Goal: Task Accomplishment & Management: Manage account settings

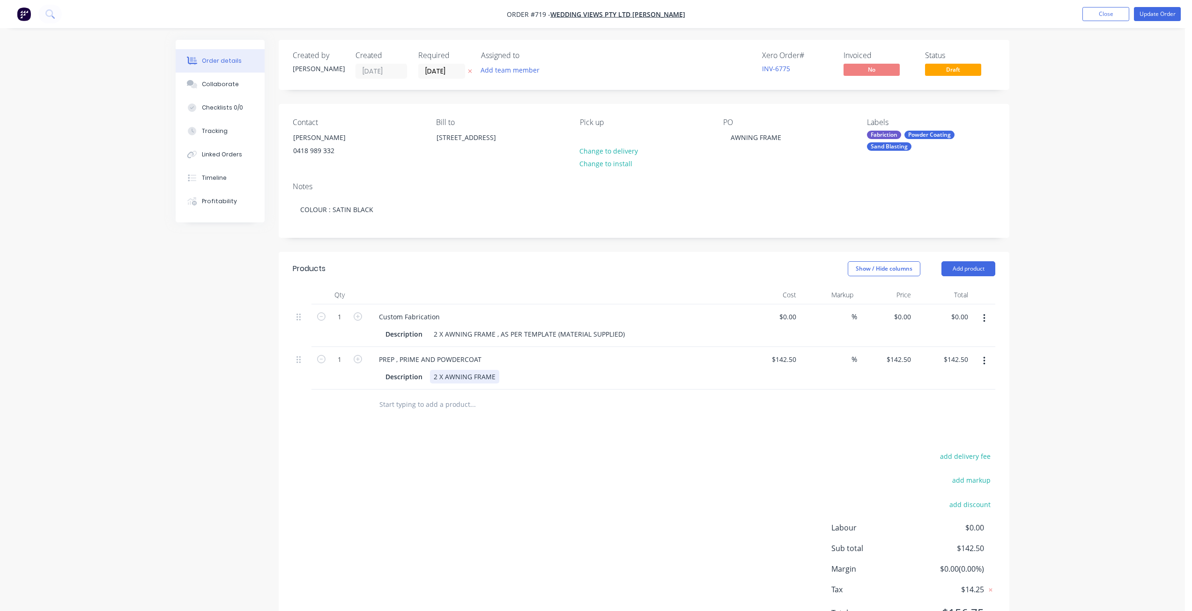
click at [498, 379] on div "2 X AWNING FRAME" at bounding box center [464, 377] width 69 height 14
click at [787, 364] on input "142.5" at bounding box center [789, 360] width 22 height 14
type input "0"
type input "$0.00"
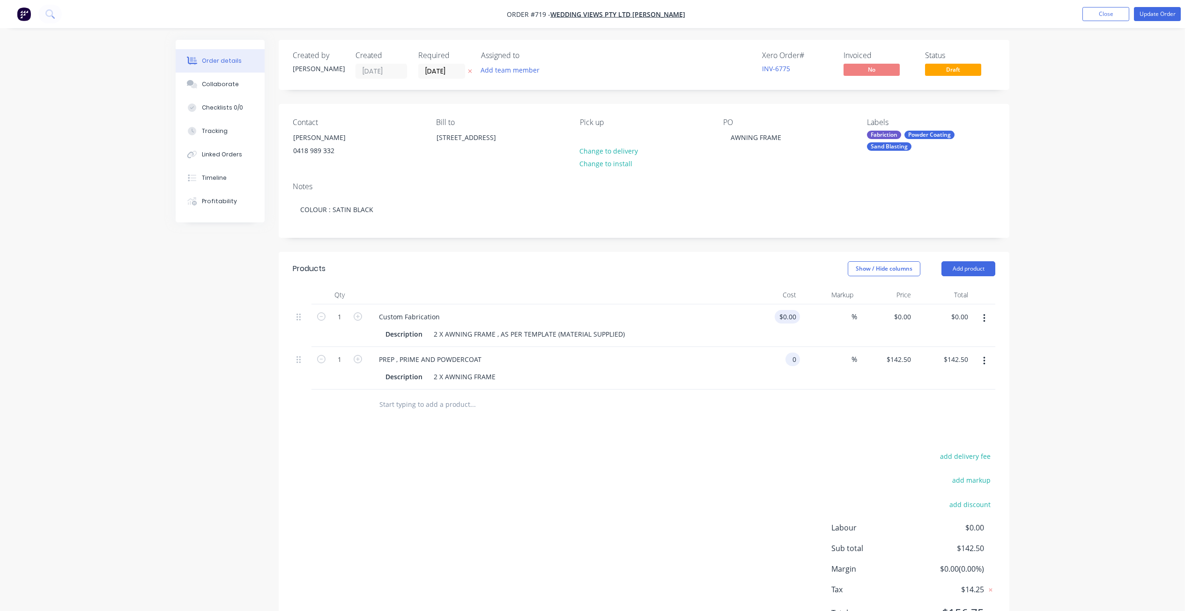
type input "$0.00"
click at [789, 318] on div "0 0" at bounding box center [794, 317] width 11 height 14
type input "$957.00"
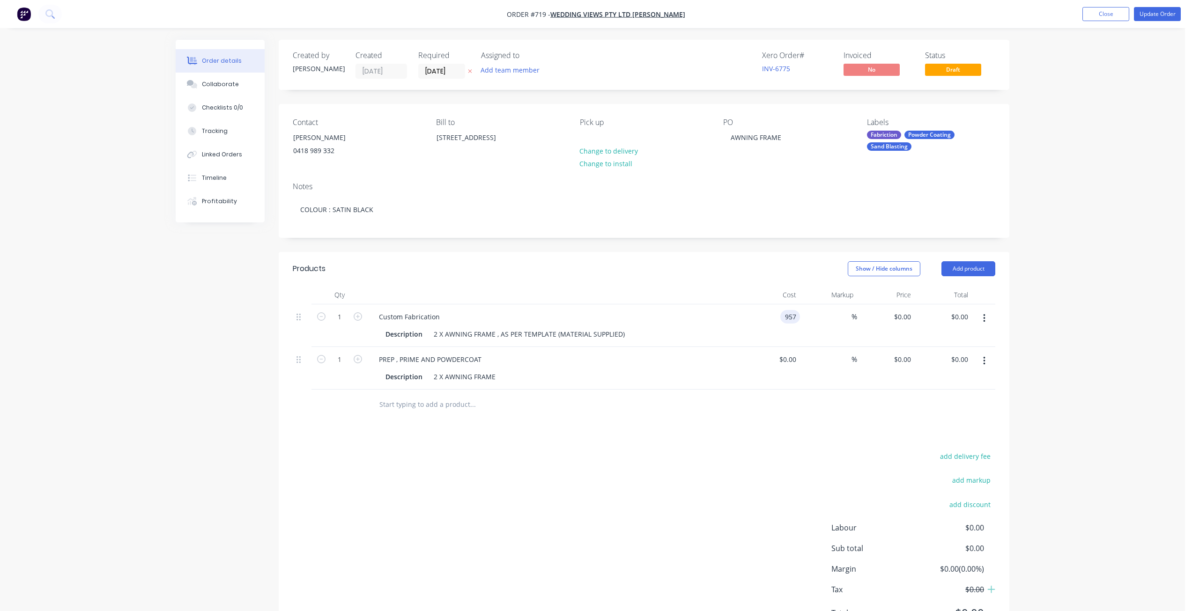
type input "$957.00"
click at [812, 332] on div "%" at bounding box center [829, 325] width 58 height 43
click at [493, 334] on div "2 X AWNING FRAME , AS PER TEMPLATE (MATERIAL SUPPLIED)" at bounding box center [529, 334] width 199 height 14
click at [625, 333] on div "Description 2 X AWNING FRAME , AS PER TEMPLATE (MATERIAL SUPPLIED)" at bounding box center [553, 334] width 343 height 14
click at [504, 378] on div "Description 2 X AWNING FRAME" at bounding box center [553, 377] width 343 height 14
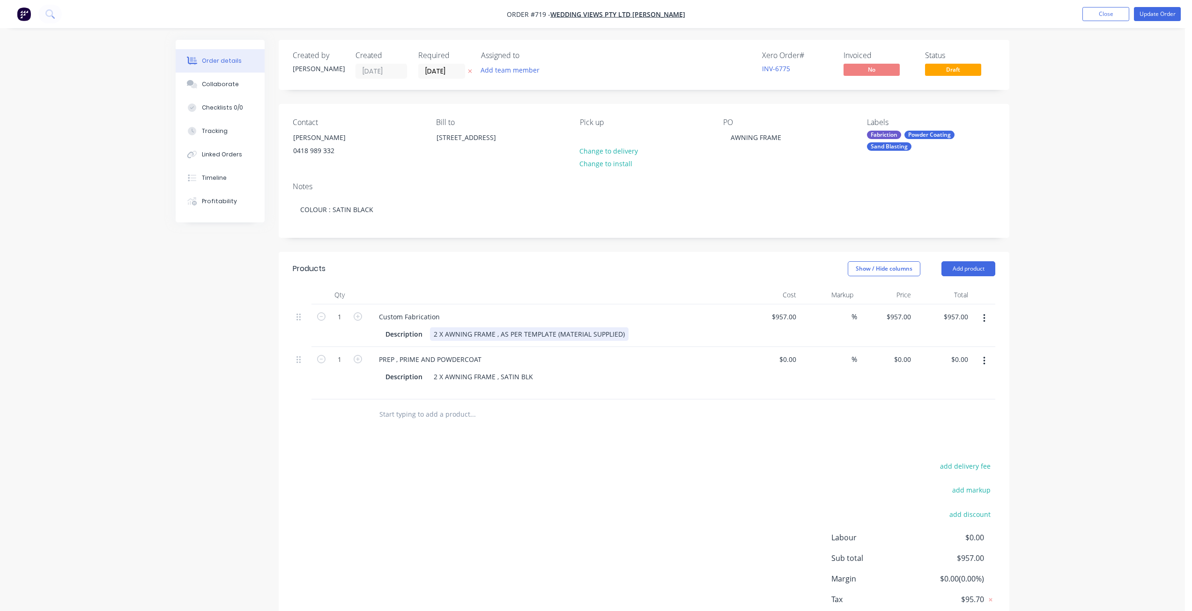
click at [631, 331] on div "Description 2 X AWNING FRAME , AS PER TEMPLATE (MATERIAL SUPPLIED)" at bounding box center [553, 334] width 343 height 14
click at [497, 337] on div "2 X AWNING FRAME , AS PER TEMPLATE (MATERIAL SUPPLIED) INCLUDES POWDERCOATING" at bounding box center [529, 338] width 199 height 23
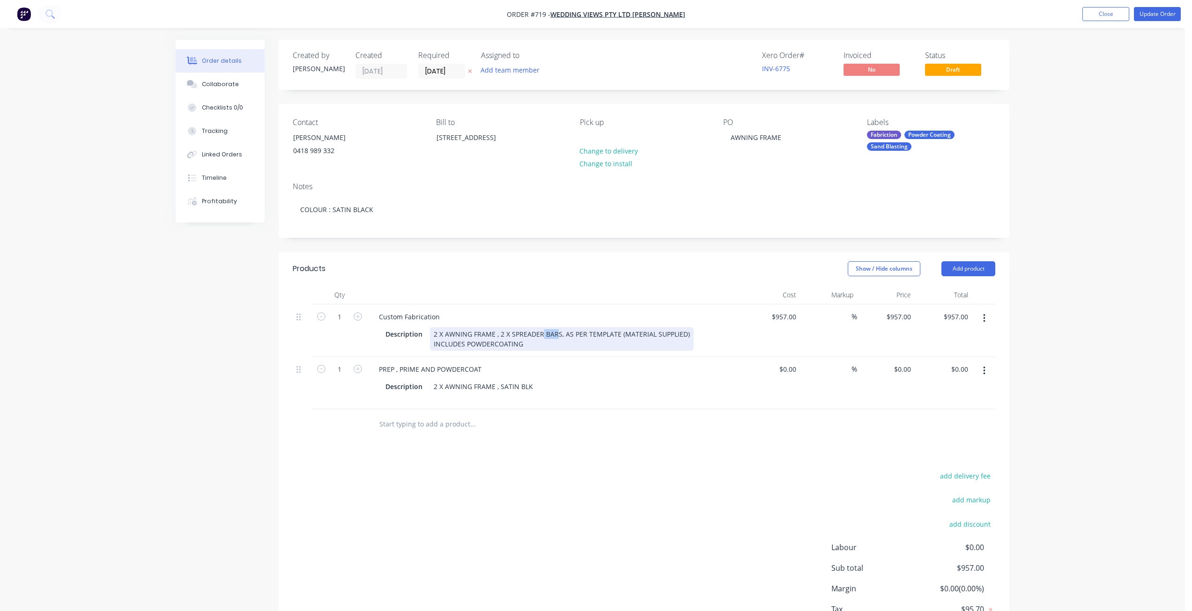
drag, startPoint x: 556, startPoint y: 336, endPoint x: 543, endPoint y: 333, distance: 13.5
click at [541, 333] on div "2 X AWNING FRAME , 2 X SPREADER BARS, AS PER TEMPLATE (MATERIAL SUPPLIED) INCLU…" at bounding box center [562, 338] width 264 height 23
drag, startPoint x: 559, startPoint y: 335, endPoint x: 499, endPoint y: 336, distance: 60.0
click at [499, 336] on div "2 X AWNING FRAME , 2 X SPREADER BARS, AS PER TEMPLATE (MATERIAL SUPPLIED) INCLU…" at bounding box center [562, 338] width 264 height 23
copy div "2 X SPREADER BARS"
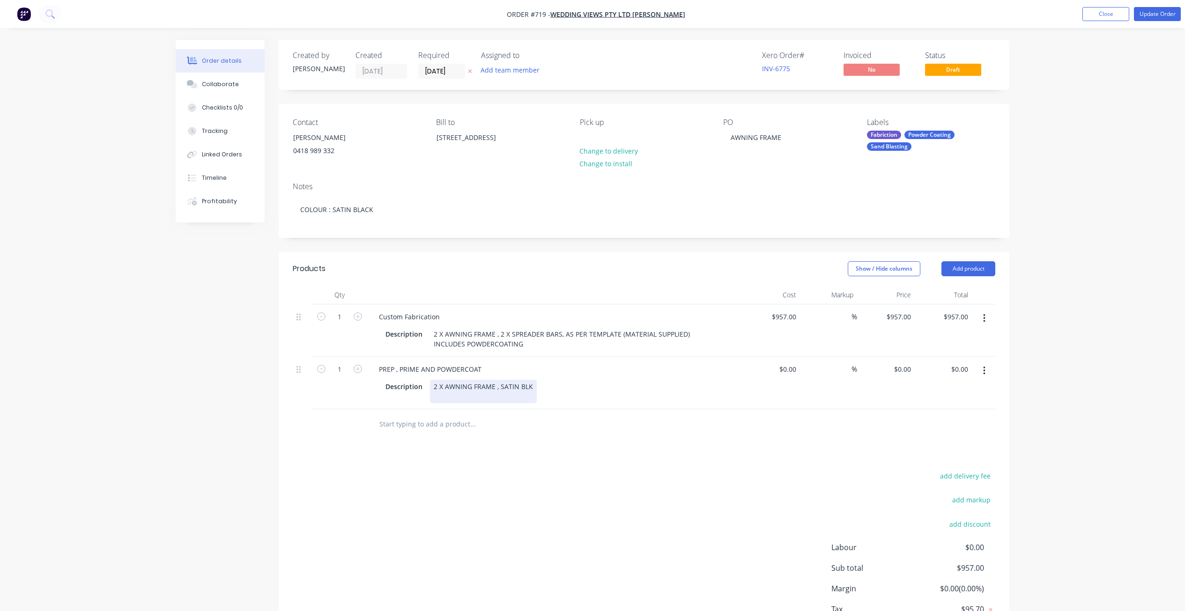
click at [498, 386] on div "2 X AWNING FRAME , SATIN BLK" at bounding box center [483, 391] width 107 height 23
click at [1154, 14] on button "Update Order" at bounding box center [1157, 14] width 47 height 14
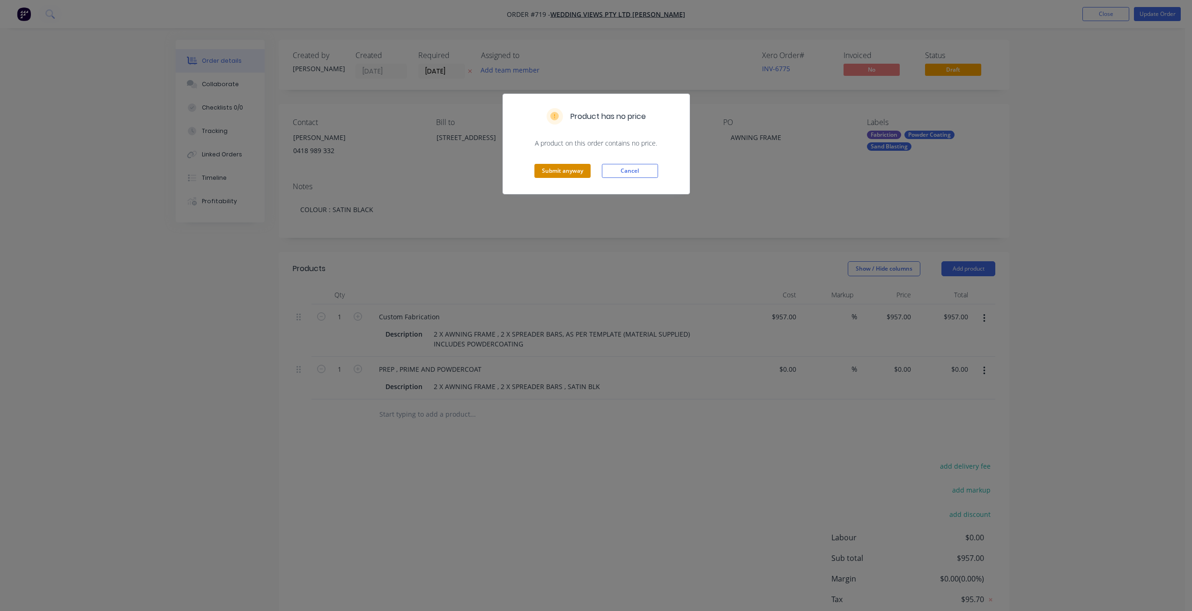
click at [574, 176] on button "Submit anyway" at bounding box center [562, 171] width 56 height 14
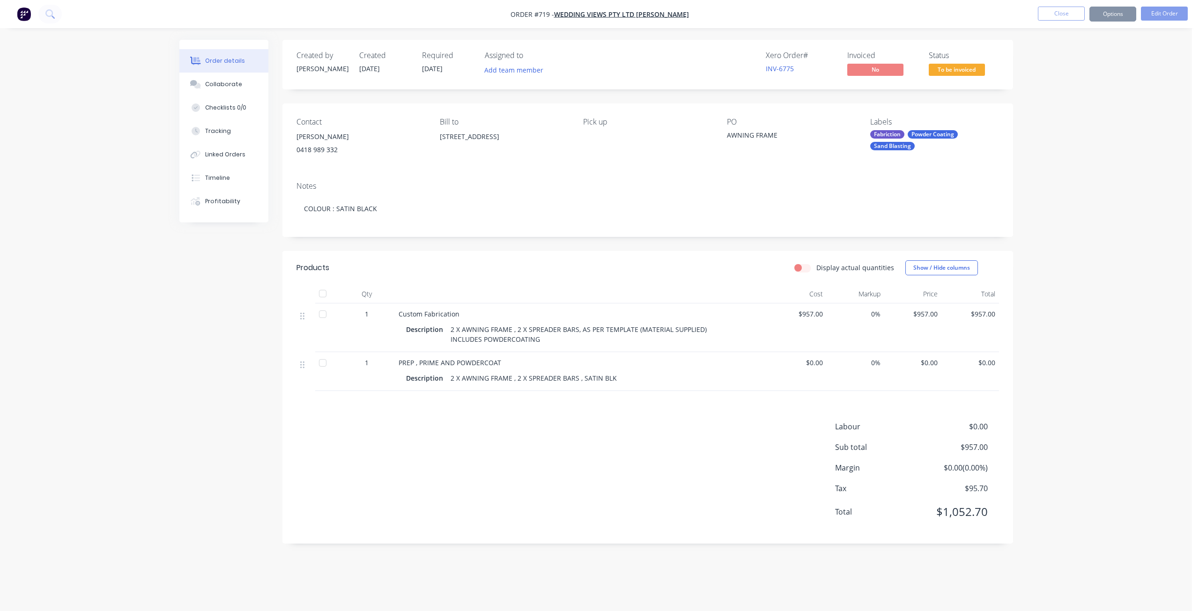
click at [1113, 11] on button "Options" at bounding box center [1112, 14] width 47 height 15
click at [1048, 58] on div "Invoice" at bounding box center [1085, 57] width 86 height 14
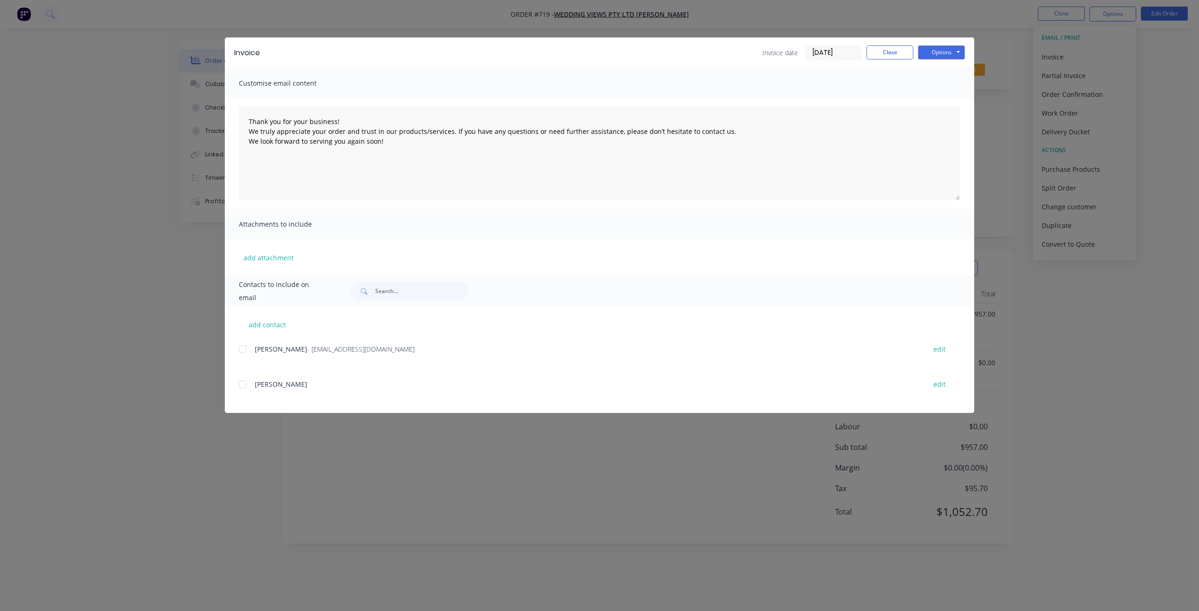
click at [241, 348] on div at bounding box center [242, 349] width 19 height 19
click at [941, 56] on button "Options" at bounding box center [941, 52] width 47 height 14
click at [937, 101] on button "Email" at bounding box center [948, 99] width 60 height 15
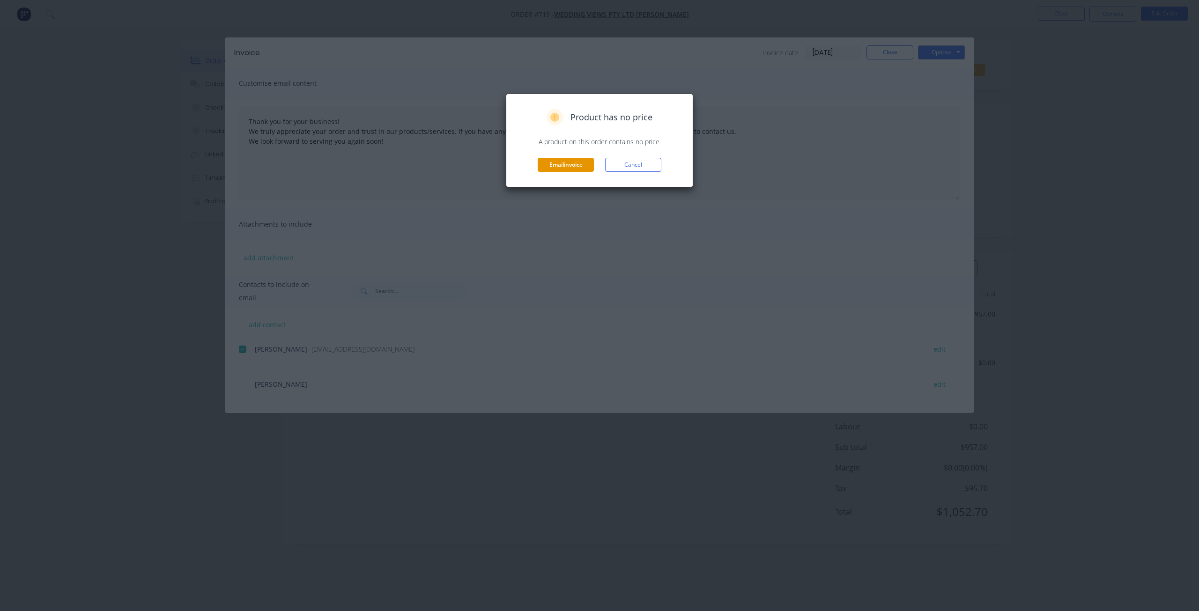
click at [572, 166] on button "Email invoice" at bounding box center [566, 165] width 56 height 14
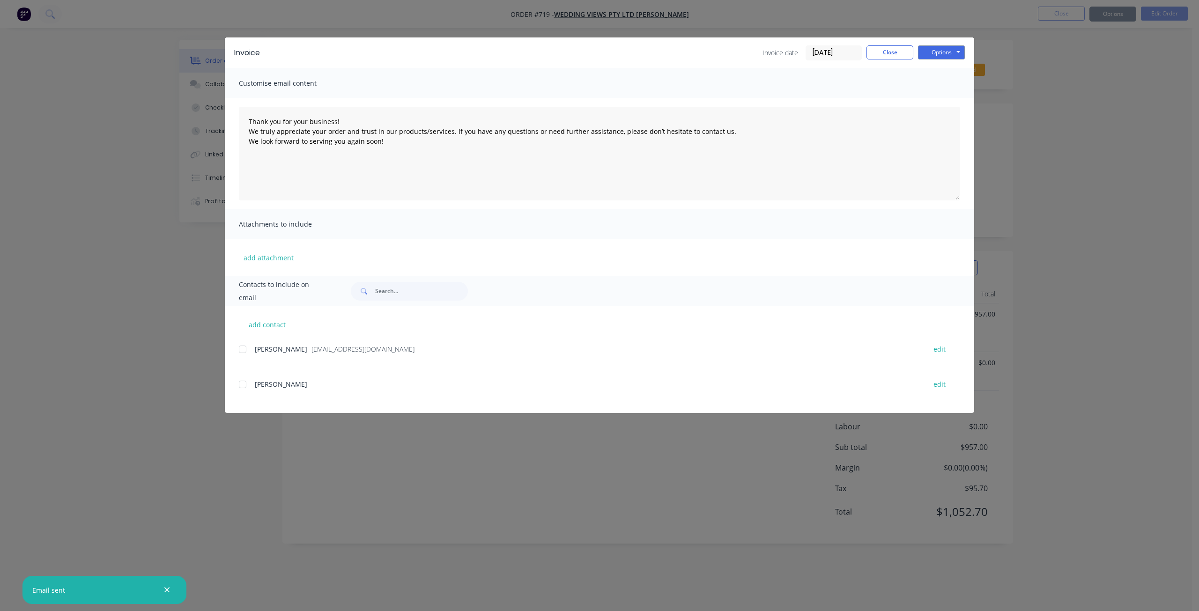
type textarea "Thank you for your business! We truly appreciate your order and trust in our pr…"
click at [888, 54] on button "Close" at bounding box center [890, 52] width 47 height 14
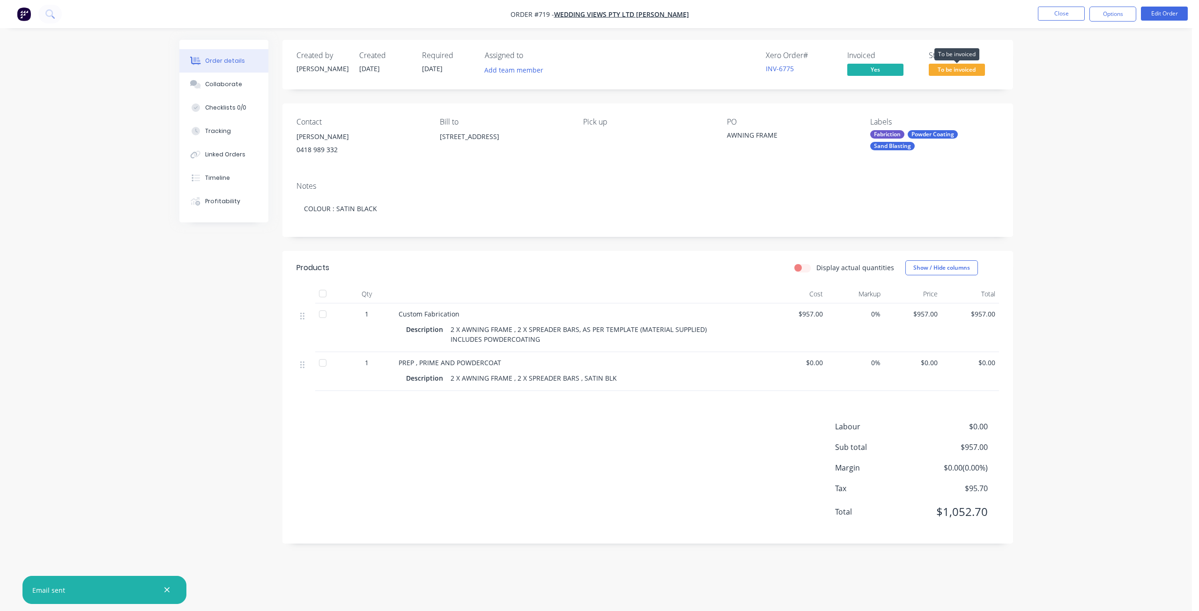
click at [948, 69] on span "To be invoiced" at bounding box center [957, 70] width 56 height 12
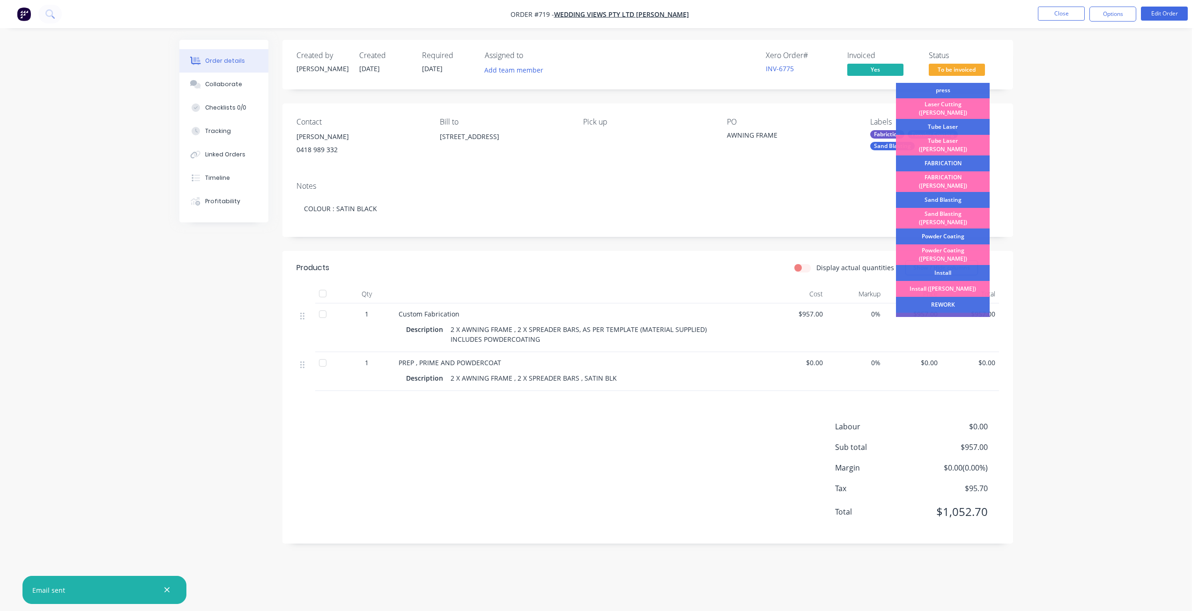
scroll to position [164, 0]
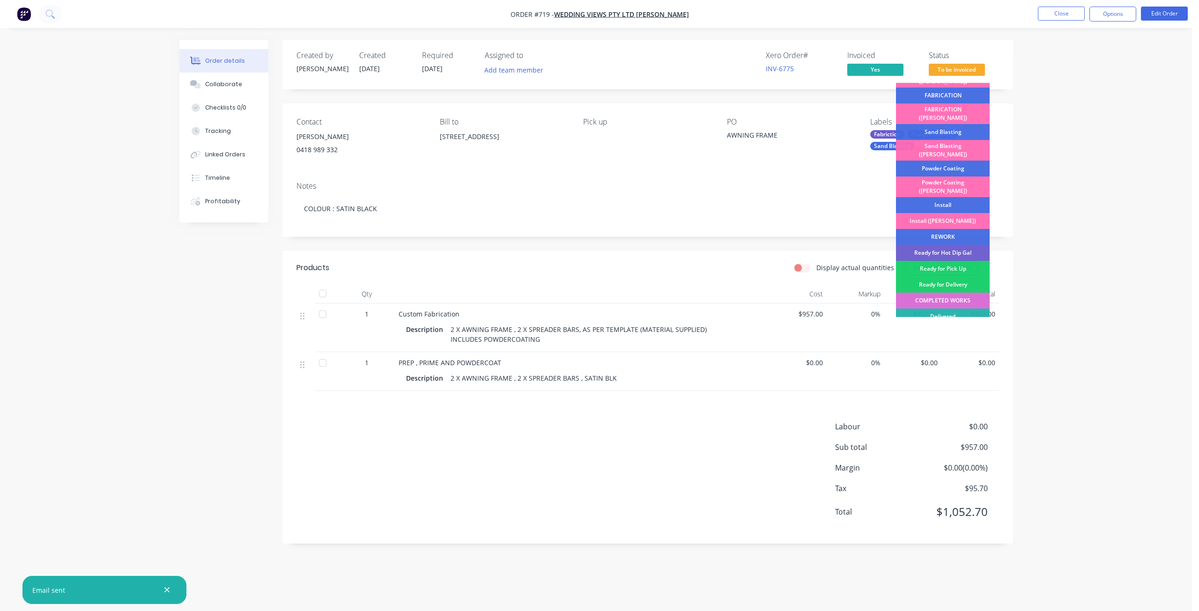
drag, startPoint x: 945, startPoint y: 277, endPoint x: 989, endPoint y: 256, distance: 49.2
click at [945, 293] on div "COMPLETED WORKS" at bounding box center [943, 301] width 94 height 16
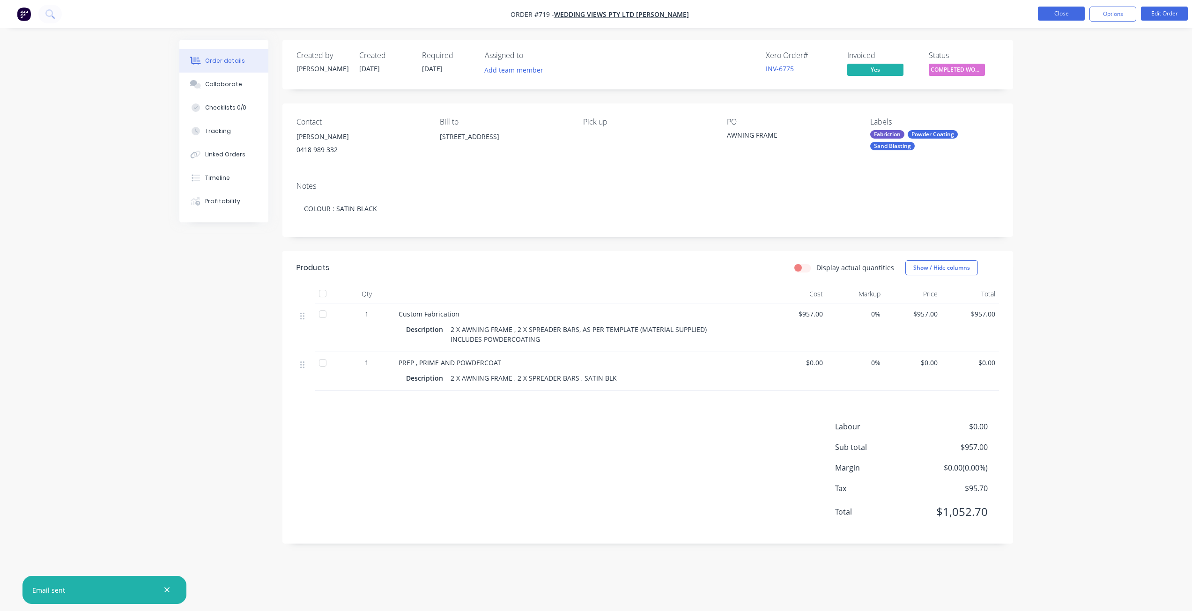
click at [1067, 12] on button "Close" at bounding box center [1061, 14] width 47 height 14
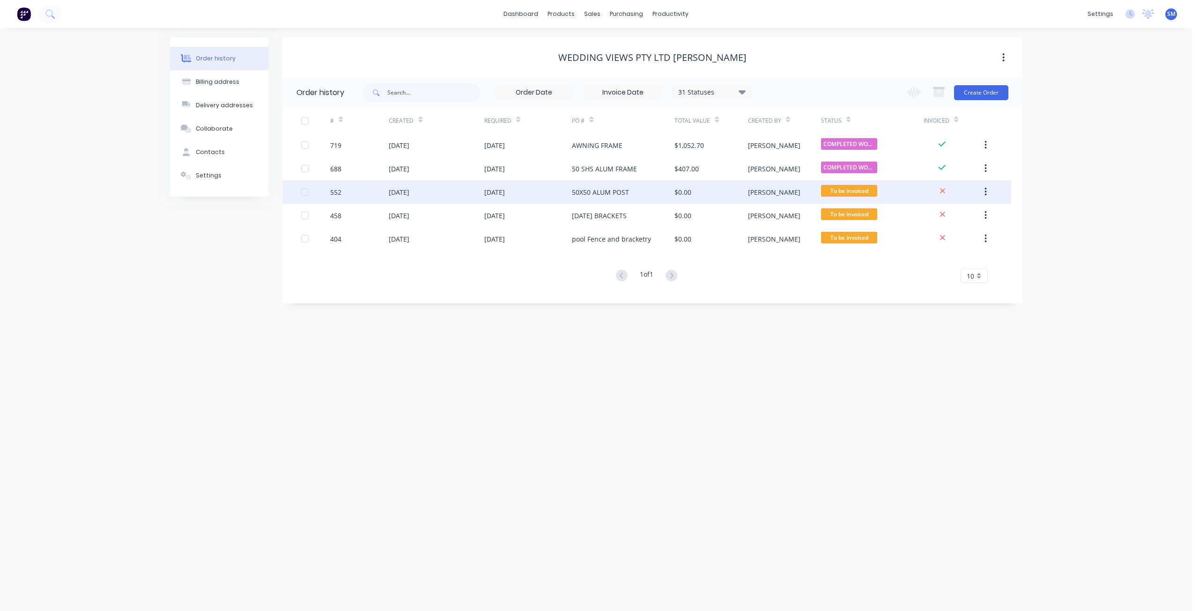
click at [398, 194] on div "[DATE]" at bounding box center [399, 192] width 21 height 10
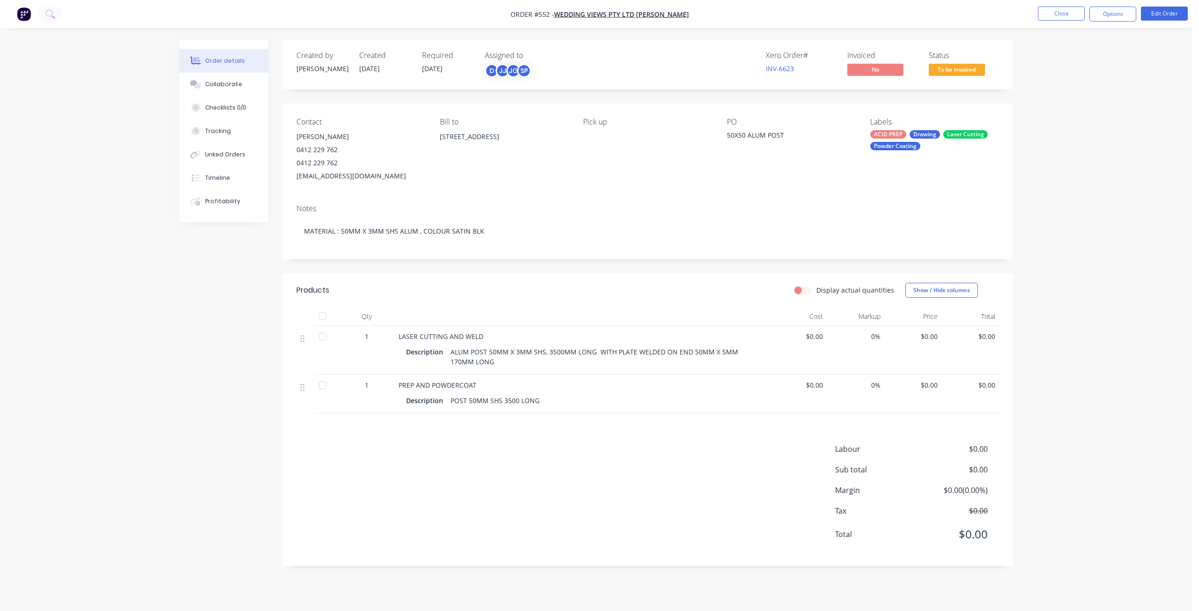
click at [504, 363] on div "ALUM POST 50MM X 3MM SHS, 3500MM LONG WITH PLATE WELDED ON END 50MM X 5MM 170MM…" at bounding box center [602, 356] width 311 height 23
click at [493, 363] on div "ALUM POST 50MM X 3MM SHS, 3500MM LONG WITH PLATE WELDED ON END 50MM X 5MM 170MM…" at bounding box center [602, 356] width 311 height 23
click at [1159, 15] on button "Edit Order" at bounding box center [1164, 14] width 47 height 14
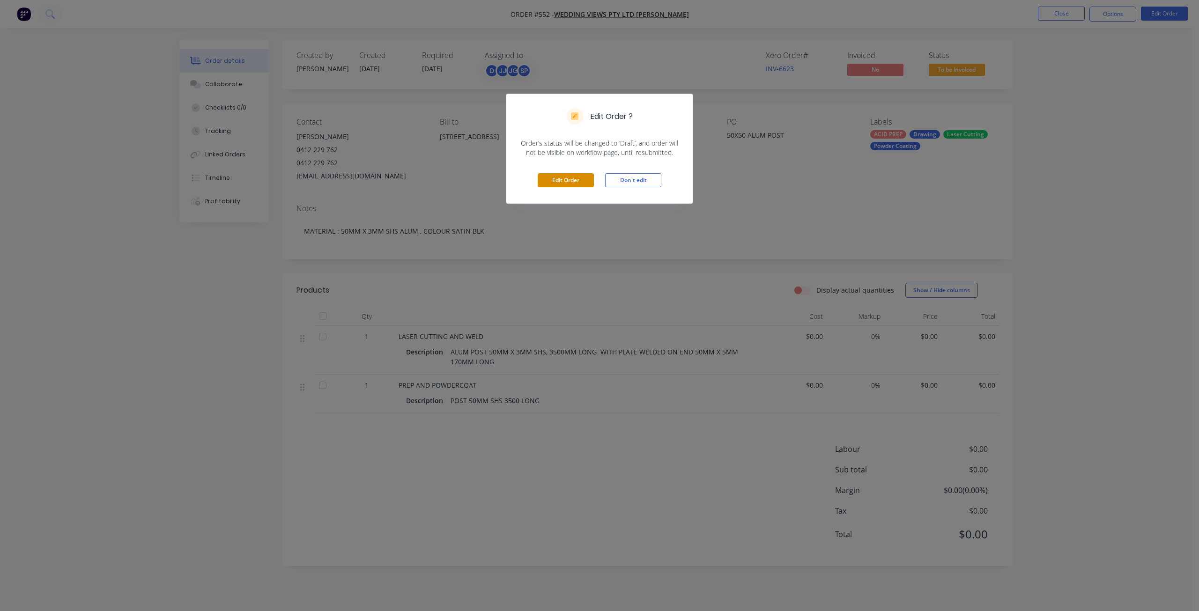
click at [567, 182] on button "Edit Order" at bounding box center [566, 180] width 56 height 14
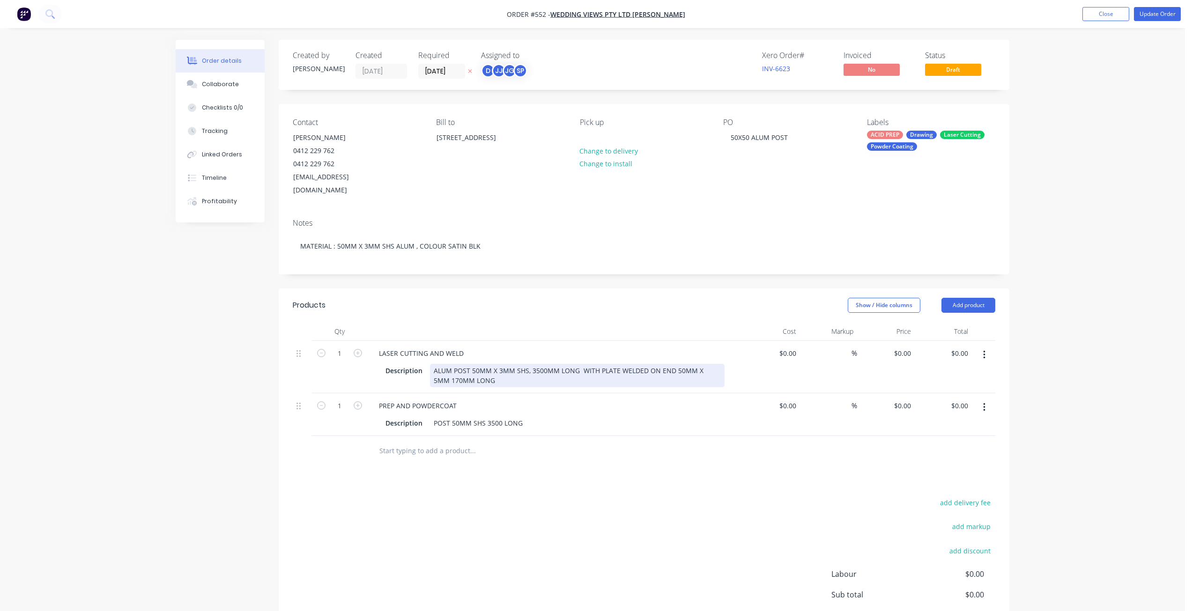
click at [477, 369] on div "ALUM POST 50MM X 3MM SHS, 3500MM LONG WITH PLATE WELDED ON END 50MM X 5MM 170MM…" at bounding box center [577, 375] width 295 height 23
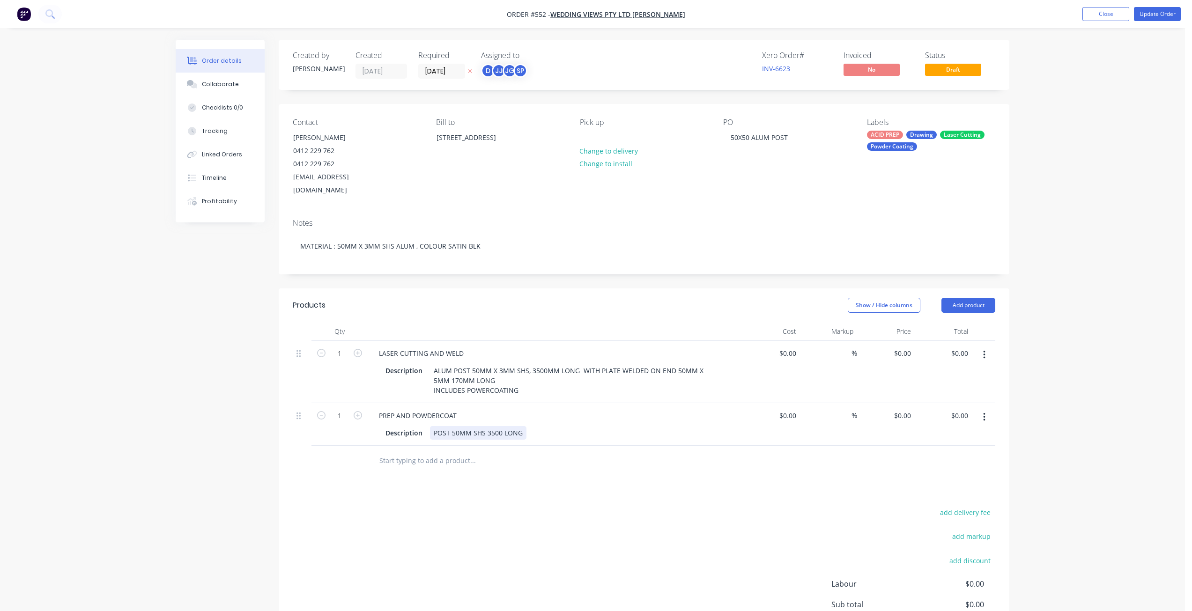
click at [524, 426] on div "POST 50MM SHS 3500 LONG" at bounding box center [478, 433] width 96 height 14
click at [792, 347] on input "0" at bounding box center [789, 354] width 22 height 14
type input "$252.00"
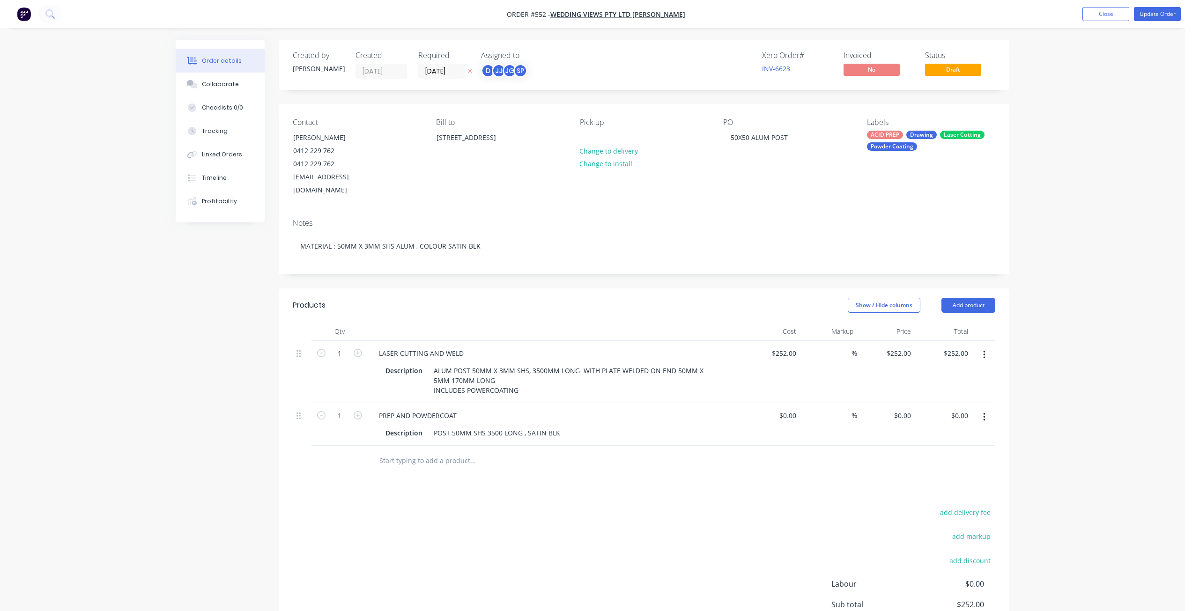
click at [689, 426] on div "Description POST 50MM SHS 3500 LONG , SATIN BLK" at bounding box center [553, 433] width 343 height 14
click at [1157, 14] on button "Update Order" at bounding box center [1157, 14] width 47 height 14
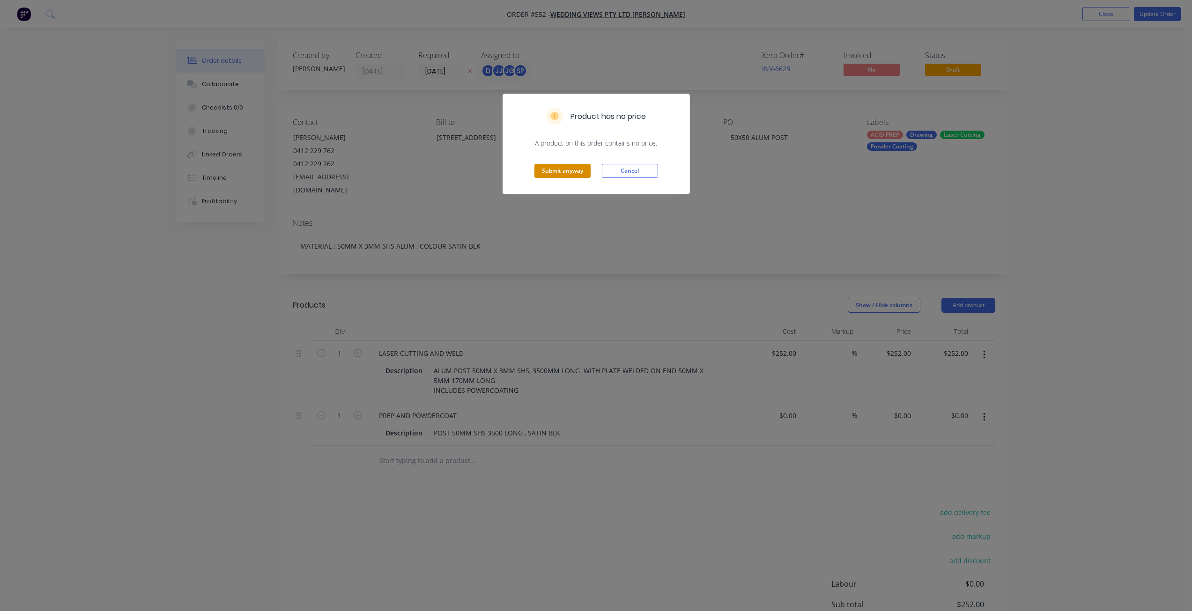
click at [574, 173] on button "Submit anyway" at bounding box center [562, 171] width 56 height 14
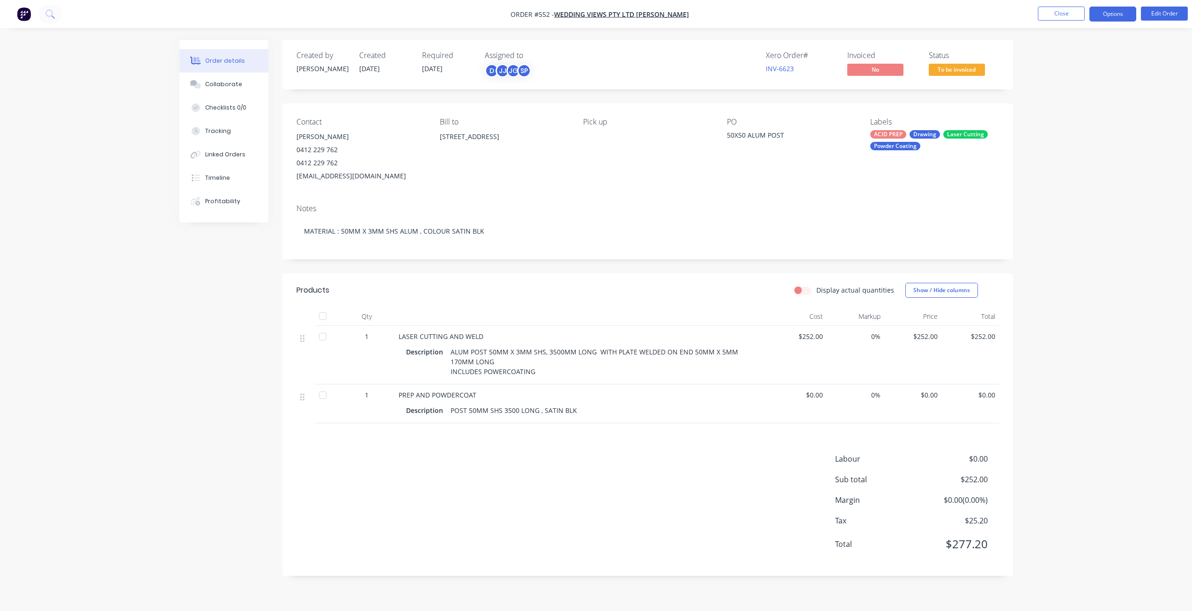
click at [1119, 13] on button "Options" at bounding box center [1112, 14] width 47 height 15
click at [1052, 57] on div "Invoice" at bounding box center [1085, 57] width 86 height 14
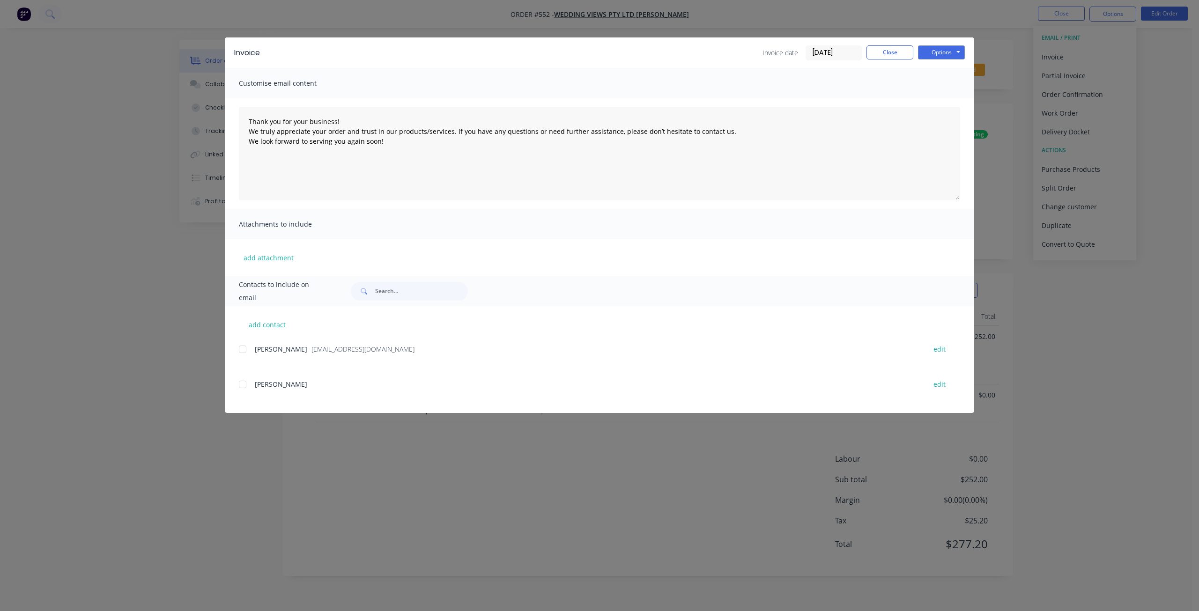
drag, startPoint x: 241, startPoint y: 348, endPoint x: 335, endPoint y: 348, distance: 94.1
click at [242, 348] on div at bounding box center [242, 349] width 19 height 19
click at [943, 50] on button "Options" at bounding box center [941, 52] width 47 height 14
click at [936, 107] on button "Email" at bounding box center [948, 99] width 60 height 15
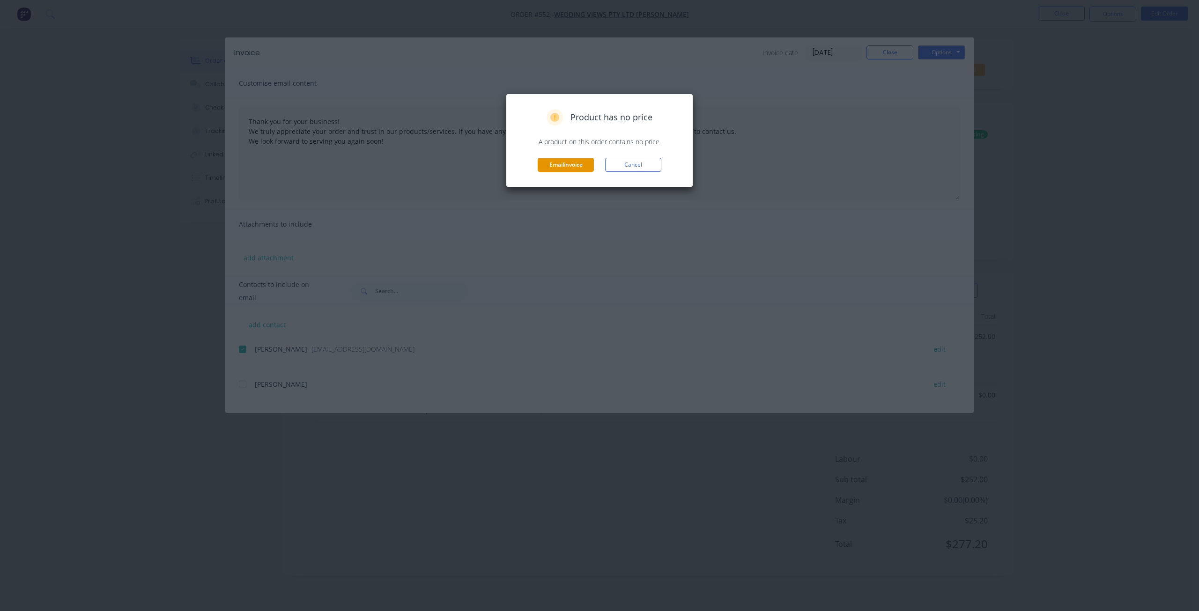
click at [573, 163] on button "Email invoice" at bounding box center [566, 165] width 56 height 14
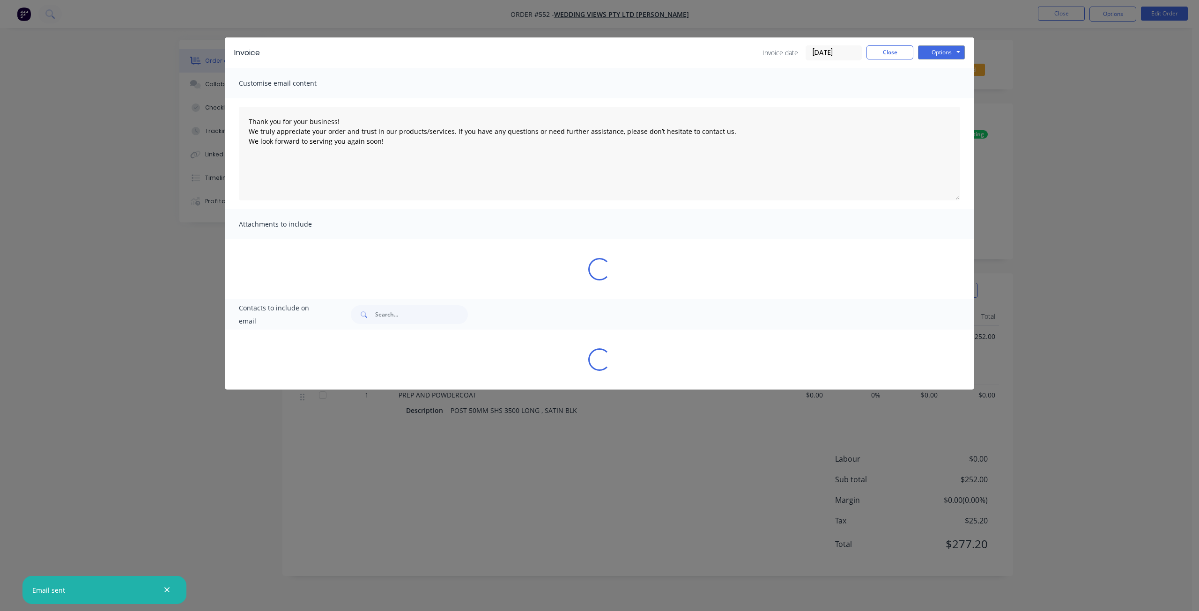
type textarea "Thank you for your business! We truly appreciate your order and trust in our pr…"
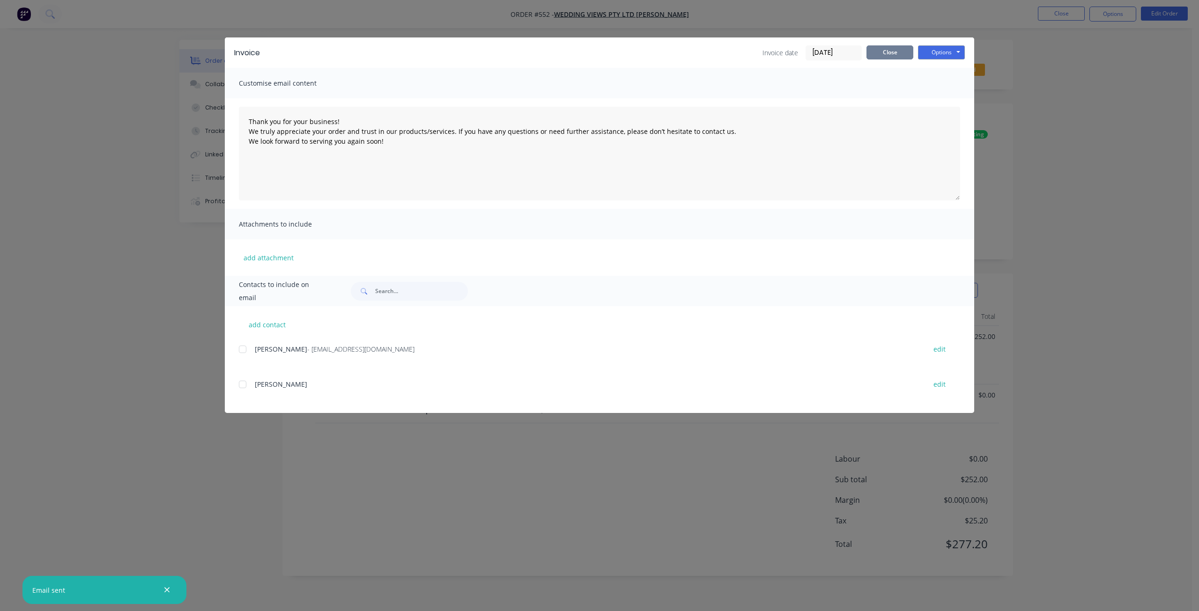
click at [886, 51] on button "Close" at bounding box center [890, 52] width 47 height 14
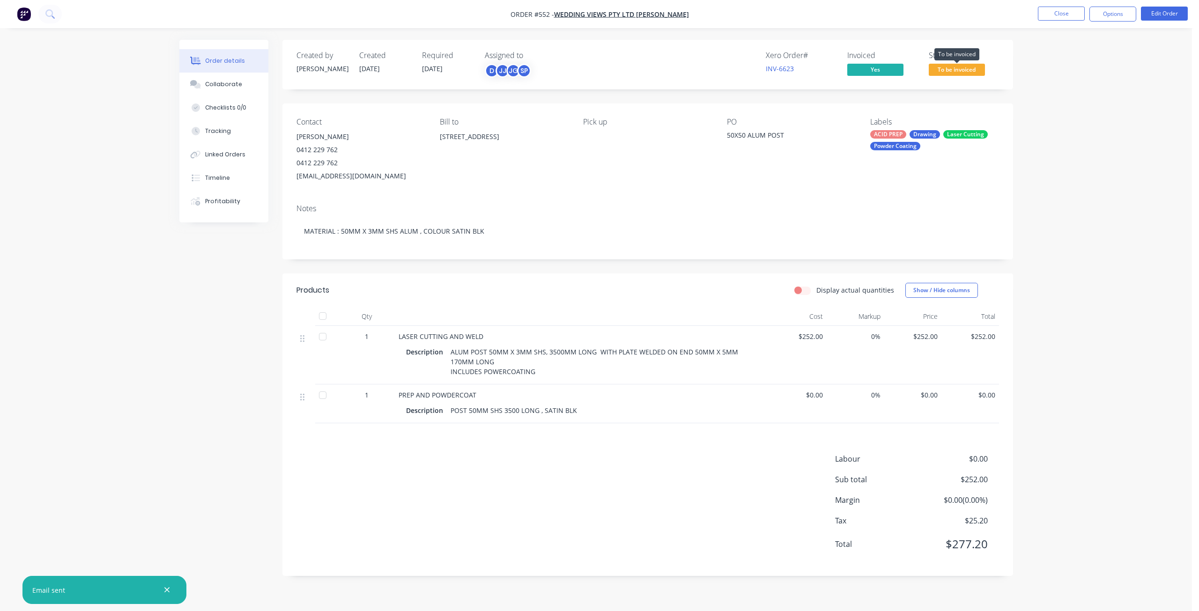
click at [956, 70] on span "To be invoiced" at bounding box center [957, 70] width 56 height 12
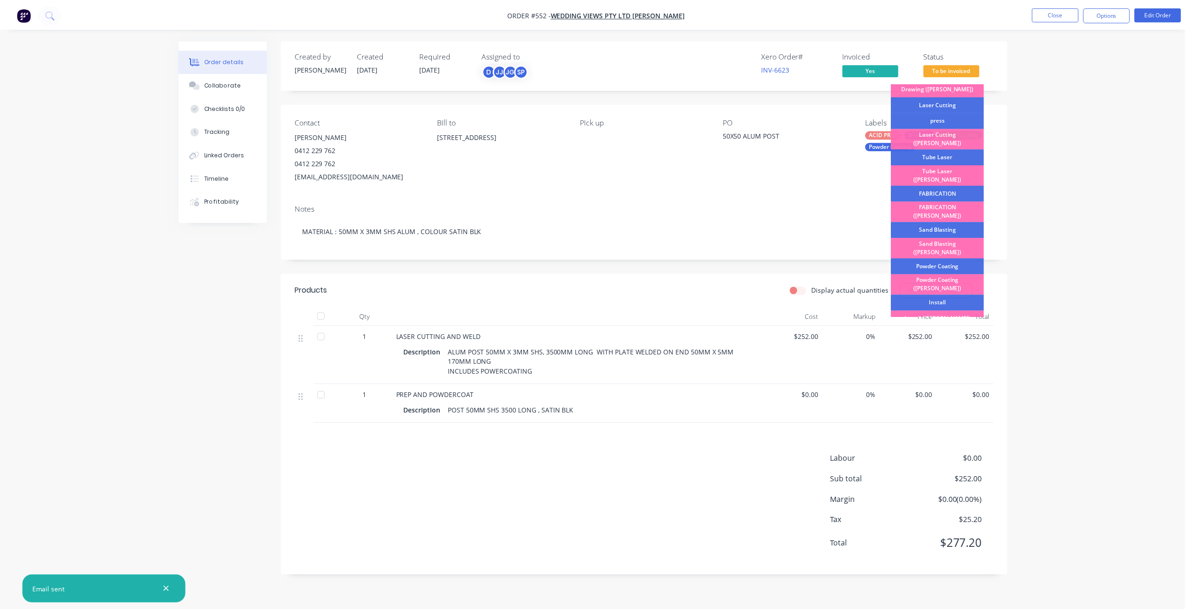
scroll to position [164, 0]
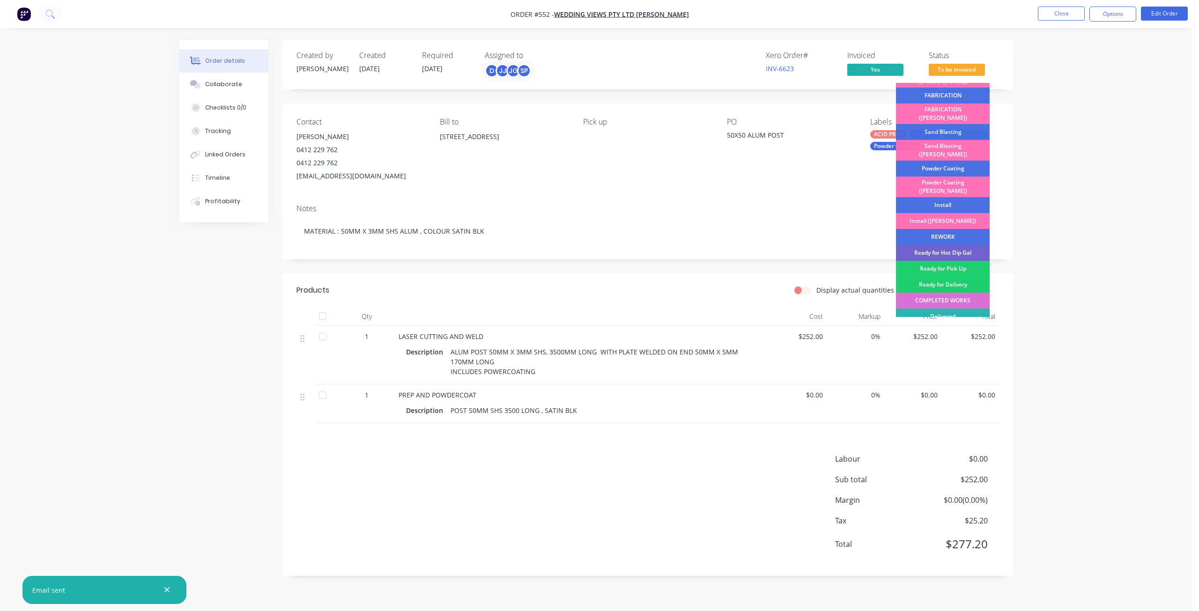
click at [942, 293] on div "COMPLETED WORKS" at bounding box center [943, 301] width 94 height 16
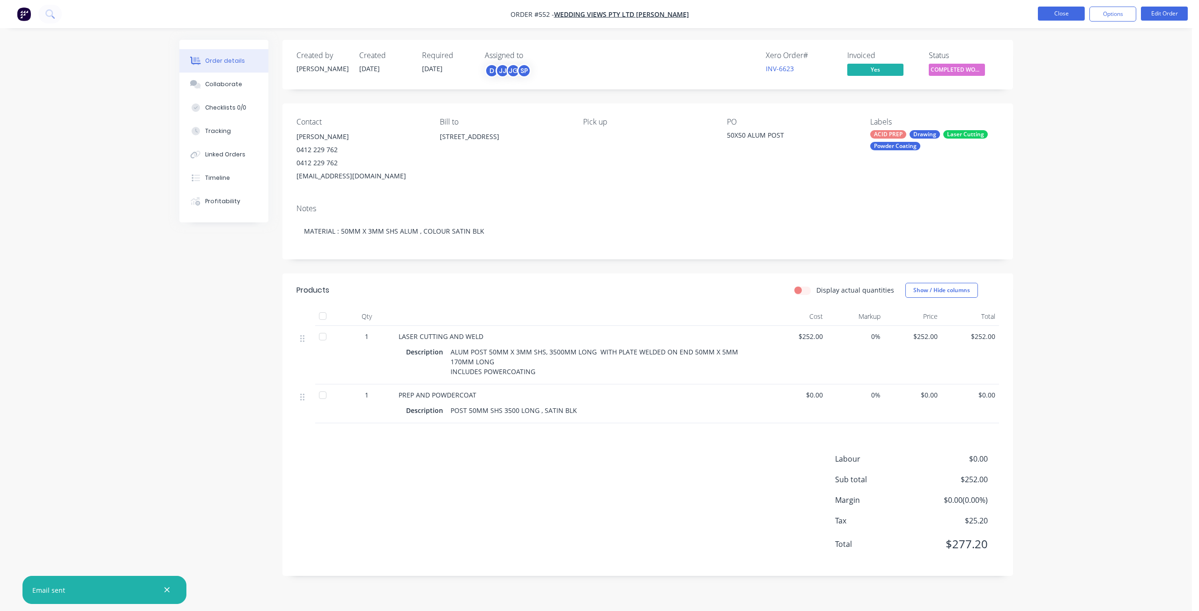
click at [1069, 15] on button "Close" at bounding box center [1061, 14] width 47 height 14
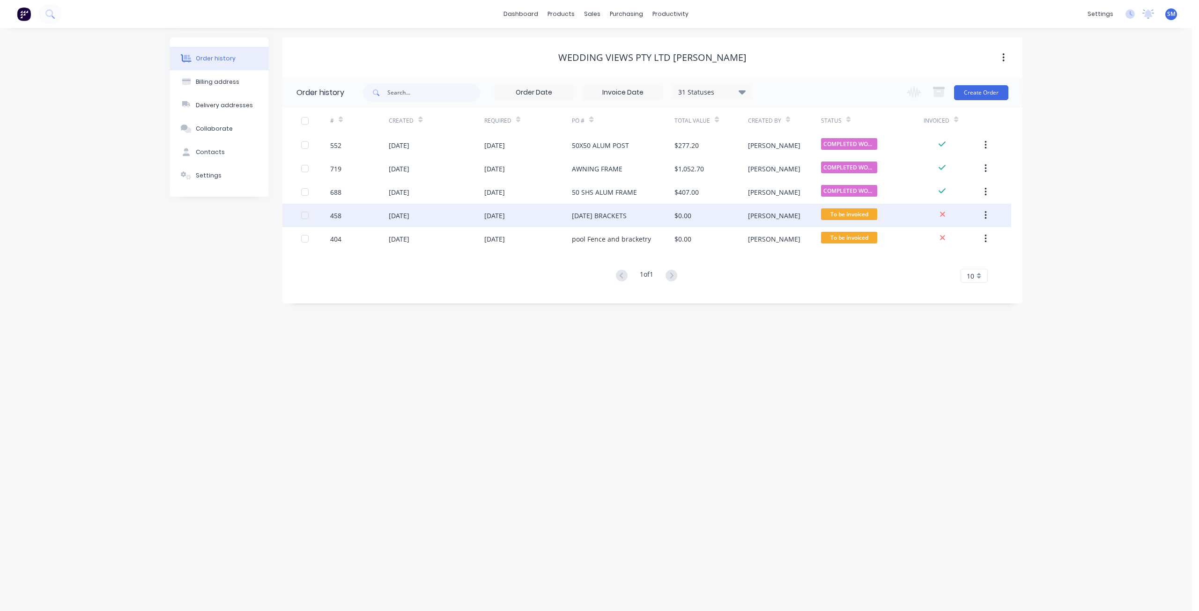
click at [409, 216] on div "[DATE]" at bounding box center [399, 216] width 21 height 10
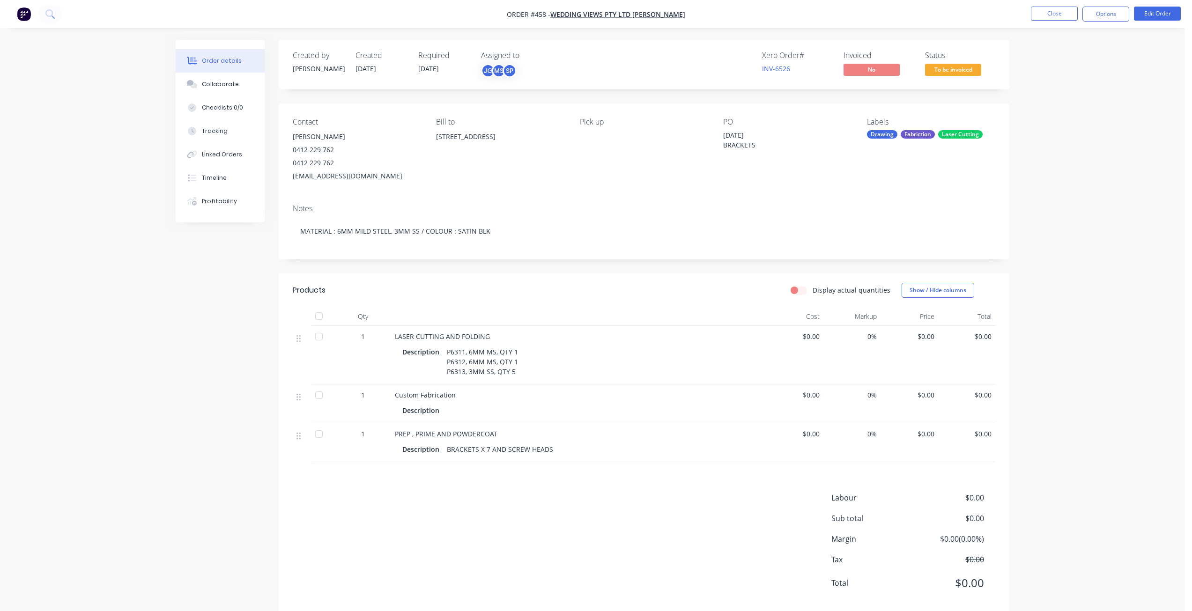
click at [449, 414] on div "Description" at bounding box center [578, 411] width 352 height 14
click at [449, 410] on div "Description" at bounding box center [578, 411] width 352 height 14
click at [1157, 13] on button "Edit Order" at bounding box center [1157, 14] width 47 height 14
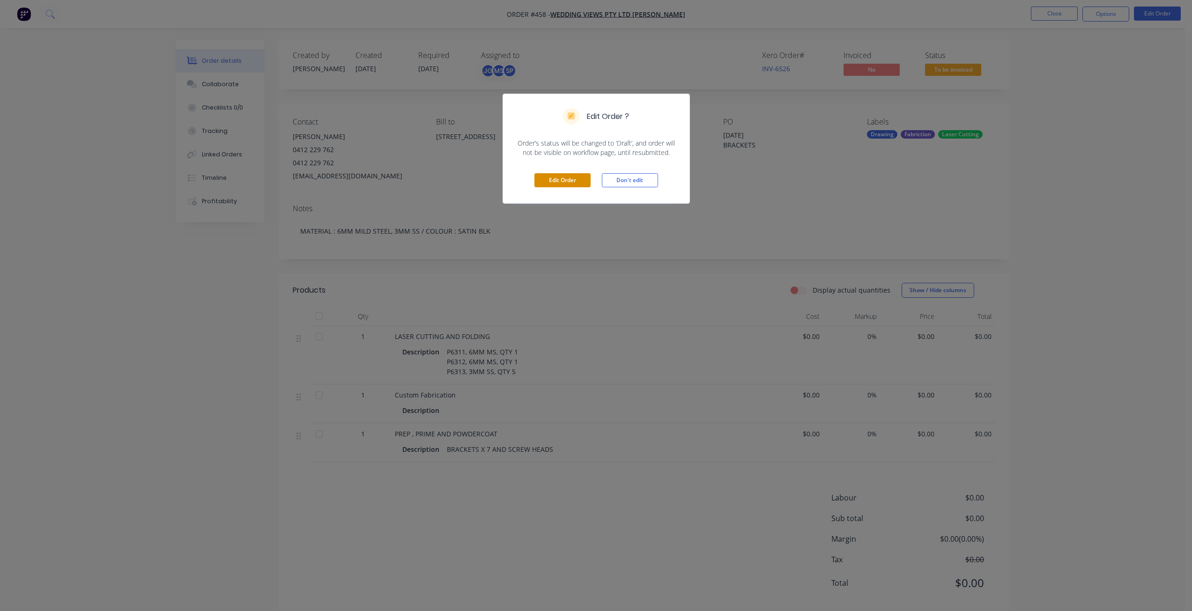
click at [552, 178] on button "Edit Order" at bounding box center [562, 180] width 56 height 14
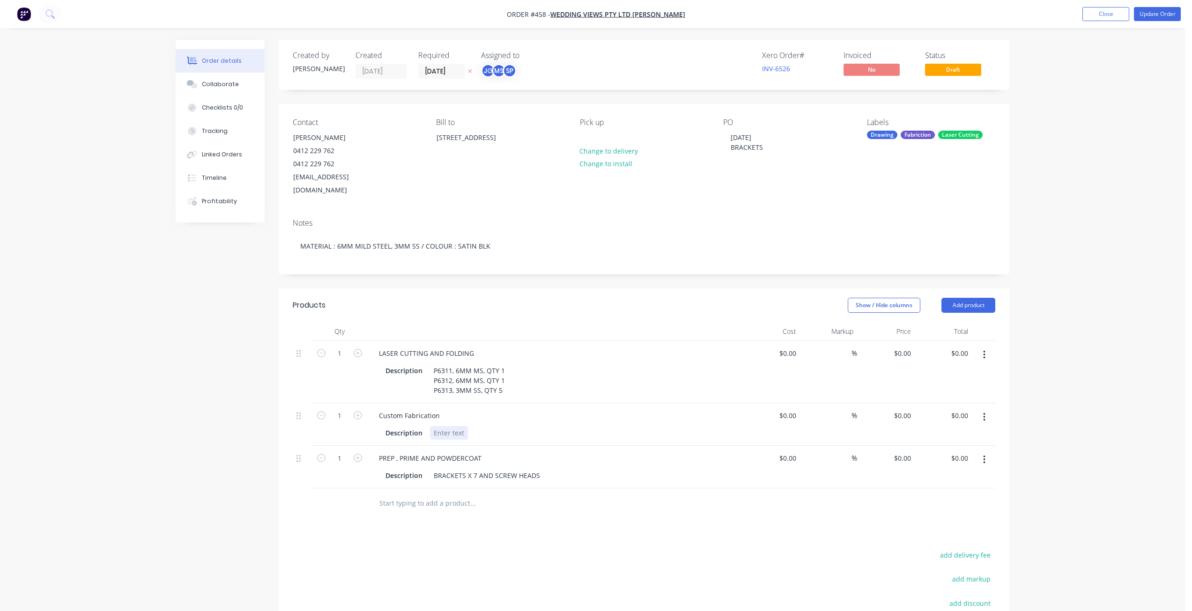
click at [451, 426] on div at bounding box center [449, 433] width 38 height 14
click at [796, 347] on input "0" at bounding box center [794, 354] width 11 height 14
type input "$230.00"
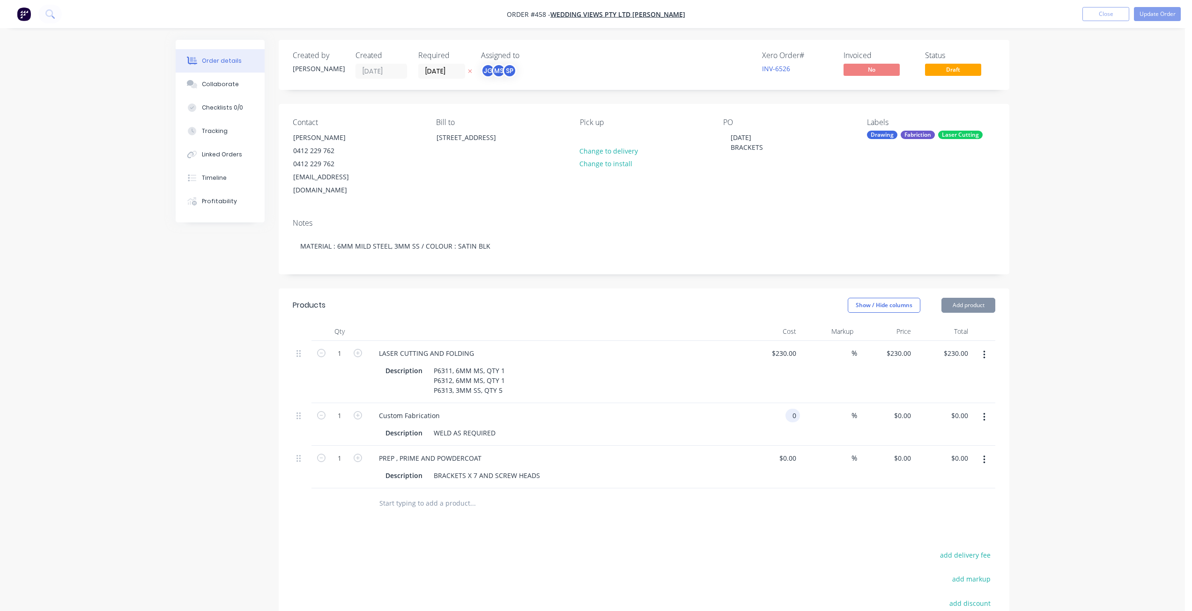
click at [789, 409] on input "0" at bounding box center [794, 416] width 11 height 14
type input "$30.00"
click at [787, 452] on div "0 0" at bounding box center [792, 459] width 15 height 14
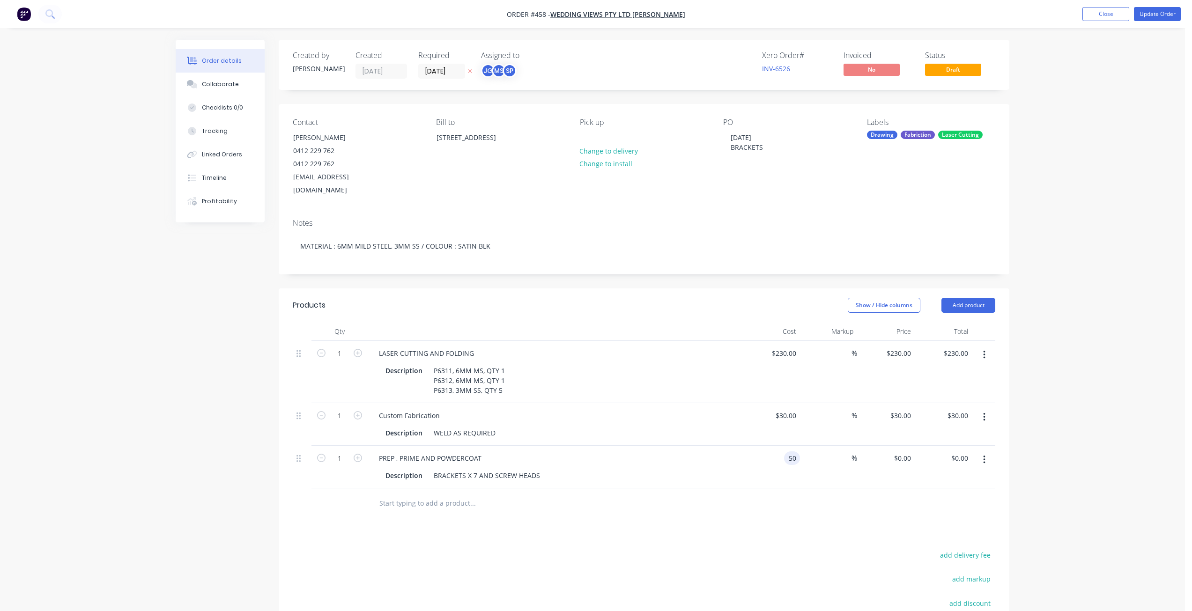
type input "$50.00"
click at [723, 493] on div at bounding box center [644, 504] width 703 height 30
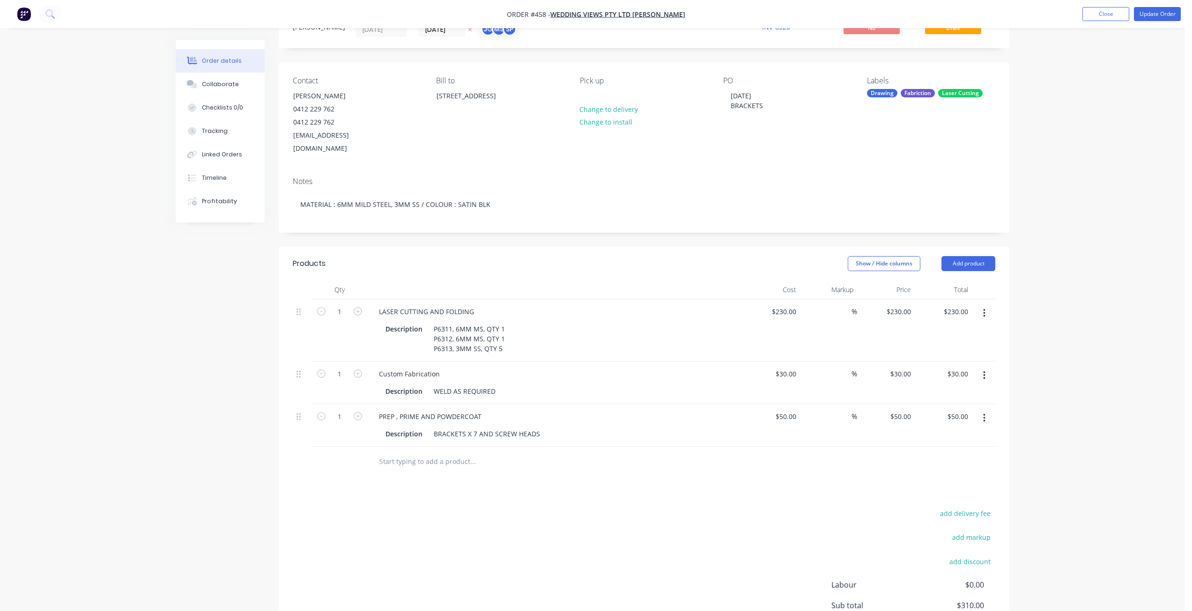
scroll to position [133, 0]
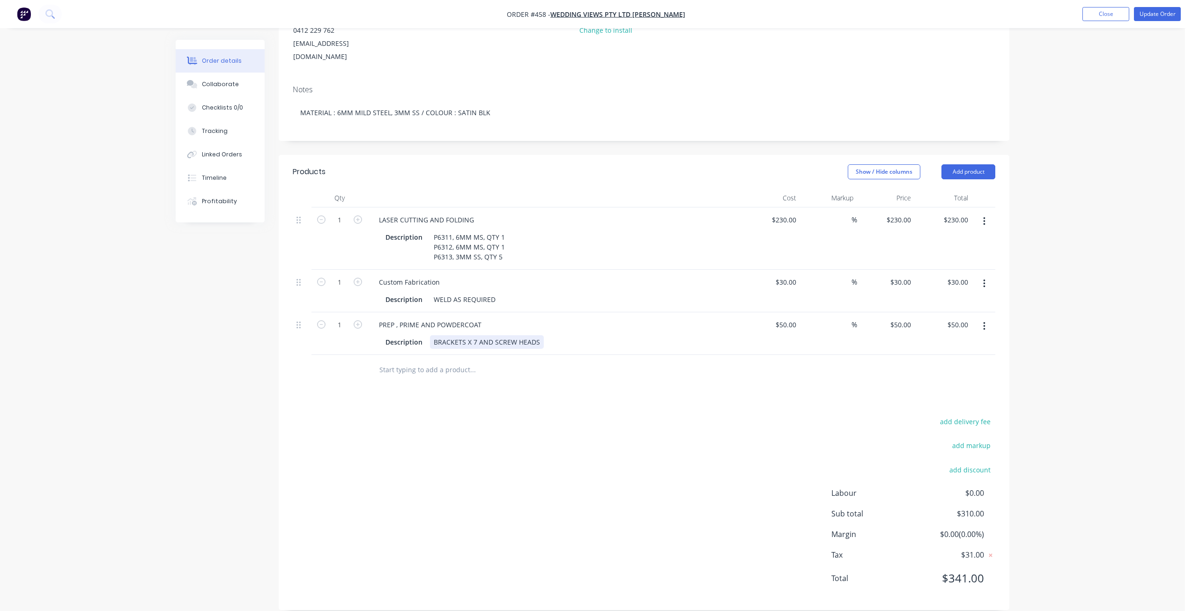
click at [548, 335] on div "Description BRACKETS X 7 AND SCREW HEADS" at bounding box center [553, 342] width 343 height 14
click at [1158, 17] on button "Update Order" at bounding box center [1157, 14] width 47 height 14
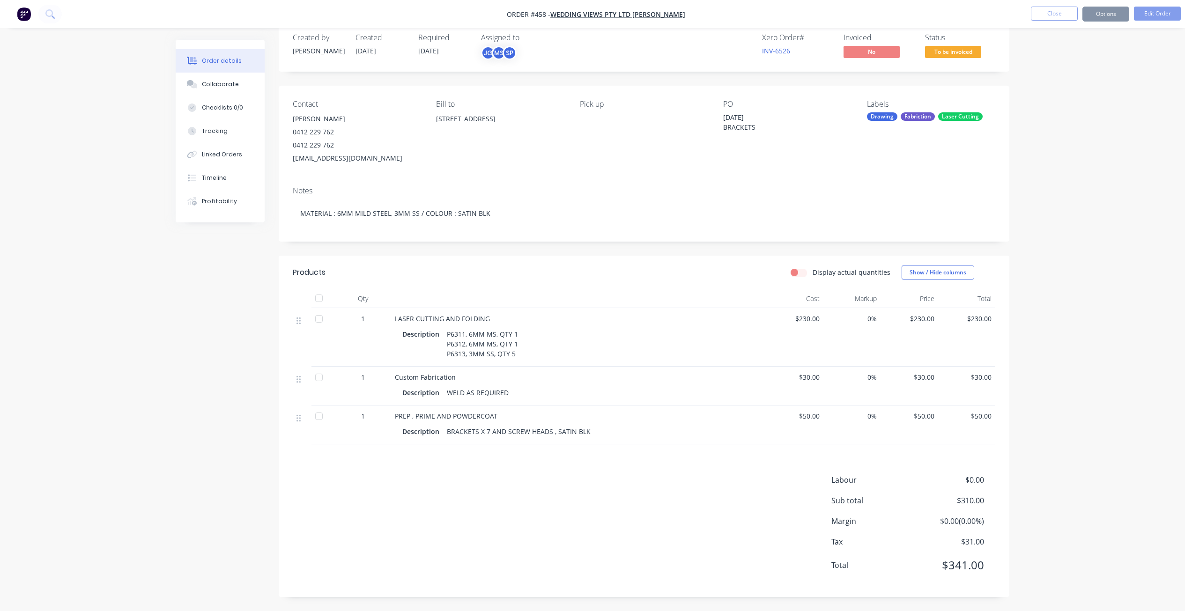
scroll to position [0, 0]
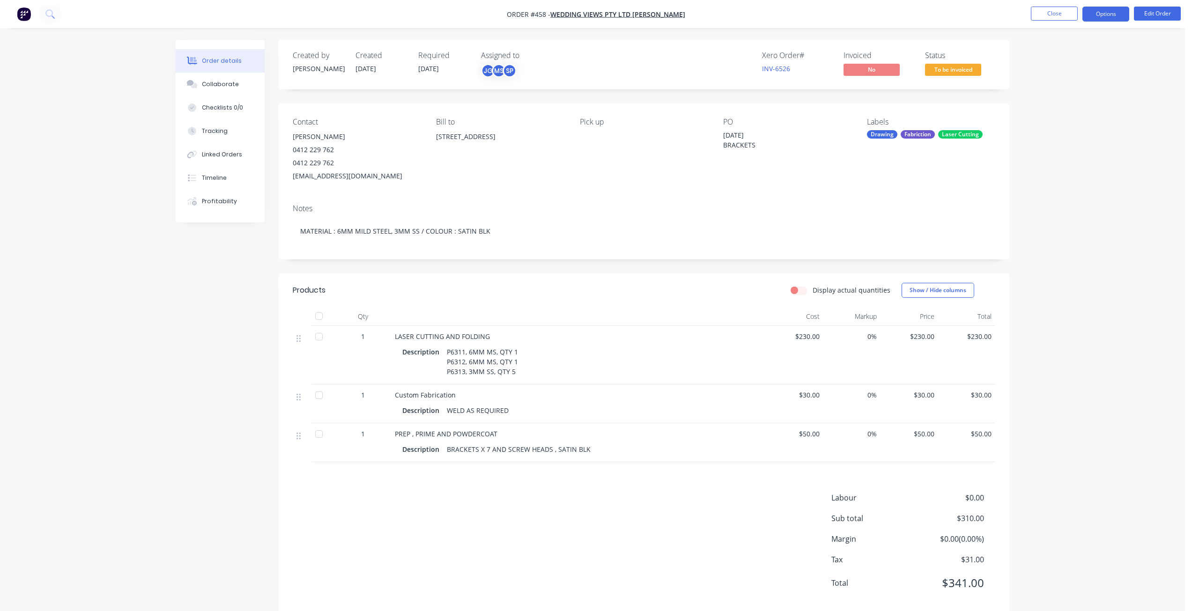
click at [1109, 12] on button "Options" at bounding box center [1105, 14] width 47 height 15
click at [1049, 57] on div "Invoice" at bounding box center [1078, 57] width 86 height 14
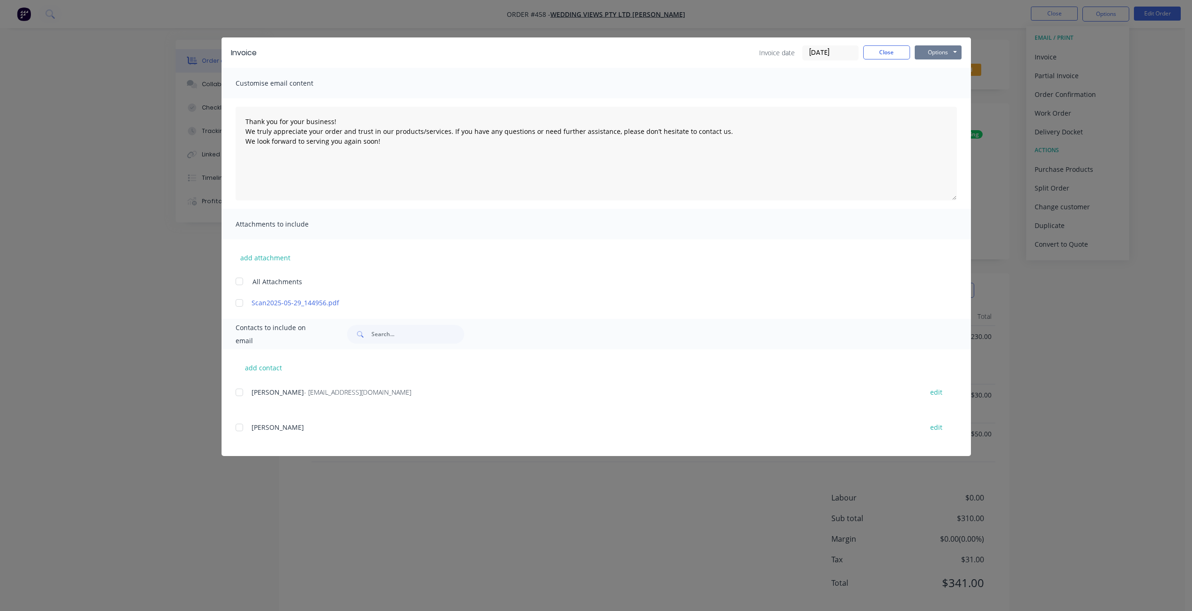
click at [944, 55] on button "Options" at bounding box center [938, 52] width 47 height 14
click at [239, 395] on div at bounding box center [239, 392] width 19 height 19
click at [934, 43] on div "Invoice Invoice date [DATE] Close Options Preview Print Email" at bounding box center [596, 52] width 749 height 30
click at [934, 53] on button "Options" at bounding box center [938, 52] width 47 height 14
click at [940, 104] on button "Email" at bounding box center [945, 99] width 60 height 15
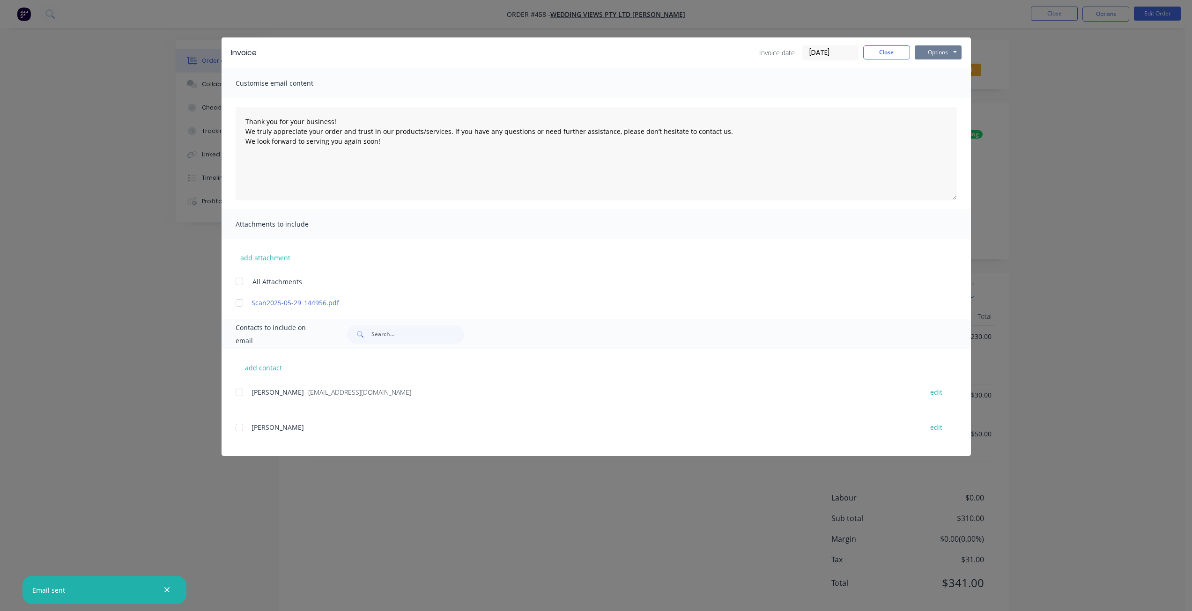
click at [933, 51] on button "Options" at bounding box center [938, 52] width 47 height 14
type textarea "Thank you for your business! We truly appreciate your order and trust in our pr…"
click at [884, 52] on button "Close" at bounding box center [886, 52] width 47 height 14
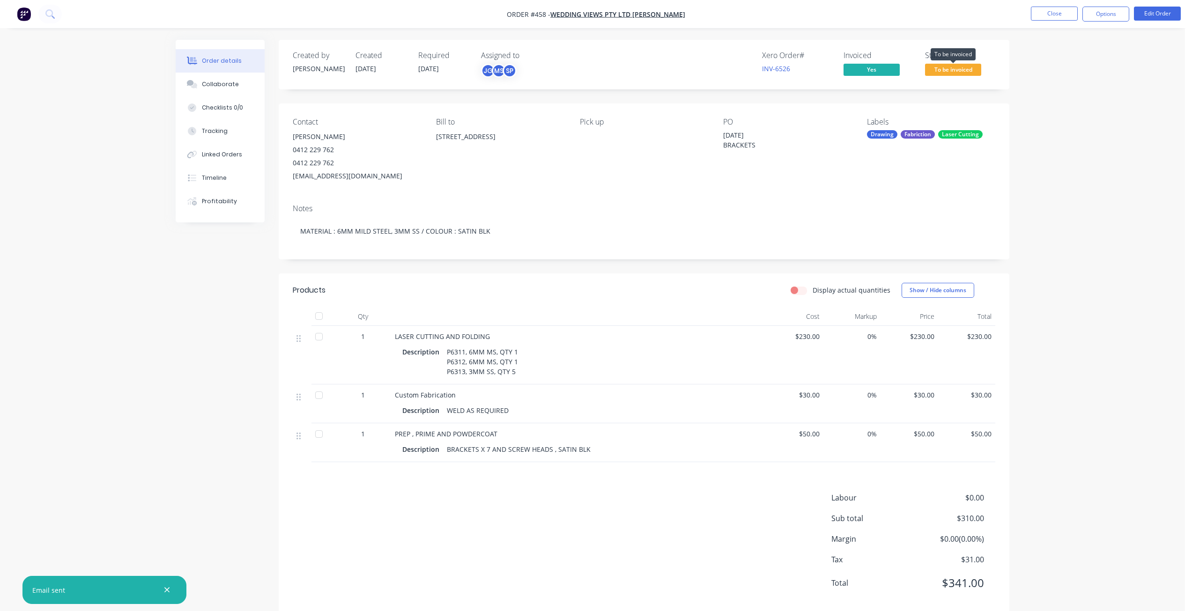
click at [950, 68] on span "To be invoiced" at bounding box center [953, 70] width 56 height 12
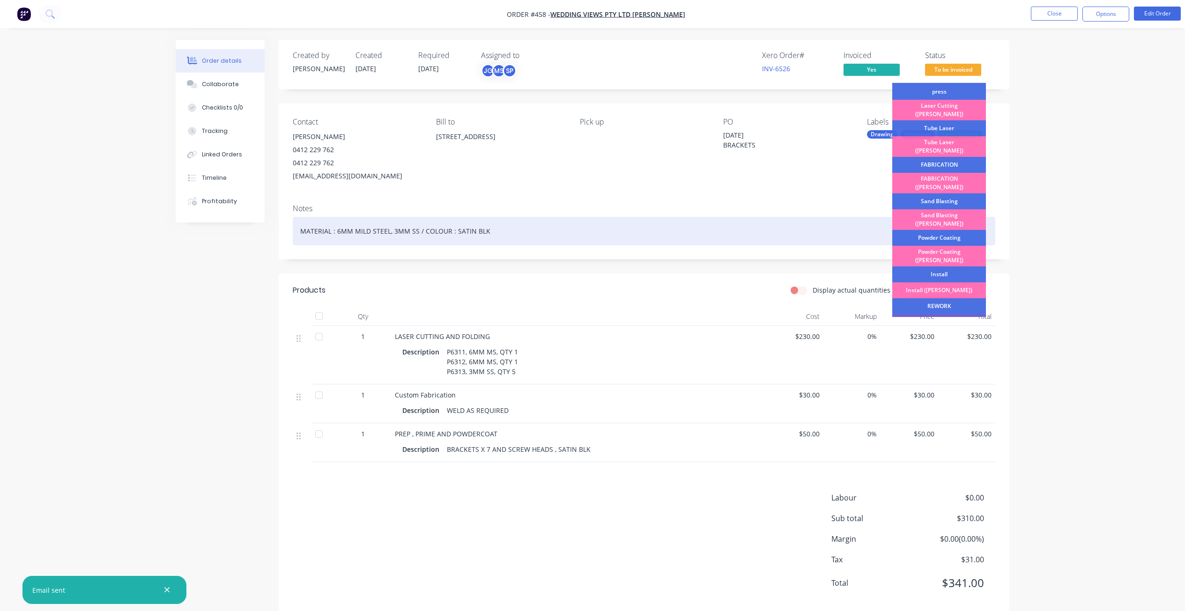
scroll to position [164, 0]
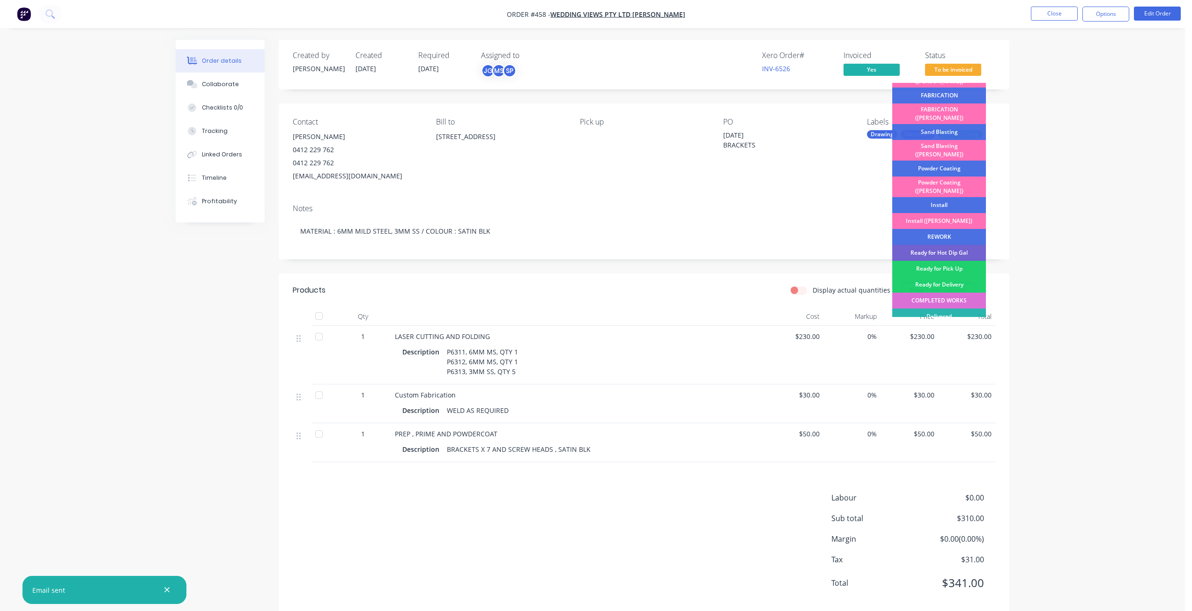
click at [936, 293] on div "COMPLETED WORKS" at bounding box center [939, 301] width 94 height 16
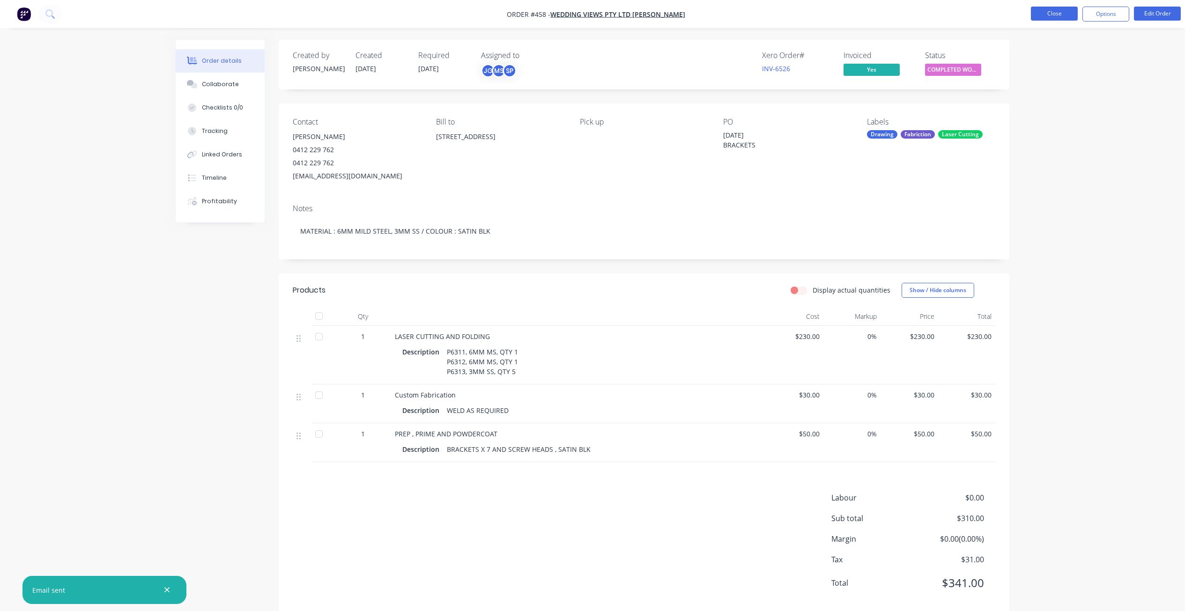
click at [1053, 14] on button "Close" at bounding box center [1054, 14] width 47 height 14
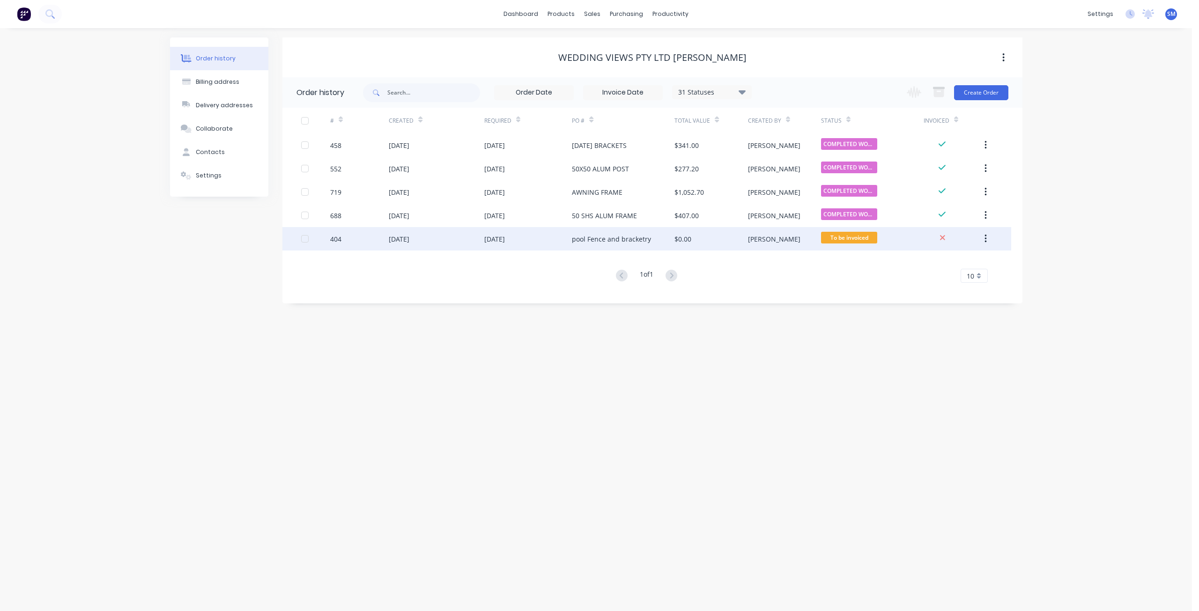
click at [407, 237] on div "[DATE]" at bounding box center [399, 239] width 21 height 10
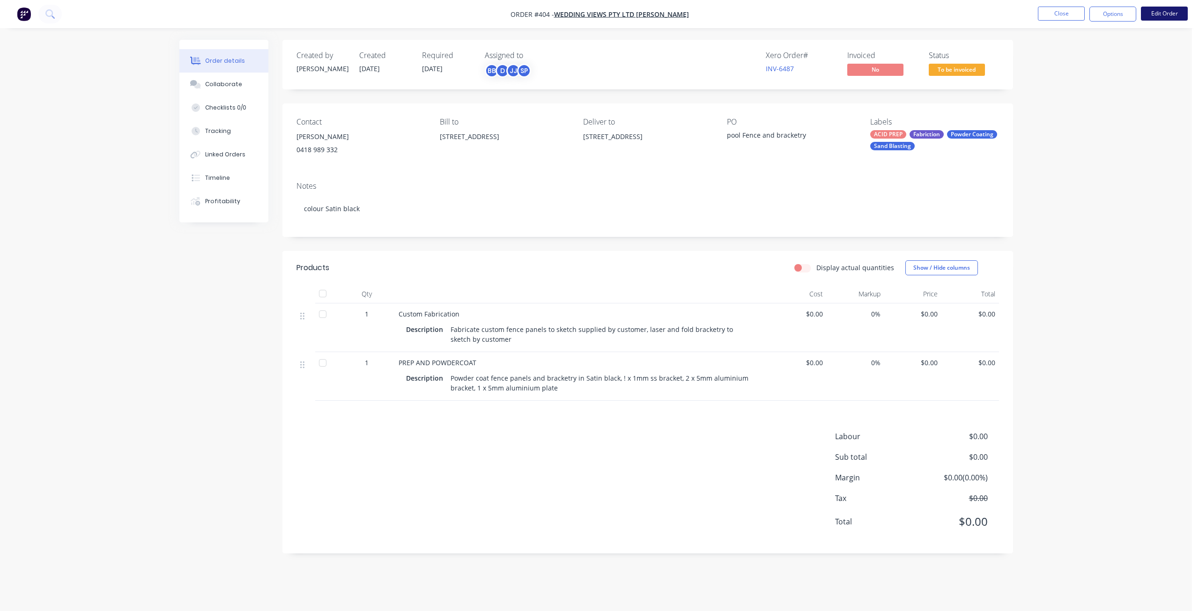
click at [1158, 12] on button "Edit Order" at bounding box center [1164, 14] width 47 height 14
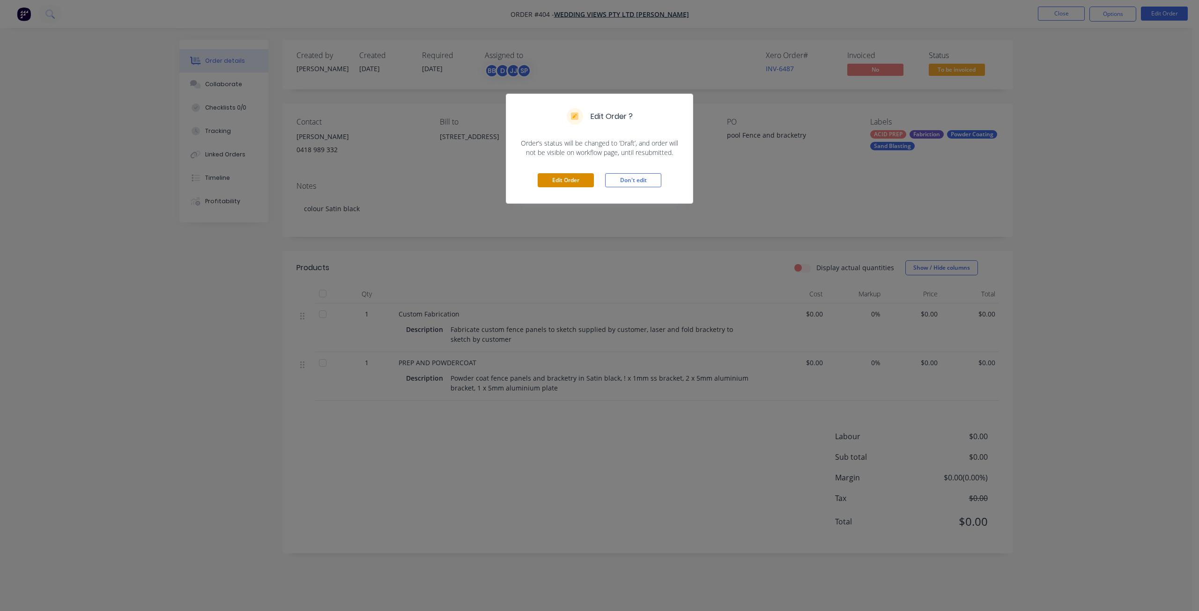
click at [566, 181] on button "Edit Order" at bounding box center [566, 180] width 56 height 14
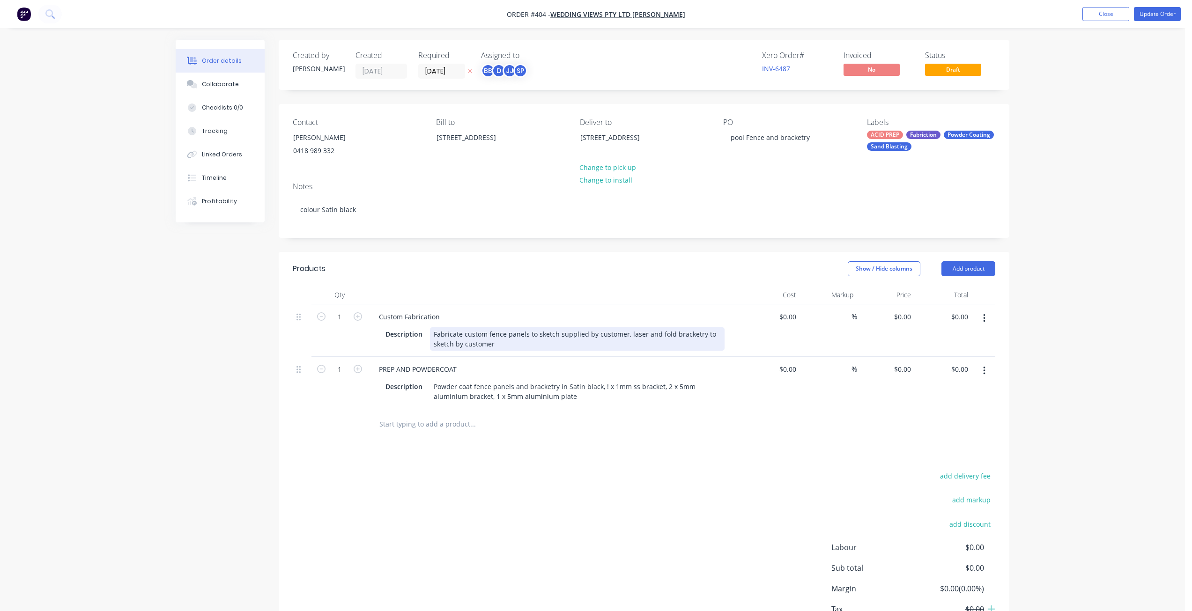
click at [505, 335] on div "Fabricate custom fence panels to sketch supplied by customer, laser and fold br…" at bounding box center [577, 338] width 295 height 23
click at [525, 334] on div "Fabricate custom fence panels to sketch supplied by customer, laser and fold br…" at bounding box center [577, 338] width 295 height 23
click at [542, 335] on div "Fabricate custom pool pump enclossure to sketch supplied by customer, laser and…" at bounding box center [577, 338] width 295 height 23
click at [556, 341] on div "Fabricate custom pool pump enclosure to sketch supplied by customer, laser and …" at bounding box center [577, 338] width 295 height 23
click at [555, 335] on div "Fabricate custom pool pump enclosure to sketch supplied by customer, laser and …" at bounding box center [577, 338] width 295 height 23
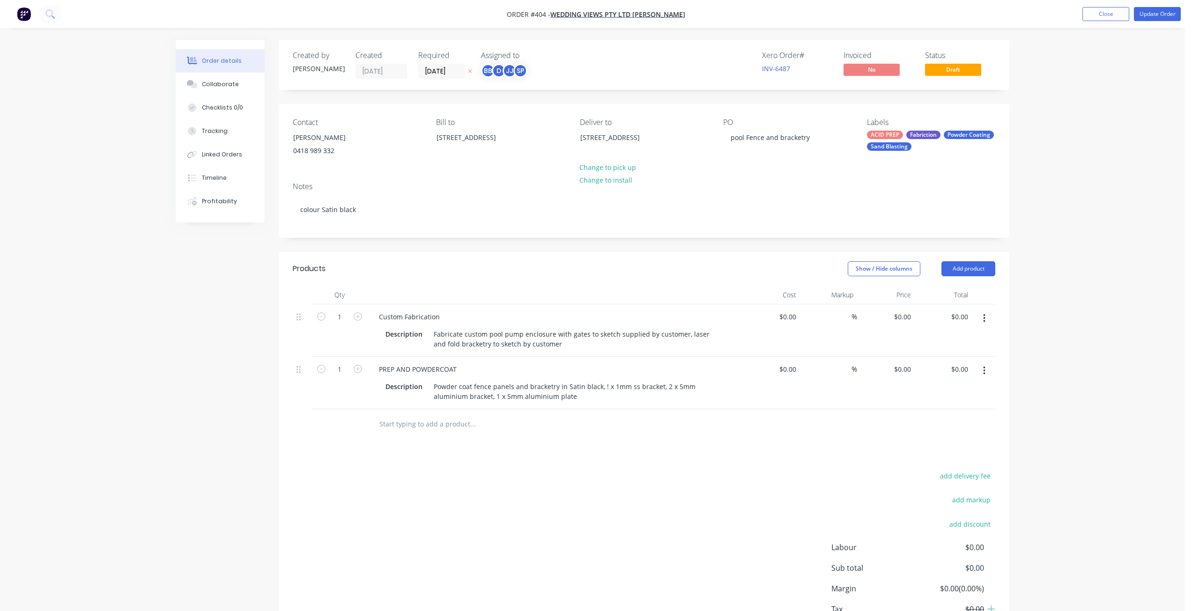
click at [391, 428] on input "text" at bounding box center [472, 424] width 187 height 19
type input "s"
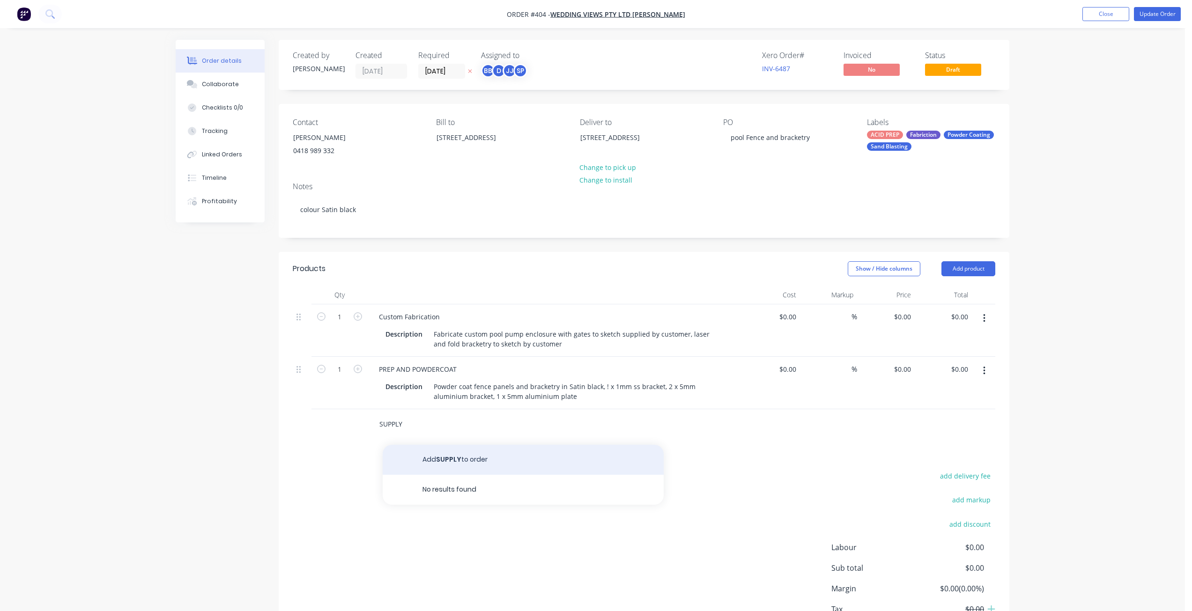
type input "SUPPLY"
click at [464, 461] on button "Add SUPPLY to order" at bounding box center [523, 460] width 281 height 30
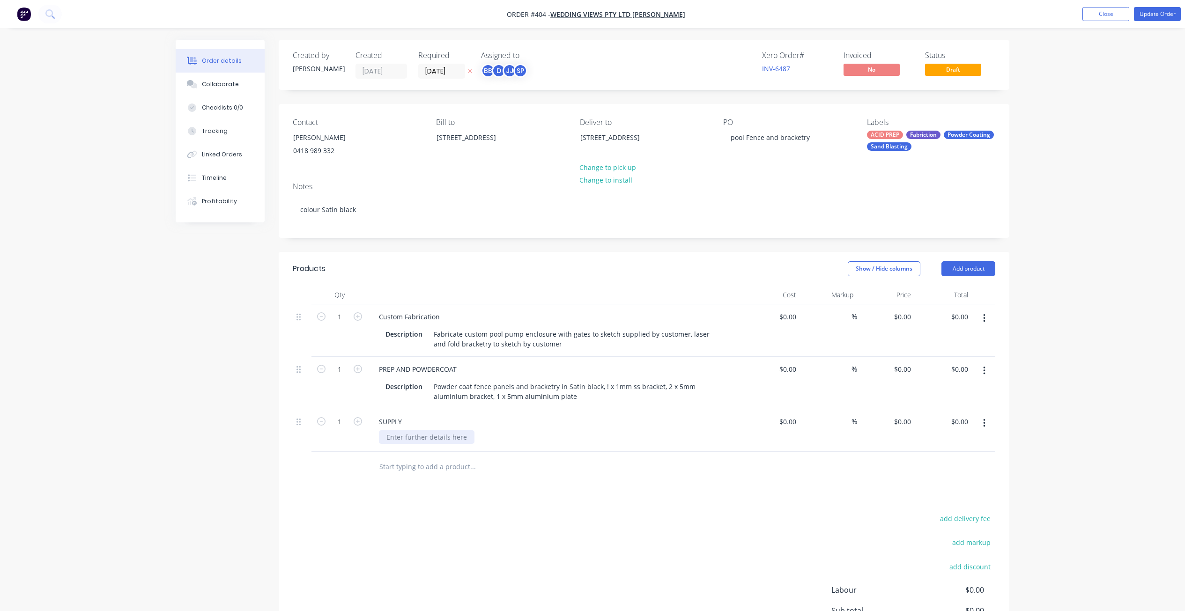
click at [400, 442] on div at bounding box center [427, 437] width 96 height 14
drag, startPoint x: 387, startPoint y: 457, endPoint x: 391, endPoint y: 461, distance: 6.0
click at [387, 457] on div "[PERSON_NAME] screws Dyna bolts touch up paint" at bounding box center [424, 451] width 91 height 43
click at [391, 461] on div "[PERSON_NAME] screws Dyna bolts touch up paint" at bounding box center [424, 451] width 91 height 43
click at [434, 458] on div "[PERSON_NAME] screws Dyna bolts Touch up paint" at bounding box center [424, 451] width 91 height 43
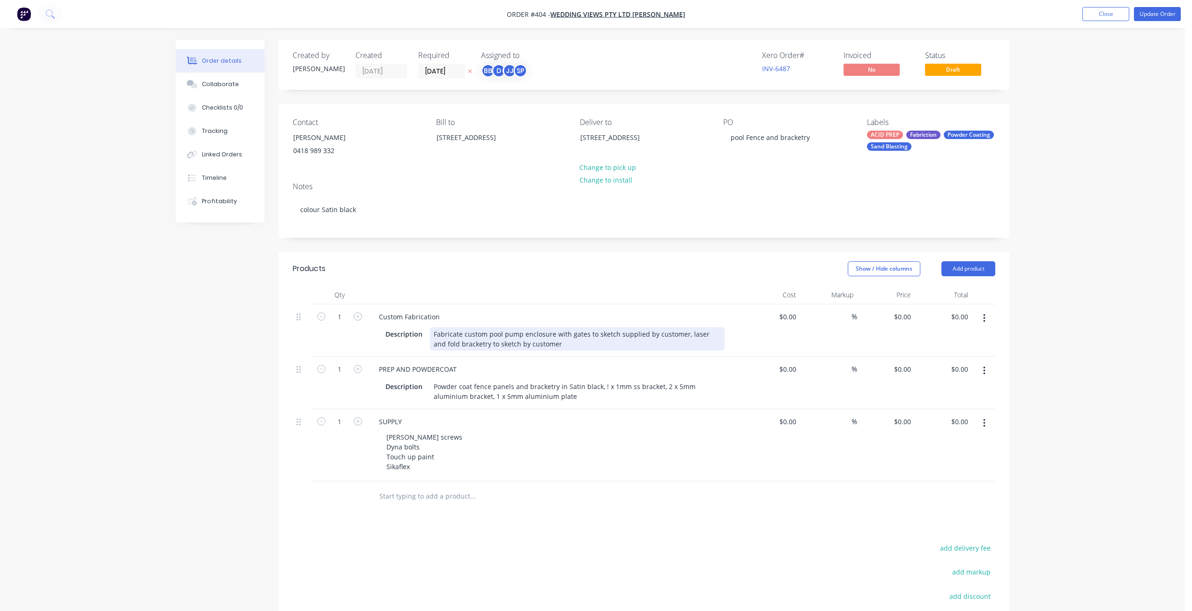
click at [546, 346] on div "Fabricate custom pool pump enclosure with gates to sketch supplied by customer,…" at bounding box center [577, 338] width 295 height 23
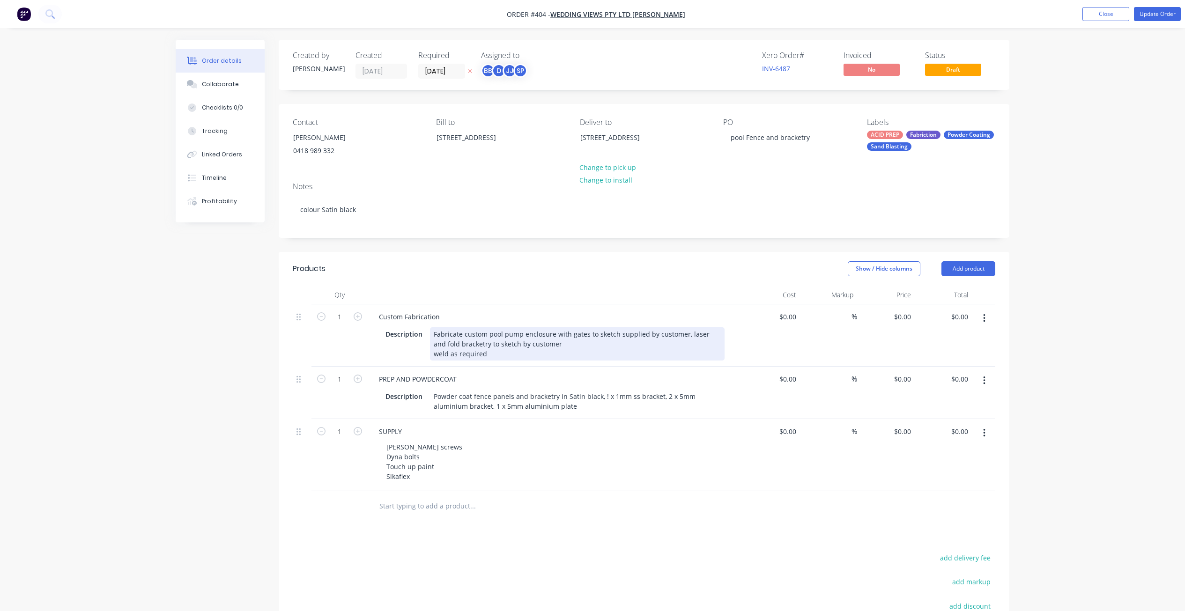
drag, startPoint x: 438, startPoint y: 354, endPoint x: 443, endPoint y: 359, distance: 6.6
click at [439, 356] on div "Fabricate custom pool pump enclosure with gates to sketch supplied by customer,…" at bounding box center [577, 343] width 295 height 33
click at [484, 355] on div "Fabricate custom pool pump enclosure with gates to sketch supplied by customer,…" at bounding box center [577, 343] width 295 height 33
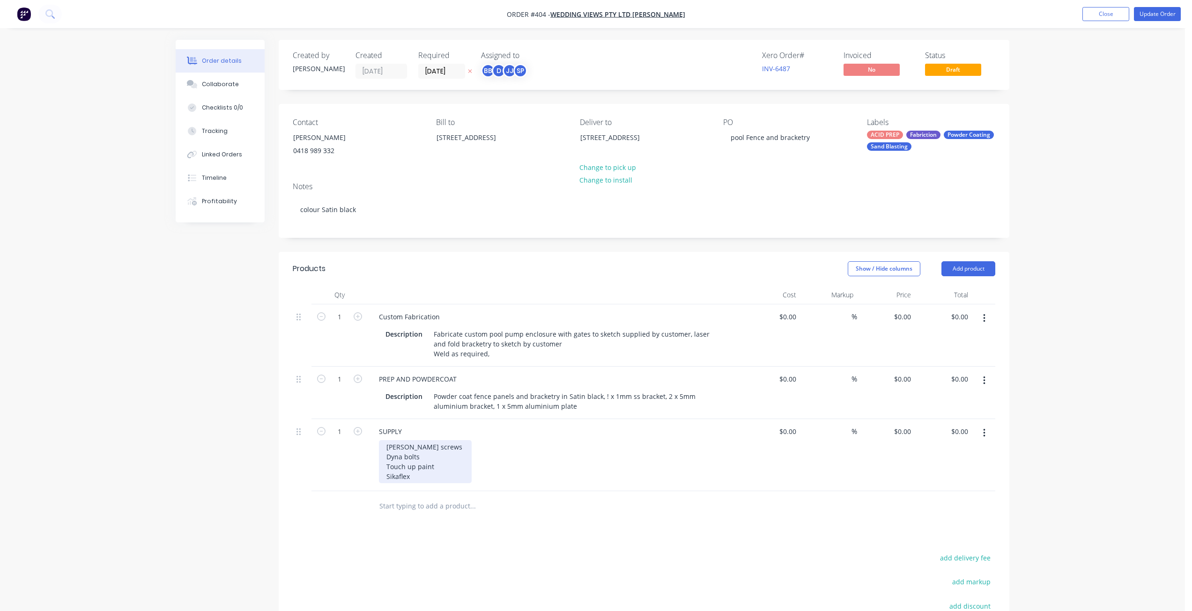
drag, startPoint x: 413, startPoint y: 474, endPoint x: 422, endPoint y: 480, distance: 11.2
click at [414, 475] on div "[PERSON_NAME] screws Dyna bolts Touch up paint Sikaflex" at bounding box center [425, 461] width 93 height 43
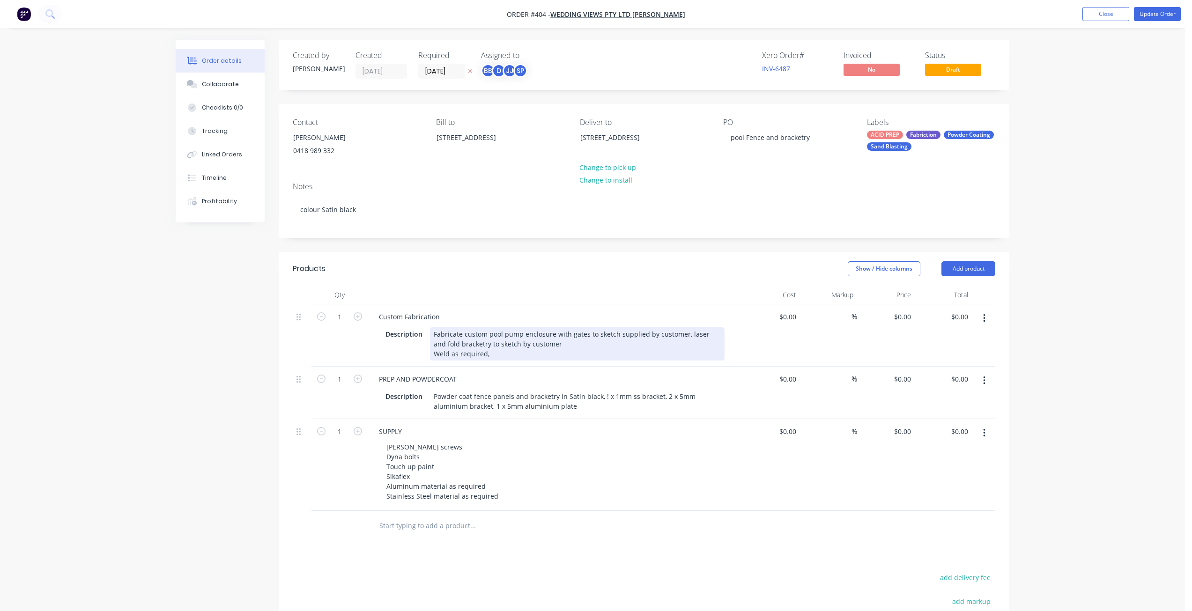
click at [546, 343] on div "Fabricate custom pool pump enclosure with gates to sketch supplied by customer,…" at bounding box center [577, 343] width 295 height 33
click at [489, 356] on div "Fabricate custom pool pump enclosure with gates to sketch supplied by customer,…" at bounding box center [577, 343] width 295 height 33
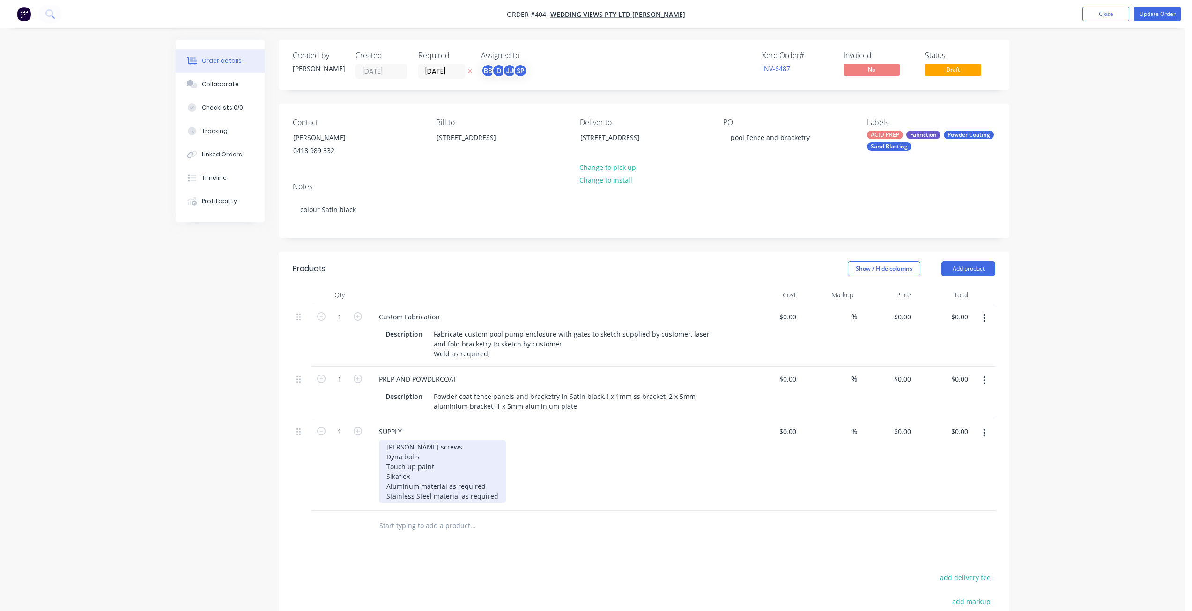
click at [420, 458] on div "[PERSON_NAME] screws Dyna bolts Touch up paint Sikaflex Aluminum material as re…" at bounding box center [442, 471] width 127 height 63
drag, startPoint x: 1103, startPoint y: 12, endPoint x: 1059, endPoint y: 8, distance: 44.6
click at [1102, 11] on button "Close" at bounding box center [1105, 14] width 47 height 14
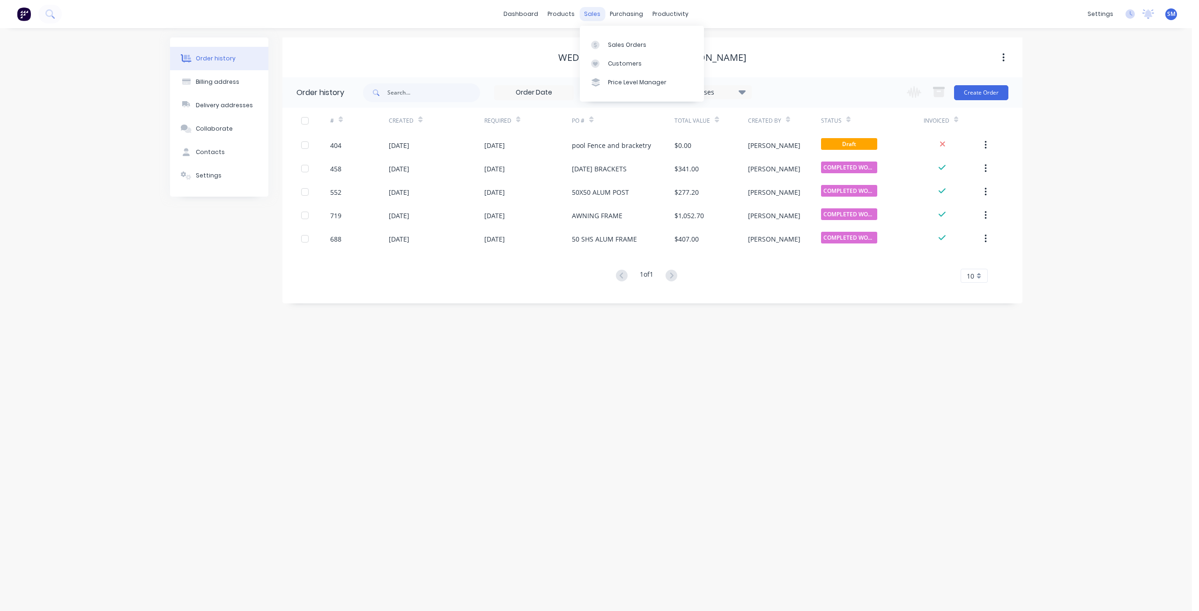
click at [592, 16] on div "sales" at bounding box center [592, 14] width 26 height 14
click at [617, 64] on div "Customers" at bounding box center [625, 63] width 34 height 8
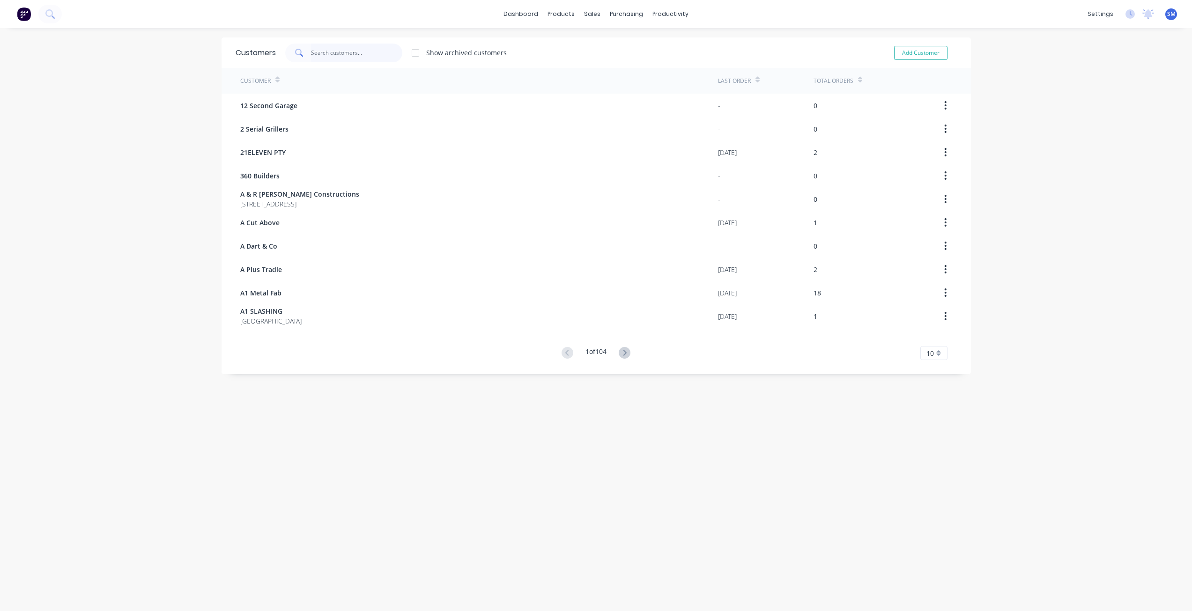
click at [321, 54] on input "text" at bounding box center [356, 53] width 91 height 19
type input "tbm"
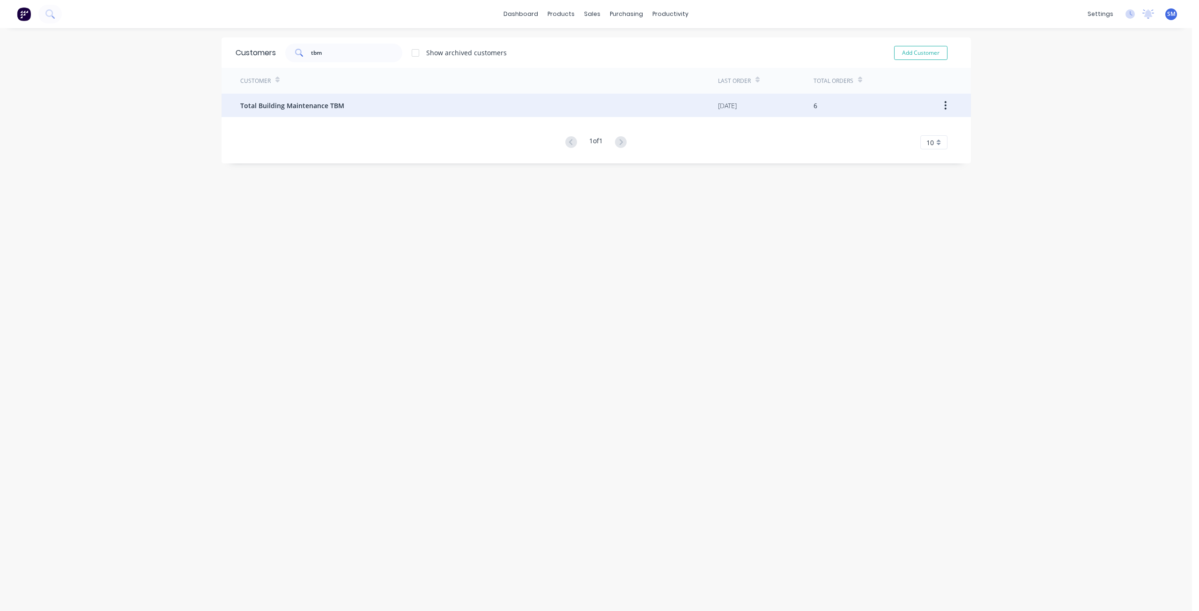
click at [295, 106] on span "Total Building Maintenance TBM" at bounding box center [292, 106] width 104 height 10
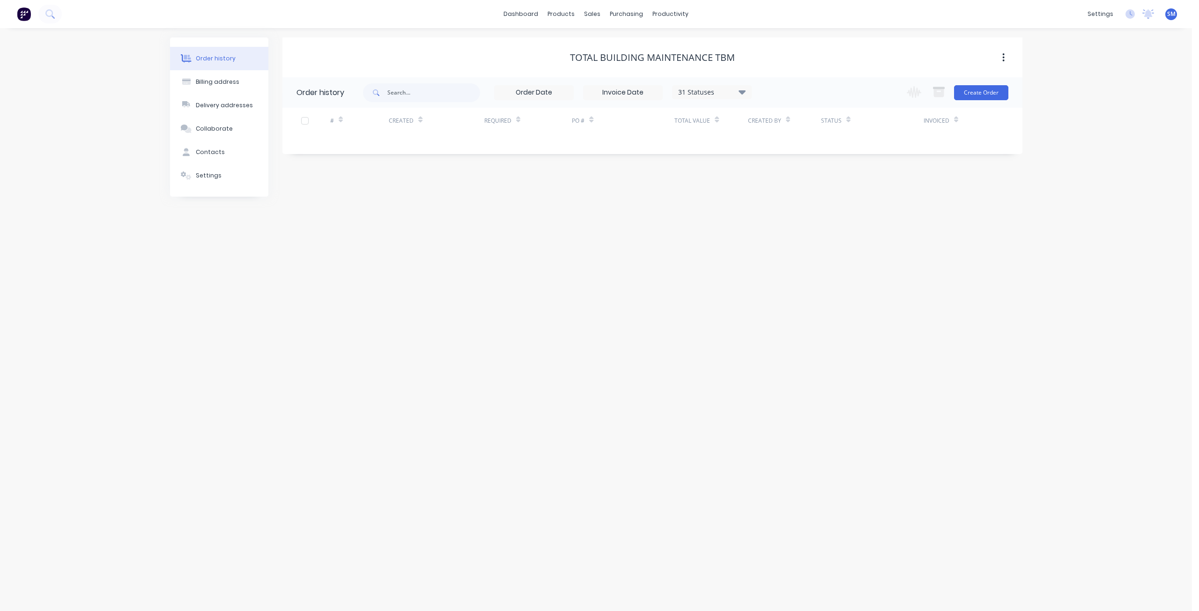
click at [738, 92] on div "31 Statuses" at bounding box center [712, 92] width 79 height 10
click at [789, 219] on label at bounding box center [789, 219] width 0 height 0
click at [789, 222] on input "checkbox" at bounding box center [792, 223] width 7 height 9
checkbox input "true"
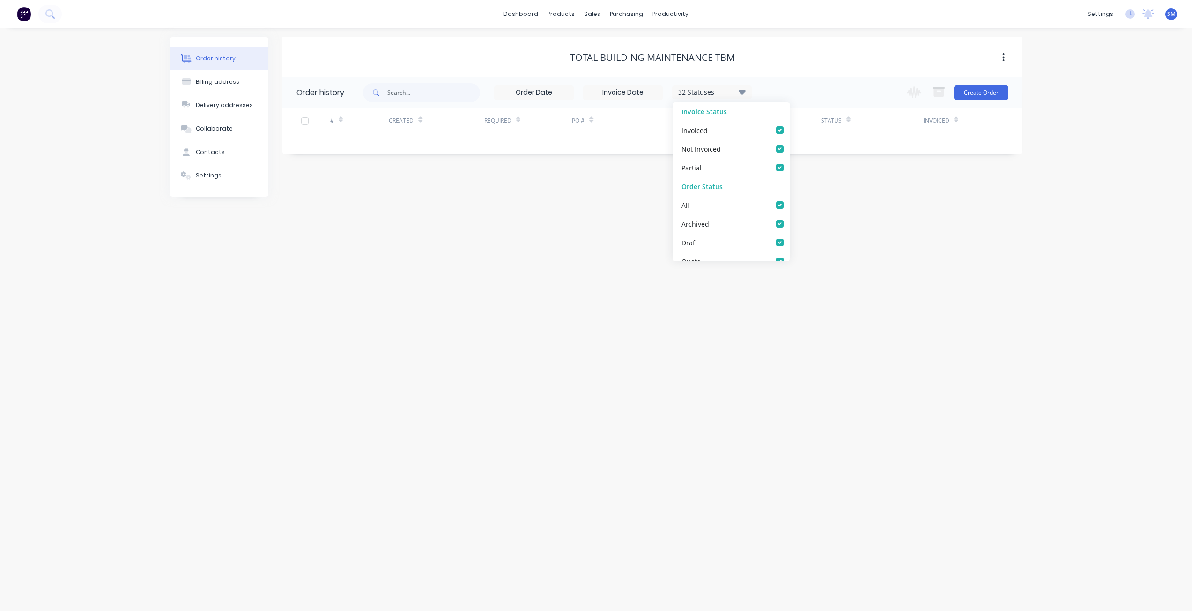
click at [595, 141] on div "# Created Required PO # Total Value Created By Status Invoiced" at bounding box center [646, 126] width 729 height 37
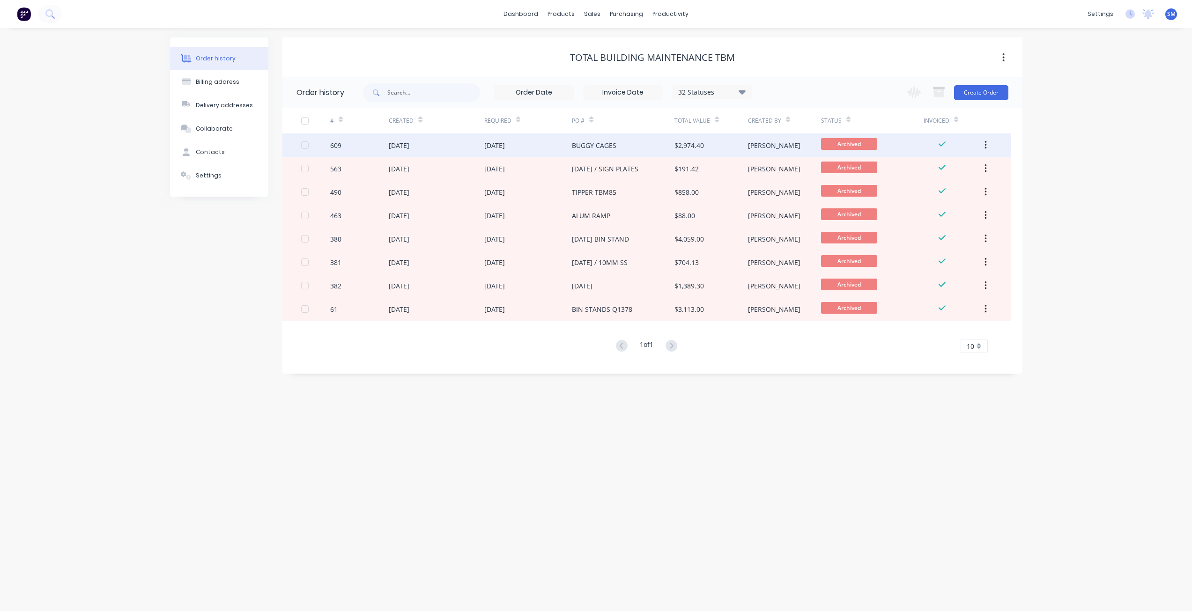
click at [548, 144] on div "[DATE]" at bounding box center [528, 144] width 88 height 23
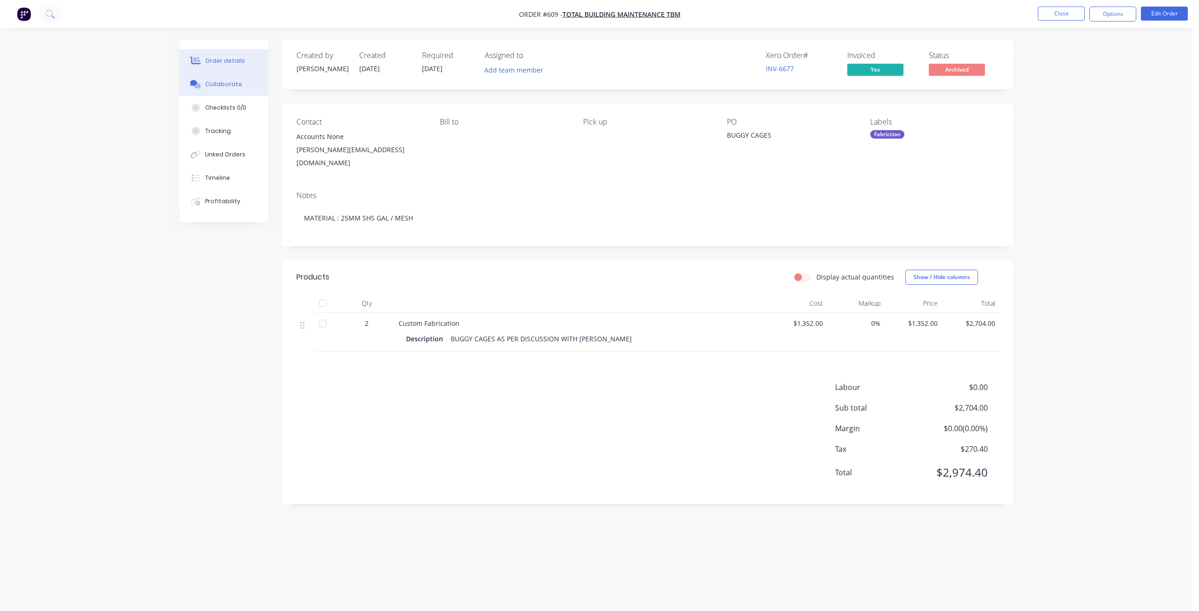
click at [220, 82] on div "Collaborate" at bounding box center [223, 84] width 37 height 8
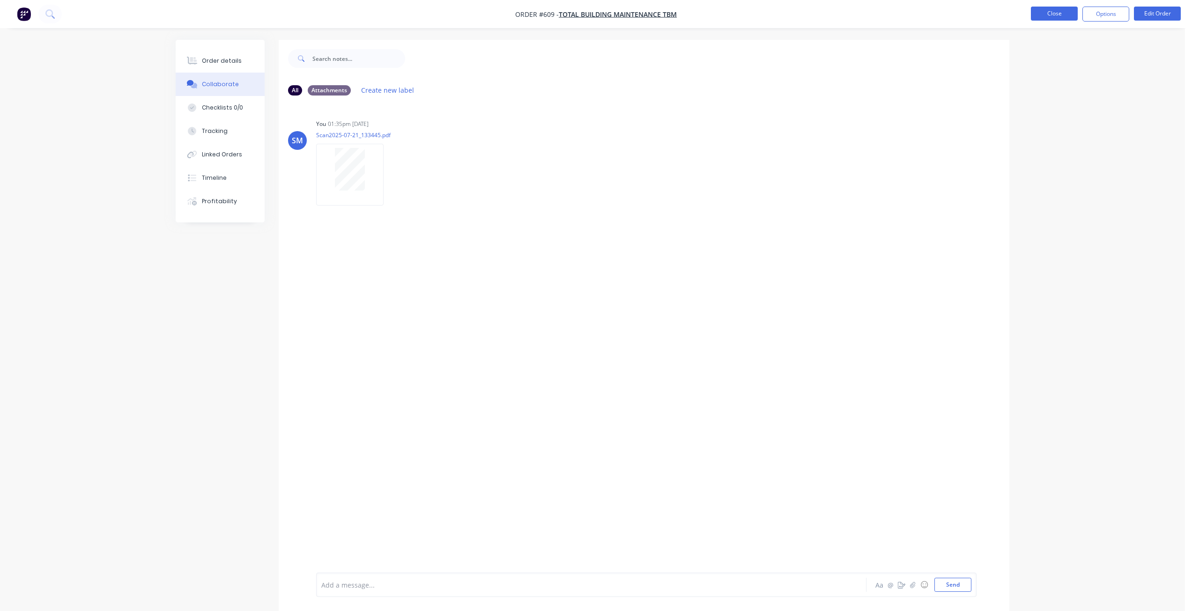
click at [1060, 16] on button "Close" at bounding box center [1054, 14] width 47 height 14
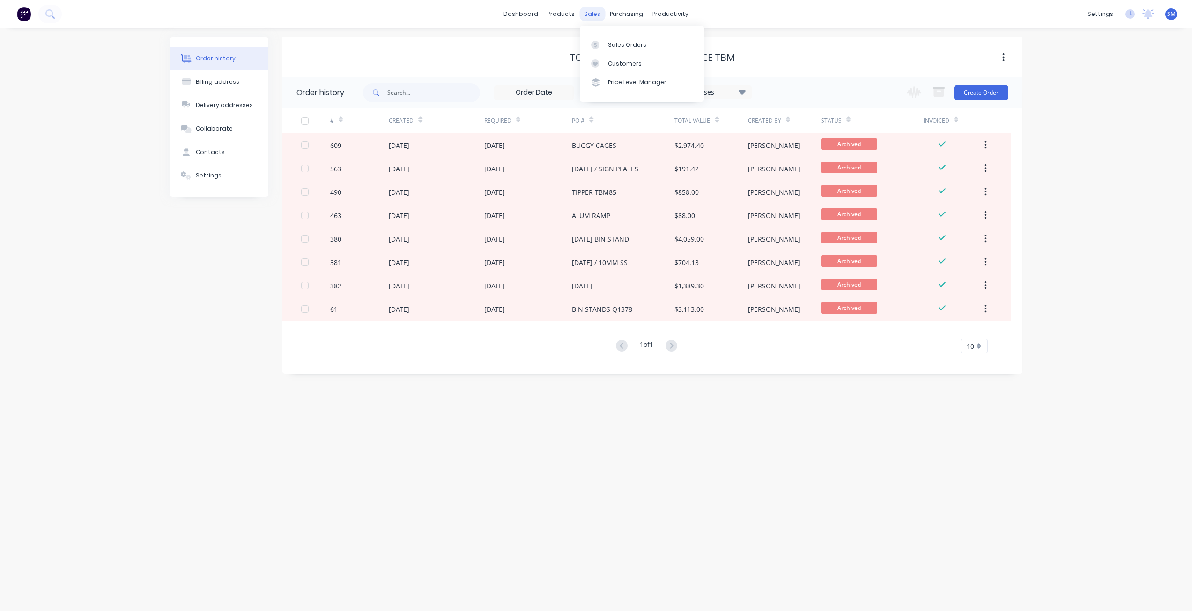
click at [589, 14] on div "sales" at bounding box center [592, 14] width 26 height 14
click at [623, 64] on div "Customers" at bounding box center [625, 63] width 34 height 8
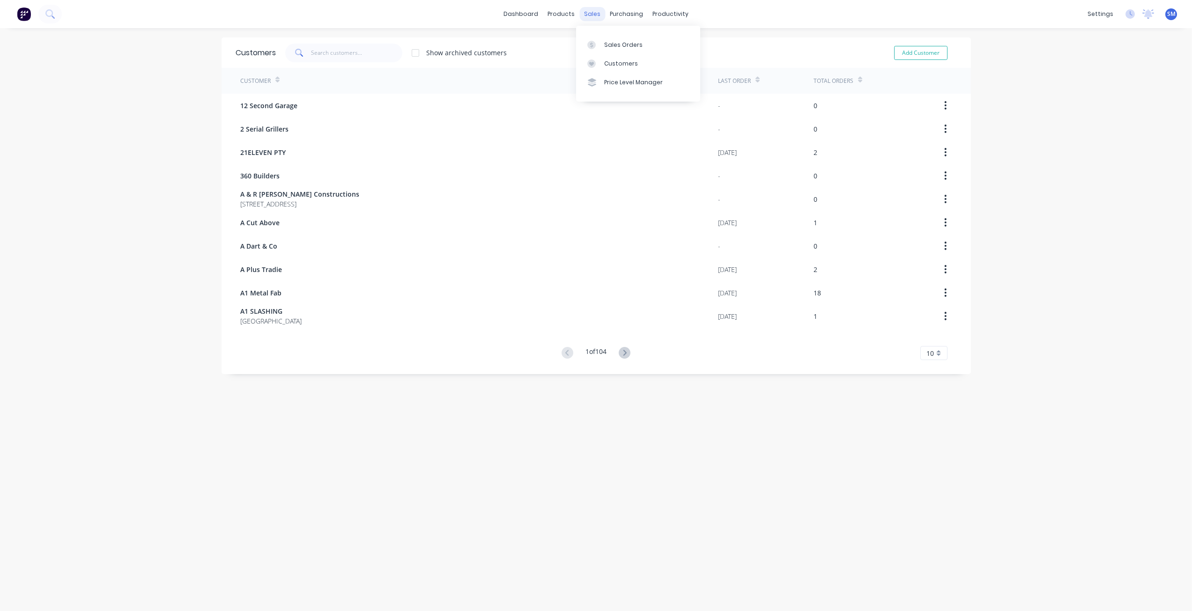
click at [589, 14] on div "sales" at bounding box center [592, 14] width 26 height 14
click at [606, 44] on div "Sales Orders" at bounding box center [623, 45] width 38 height 8
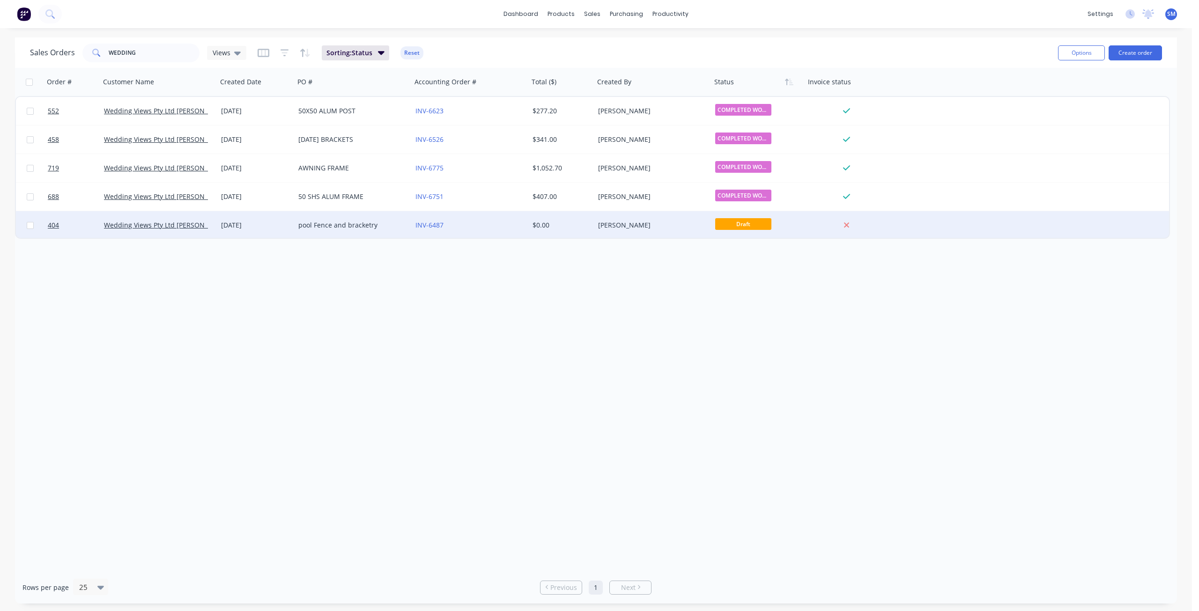
click at [335, 225] on div "pool Fence and bracketry" at bounding box center [350, 225] width 104 height 9
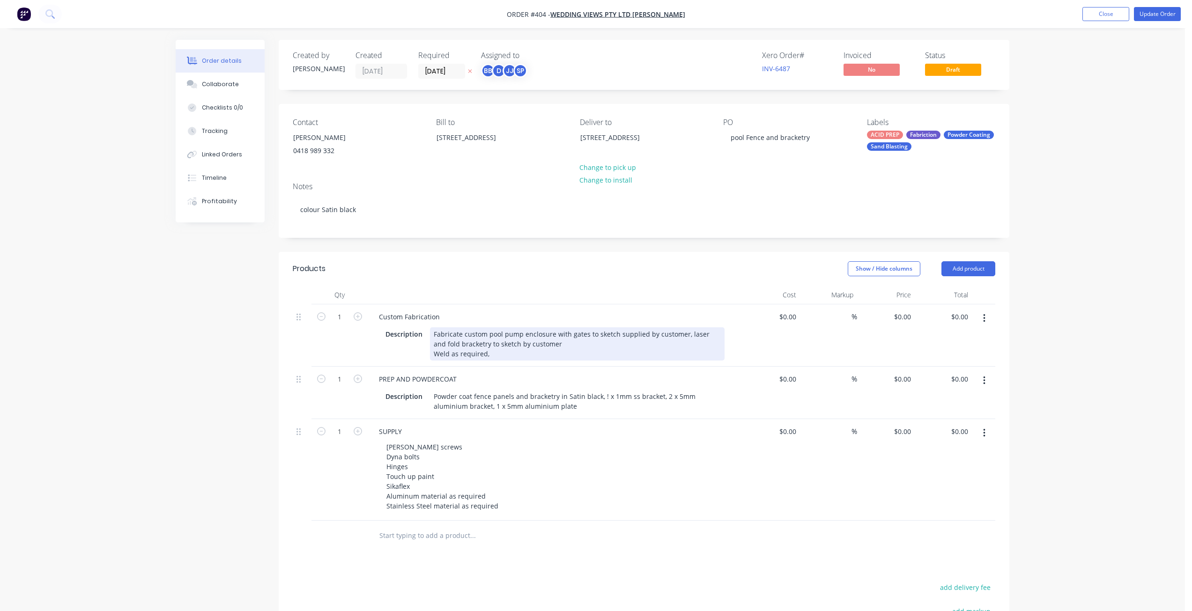
click at [491, 355] on div "Fabricate custom pool pump enclosure with gates to sketch supplied by customer,…" at bounding box center [577, 343] width 295 height 33
click at [491, 357] on div "Fabricate custom pool pump enclosure with gates to sketch supplied by customer,…" at bounding box center [577, 343] width 295 height 33
click at [548, 344] on div "Fabricate custom pool pump enclosure with gates to sketch supplied by customer,…" at bounding box center [577, 343] width 295 height 33
click at [437, 361] on div "Fabricate custom pool pump enclosure with gates to sketch supplied by customer,…" at bounding box center [577, 343] width 295 height 33
click at [432, 361] on div "Fabricate custom pool pump enclosure with gates to sketch supplied by customer,…" at bounding box center [577, 343] width 295 height 33
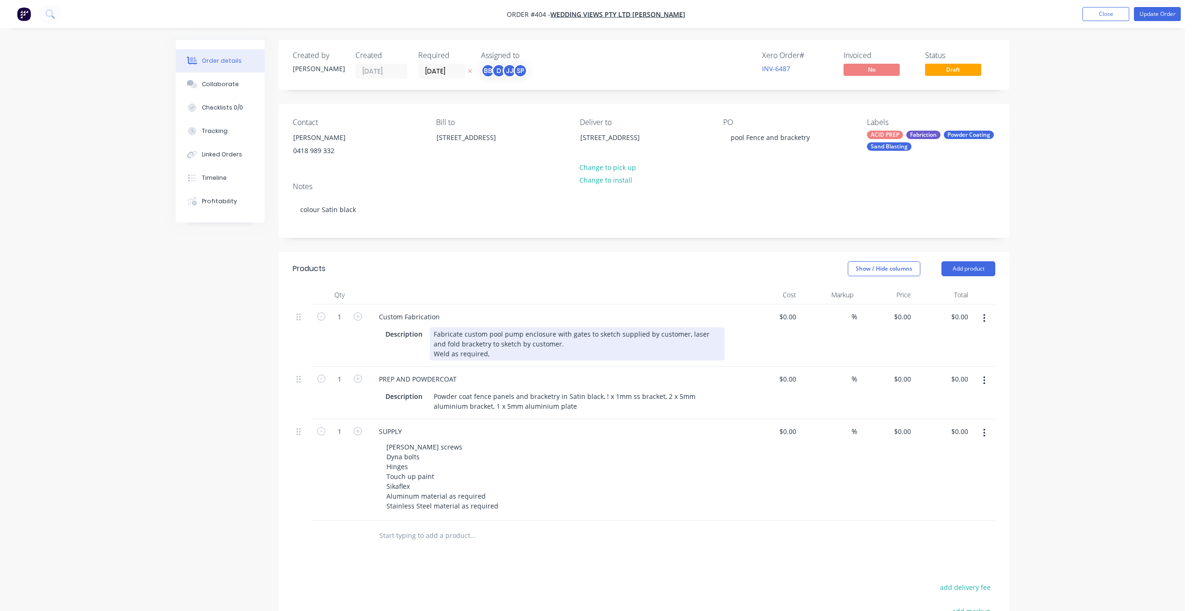
click at [490, 353] on div "Fabricate custom pool pump enclosure with gates to sketch supplied by customer,…" at bounding box center [577, 343] width 295 height 33
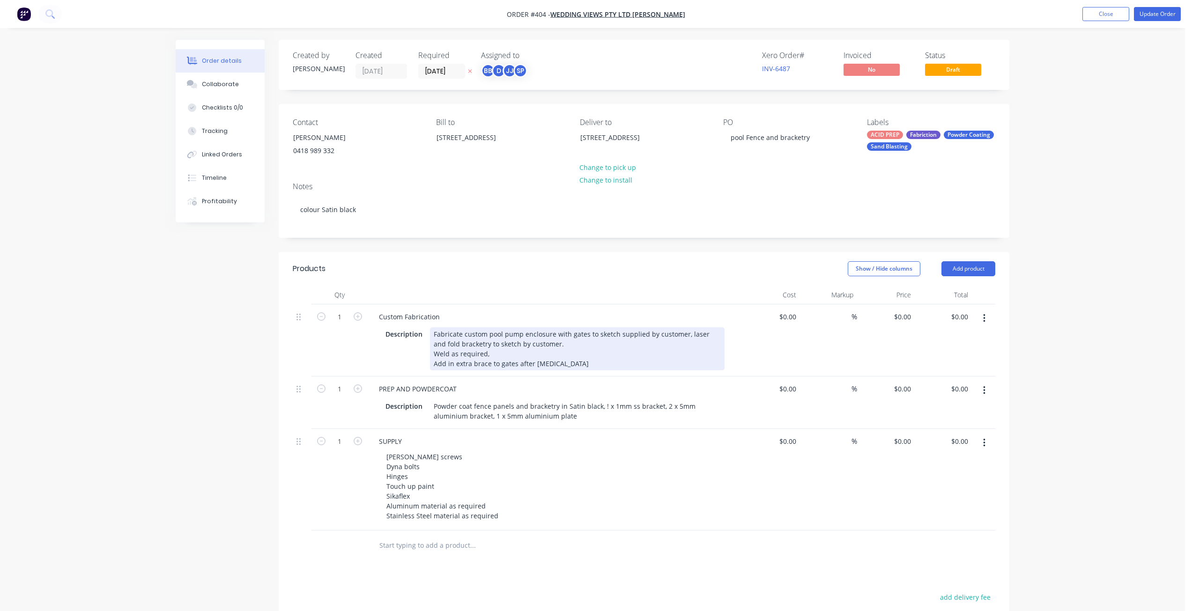
click at [541, 369] on div "Fabricate custom pool pump enclosure with gates to sketch supplied by customer,…" at bounding box center [577, 348] width 295 height 43
click at [538, 365] on div "Fabricate custom pool pump enclosure with gates to sketch supplied by customer,…" at bounding box center [577, 348] width 295 height 43
click at [555, 363] on div "Fabricate custom pool pump enclosure with gates to sketch supplied by customer,…" at bounding box center [577, 348] width 295 height 43
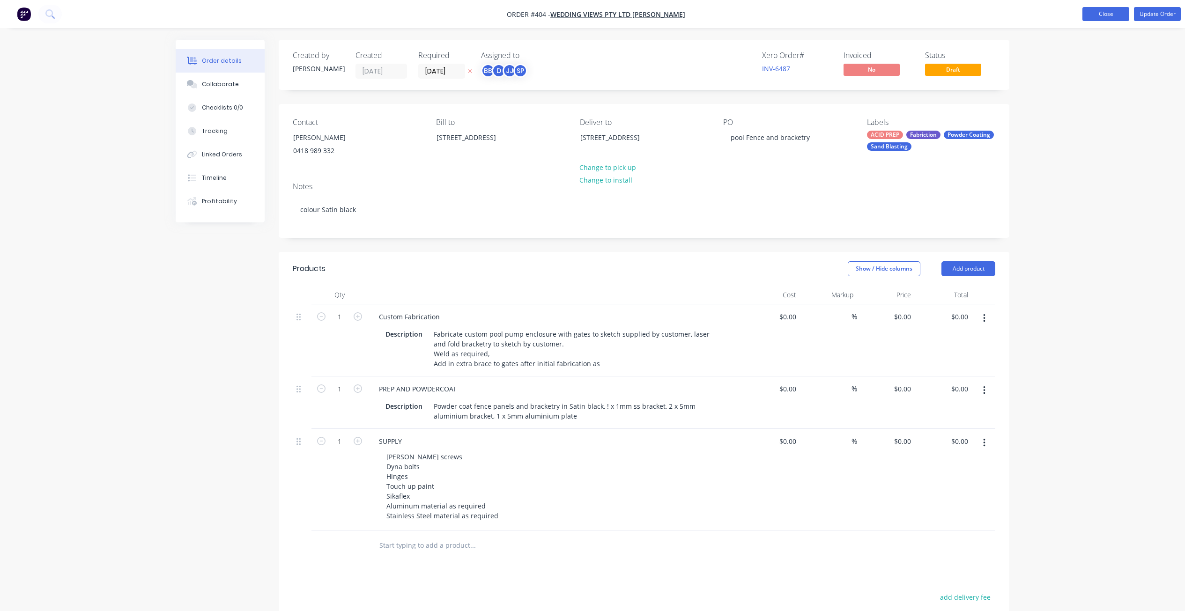
click at [1115, 15] on button "Close" at bounding box center [1105, 14] width 47 height 14
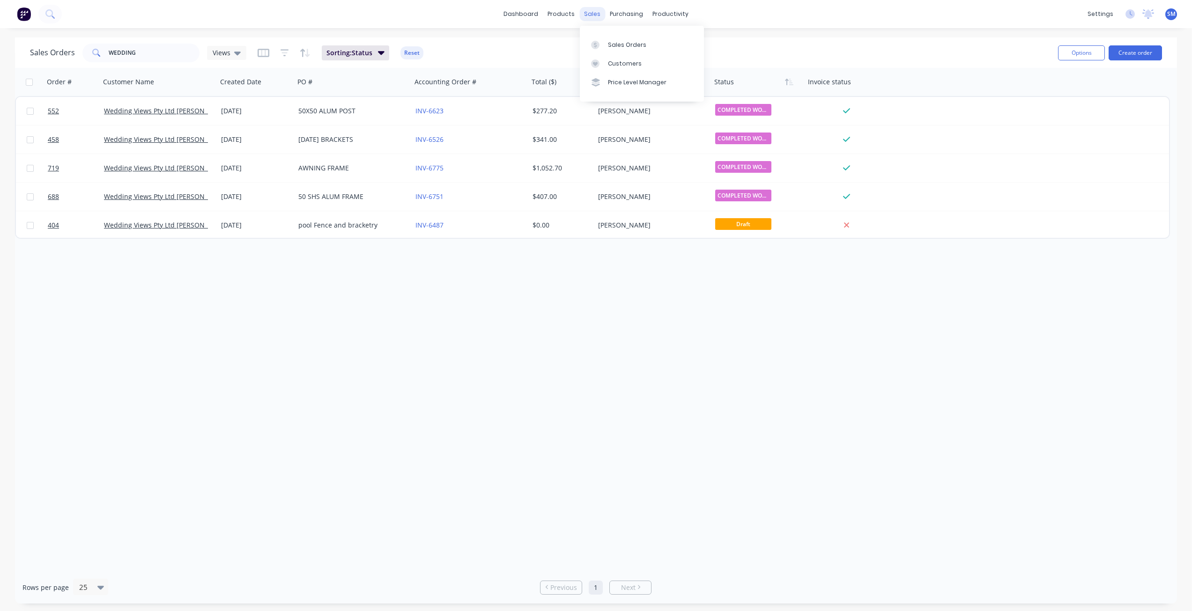
click at [592, 15] on div "sales" at bounding box center [592, 14] width 26 height 14
click at [615, 65] on div "Customers" at bounding box center [625, 63] width 34 height 8
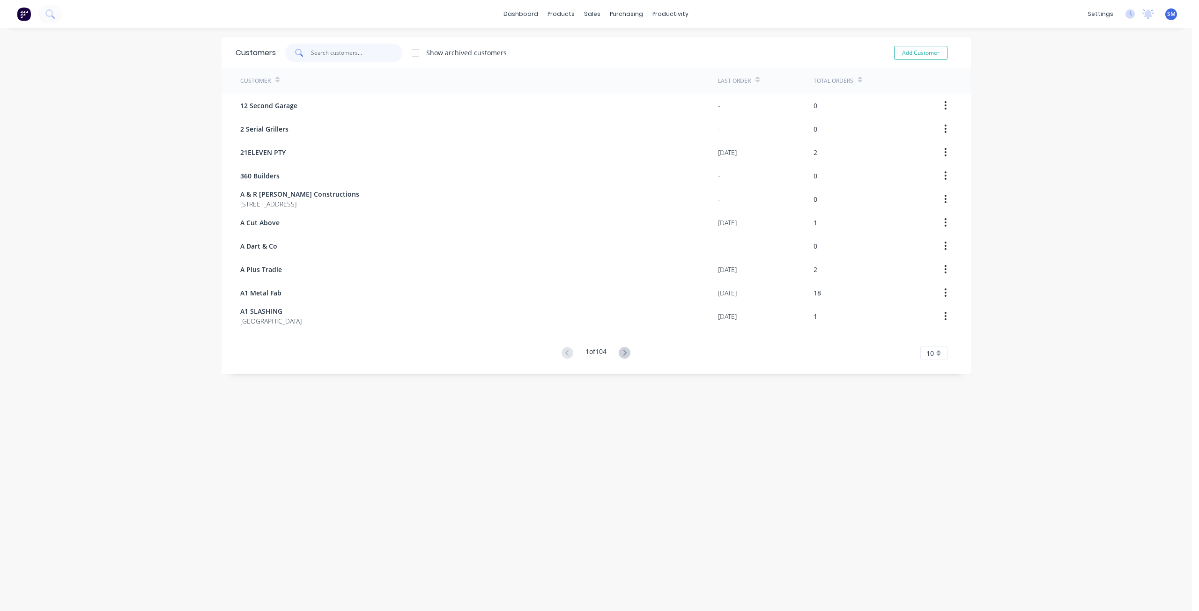
click at [339, 52] on input "text" at bounding box center [356, 53] width 91 height 19
type input "tbm"
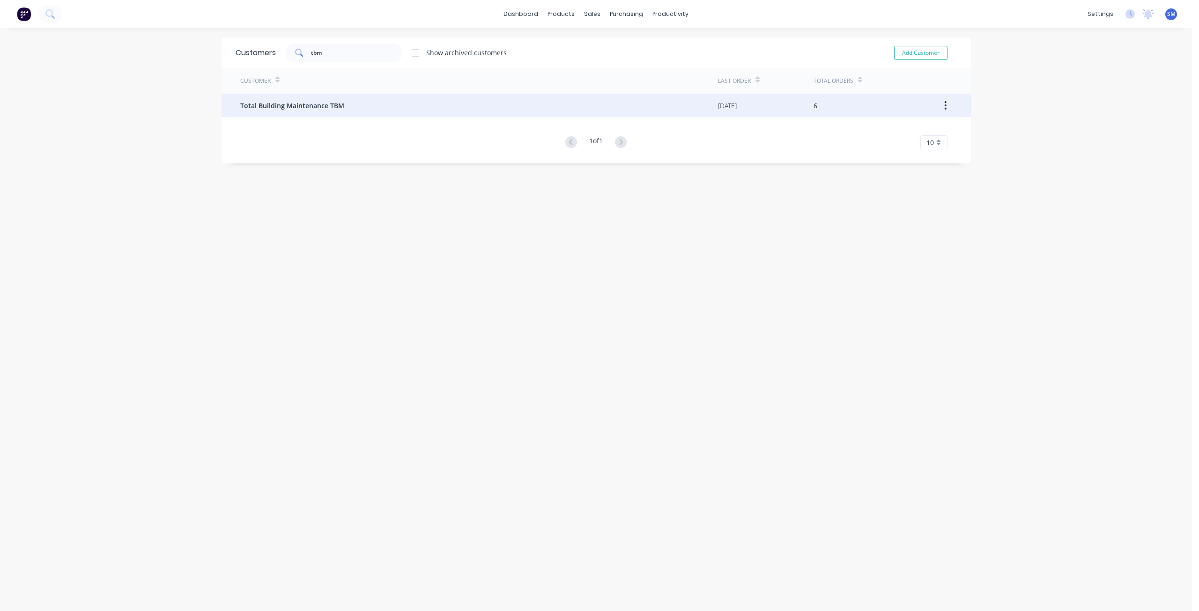
click at [317, 101] on div "Total Building Maintenance TBM" at bounding box center [479, 105] width 478 height 23
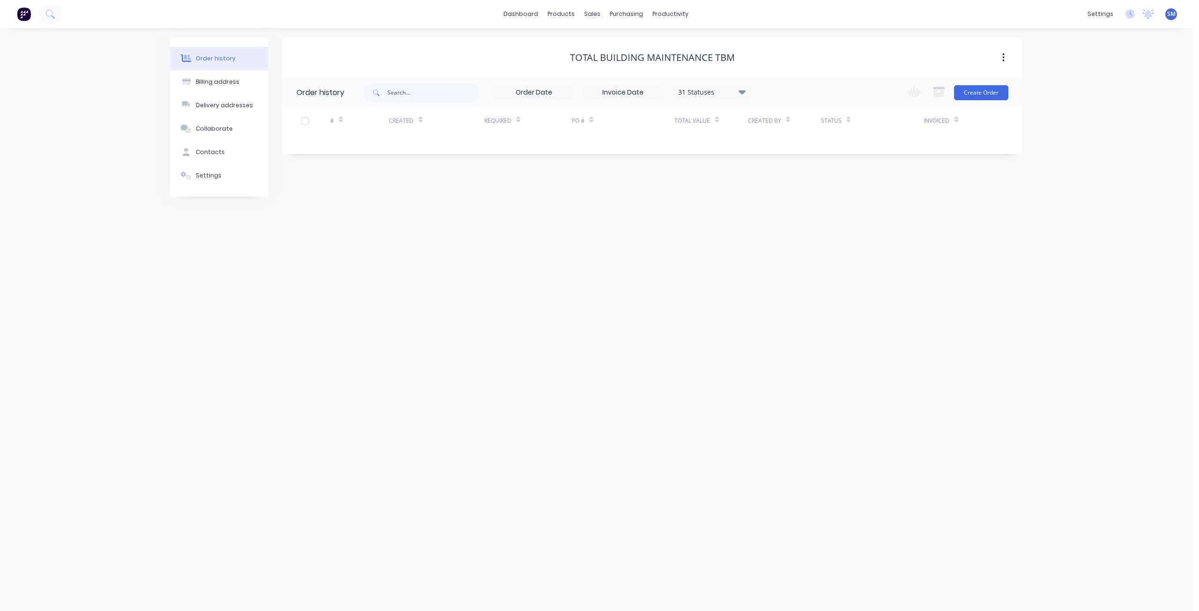
click at [739, 90] on icon at bounding box center [742, 91] width 7 height 11
click at [696, 225] on div "Archived" at bounding box center [695, 224] width 28 height 10
click at [789, 219] on label at bounding box center [789, 219] width 0 height 0
click at [789, 222] on input "checkbox" at bounding box center [792, 223] width 7 height 9
checkbox input "true"
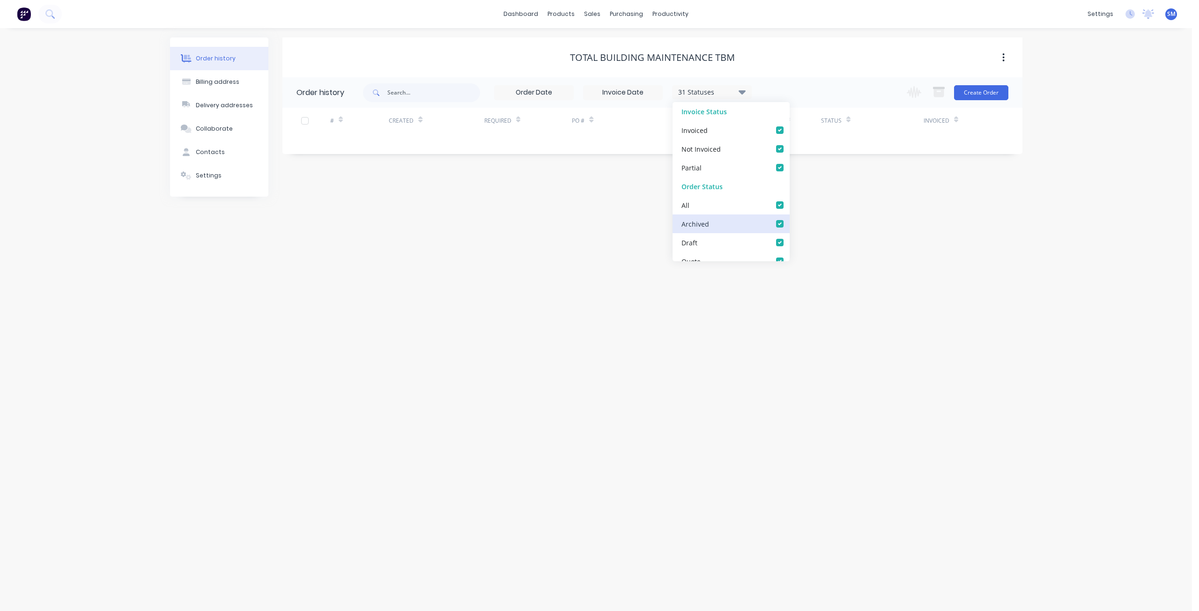
checkbox input "true"
click at [432, 124] on div "Created" at bounding box center [436, 121] width 95 height 26
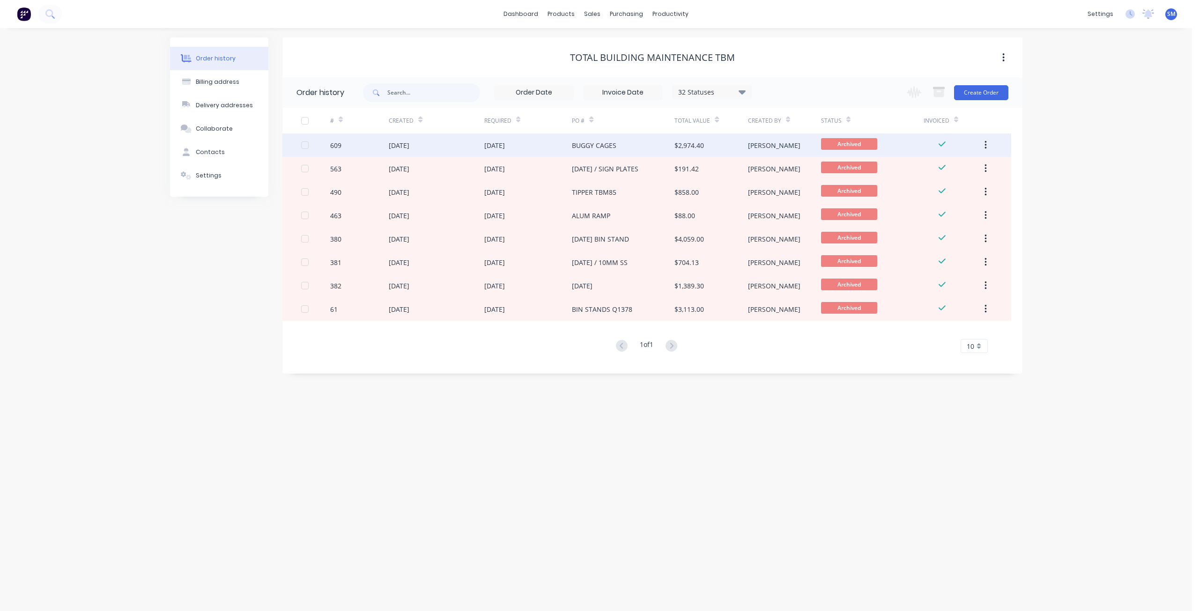
click at [459, 149] on div "[DATE]" at bounding box center [436, 144] width 95 height 23
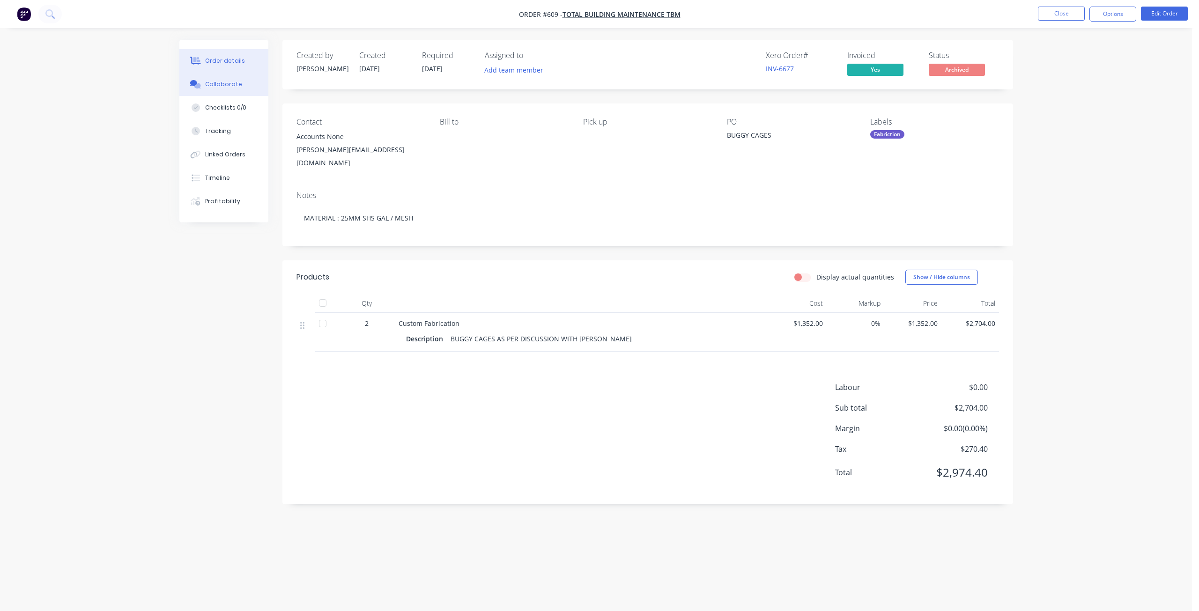
click at [222, 81] on div "Collaborate" at bounding box center [223, 84] width 37 height 8
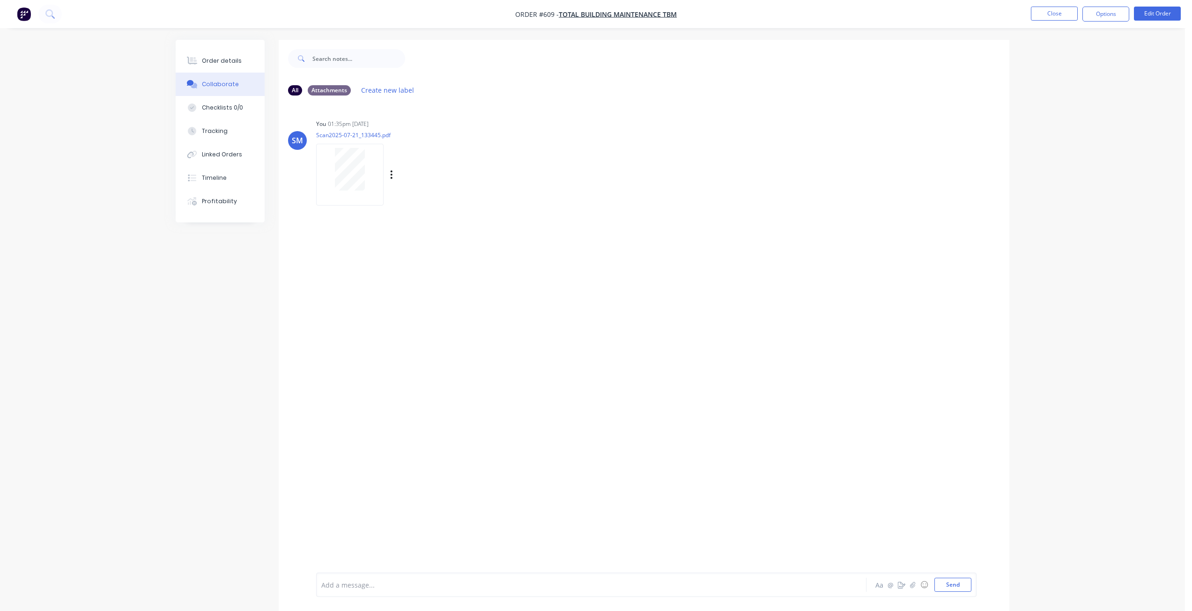
click at [373, 193] on div at bounding box center [349, 174] width 67 height 61
click at [1055, 9] on button "Close" at bounding box center [1054, 14] width 47 height 14
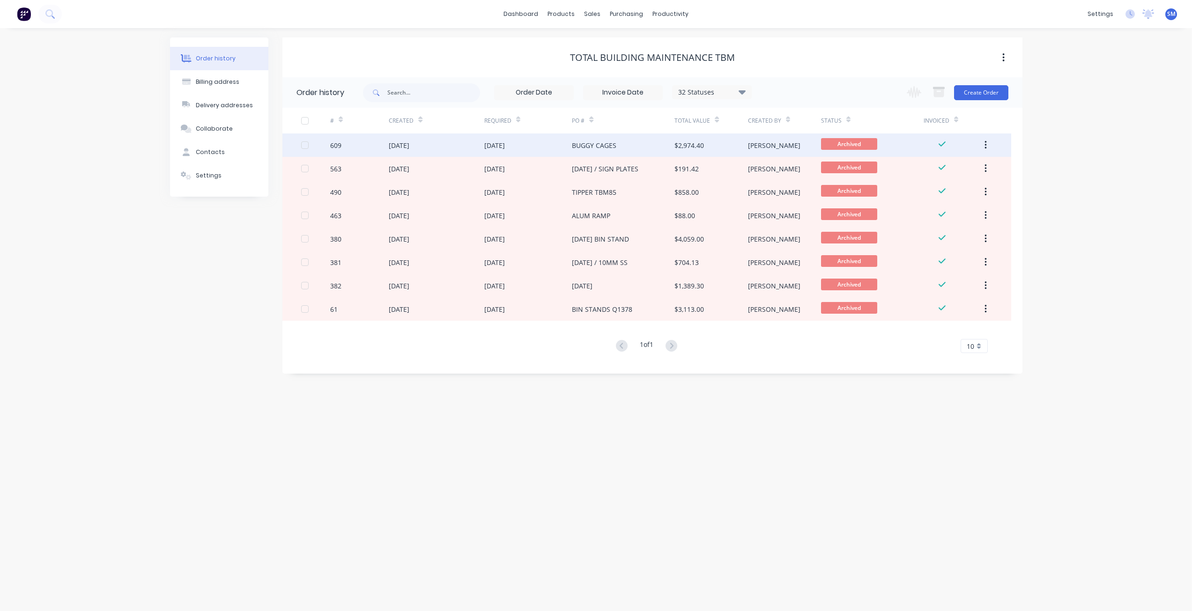
click at [542, 144] on div "[DATE]" at bounding box center [528, 144] width 88 height 23
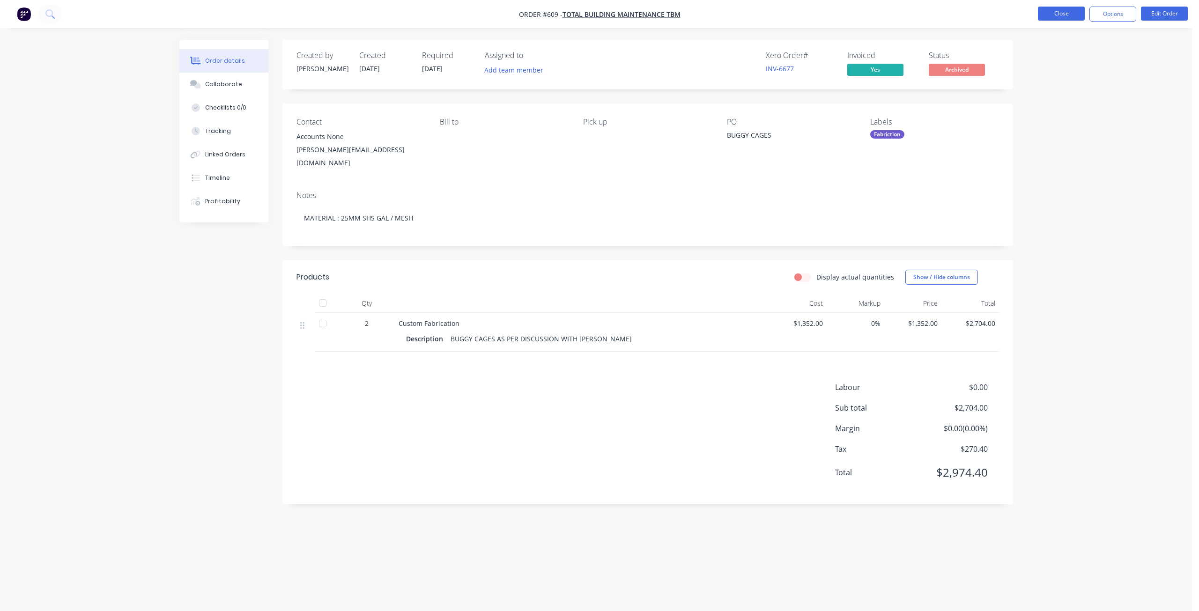
click at [1064, 11] on button "Close" at bounding box center [1061, 14] width 47 height 14
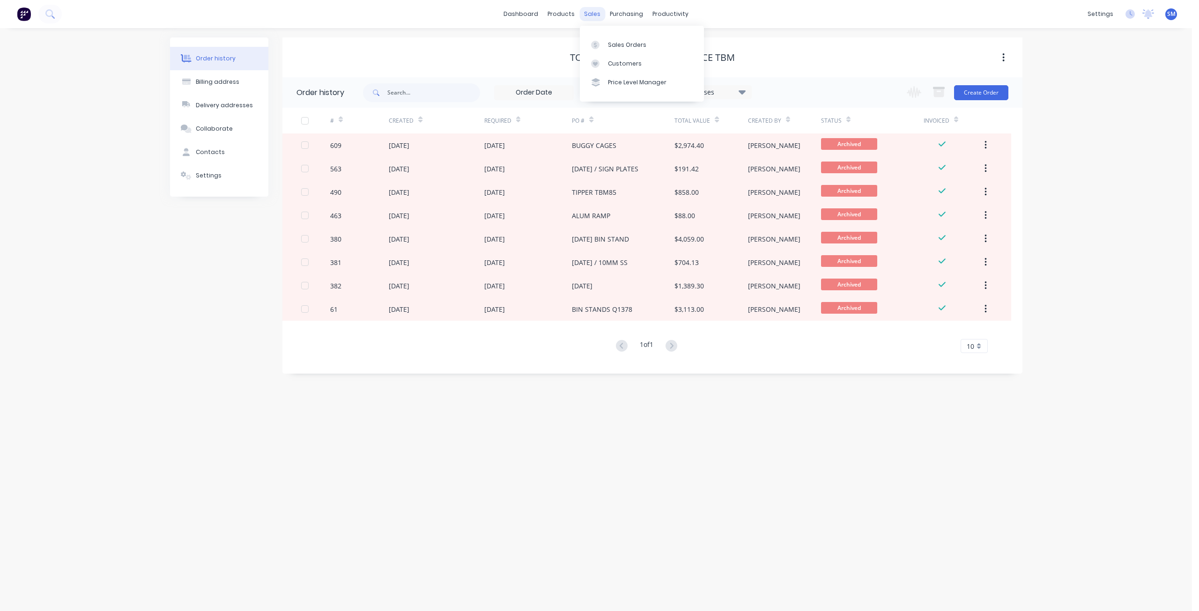
click at [594, 8] on div "sales" at bounding box center [592, 14] width 26 height 14
click at [614, 62] on div "Customers" at bounding box center [625, 63] width 34 height 8
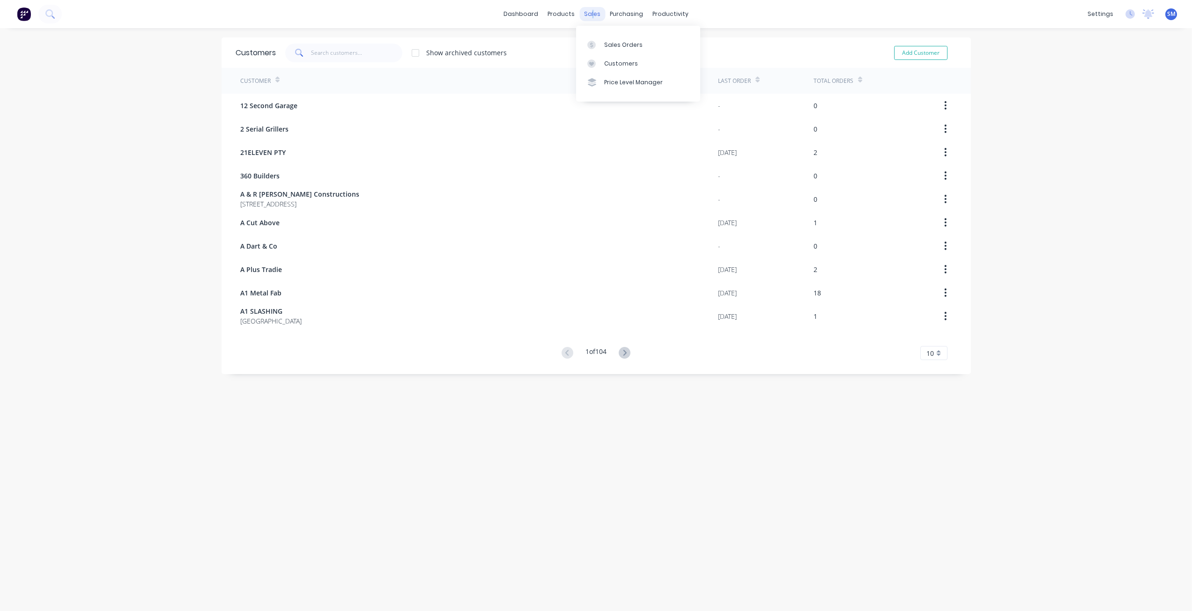
click at [589, 15] on div "sales" at bounding box center [592, 14] width 26 height 14
click at [602, 43] on link "Sales Orders" at bounding box center [638, 44] width 124 height 19
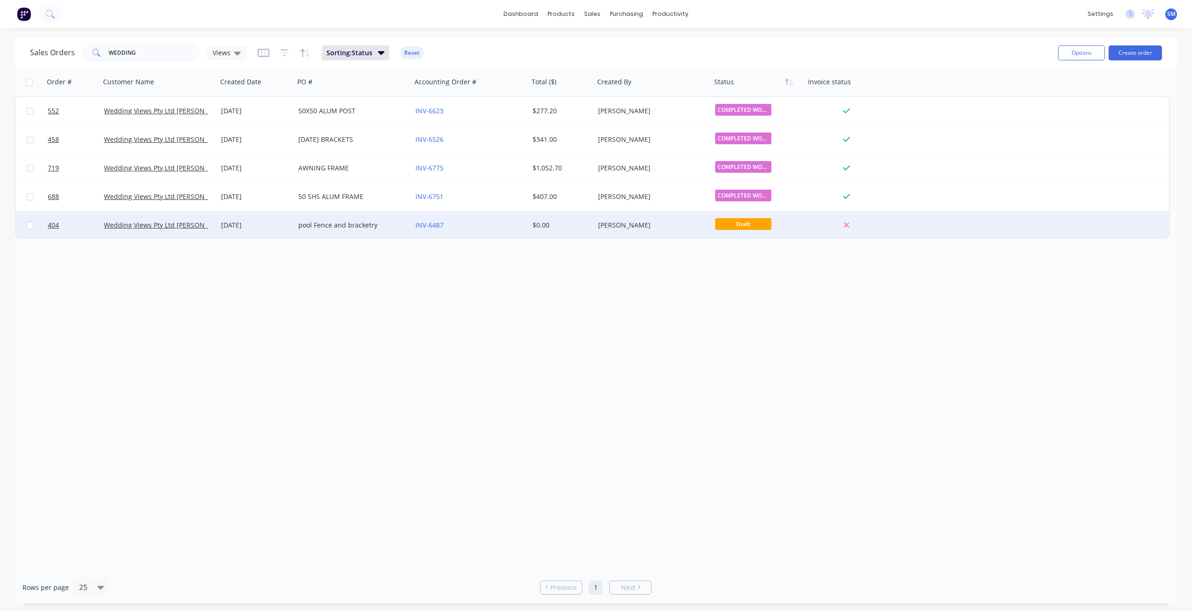
click at [326, 235] on div "pool Fence and bracketry" at bounding box center [353, 225] width 117 height 28
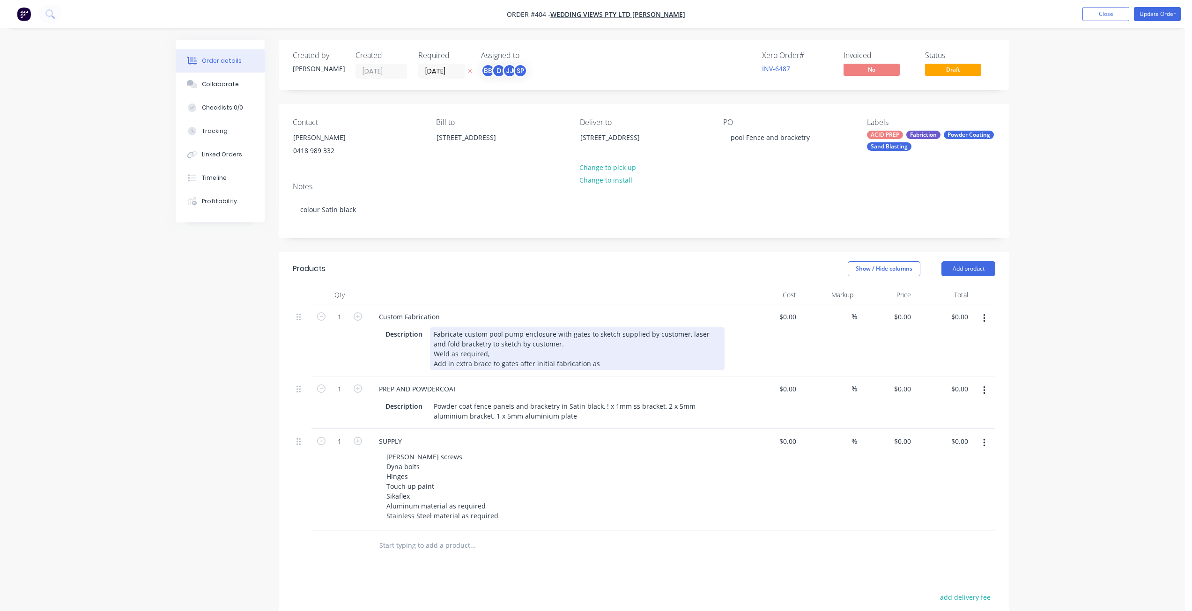
click at [601, 365] on div "Fabricate custom pool pump enclosure with gates to sketch supplied by customer,…" at bounding box center [577, 348] width 295 height 43
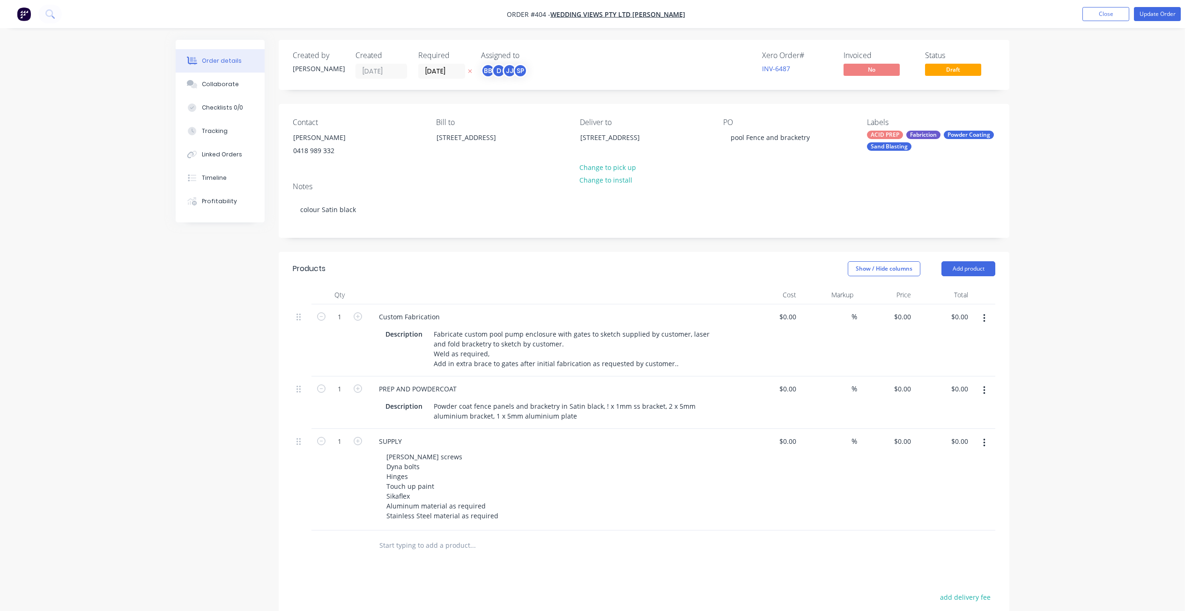
click at [502, 513] on div "[PERSON_NAME] screws Dyna bolts Hinges Touch up paint Sikaflex Aluminum materia…" at bounding box center [559, 486] width 360 height 73
click at [497, 518] on div "[PERSON_NAME] screws Dyna bolts Hinges Touch up paint Sikaflex Aluminum materia…" at bounding box center [442, 486] width 127 height 73
click at [396, 545] on input "text" at bounding box center [472, 545] width 187 height 19
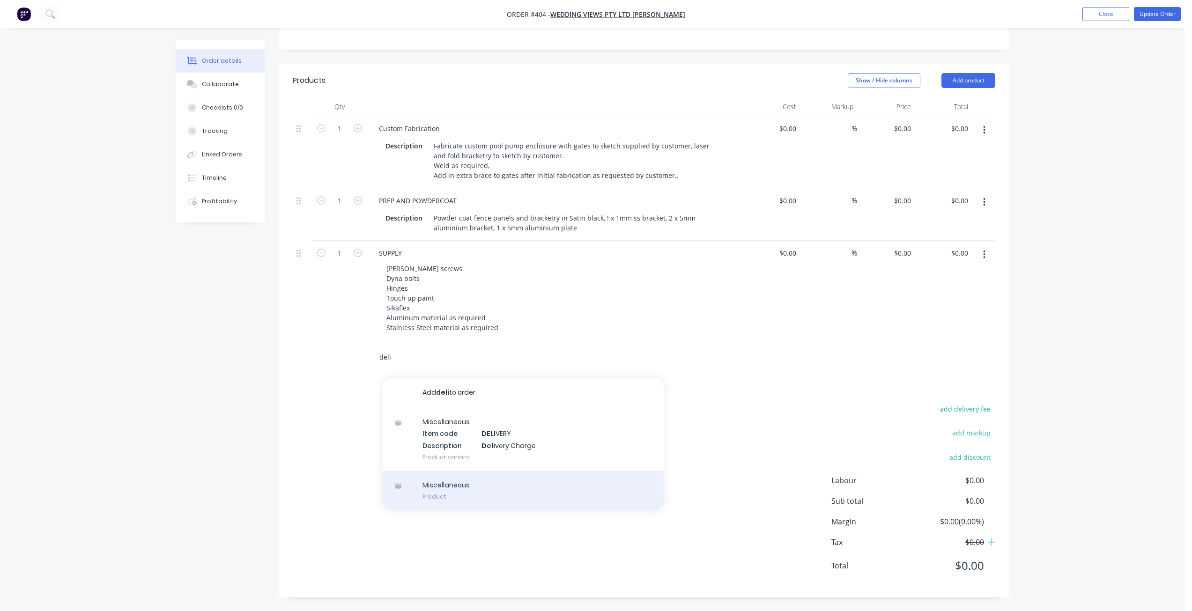
scroll to position [189, 0]
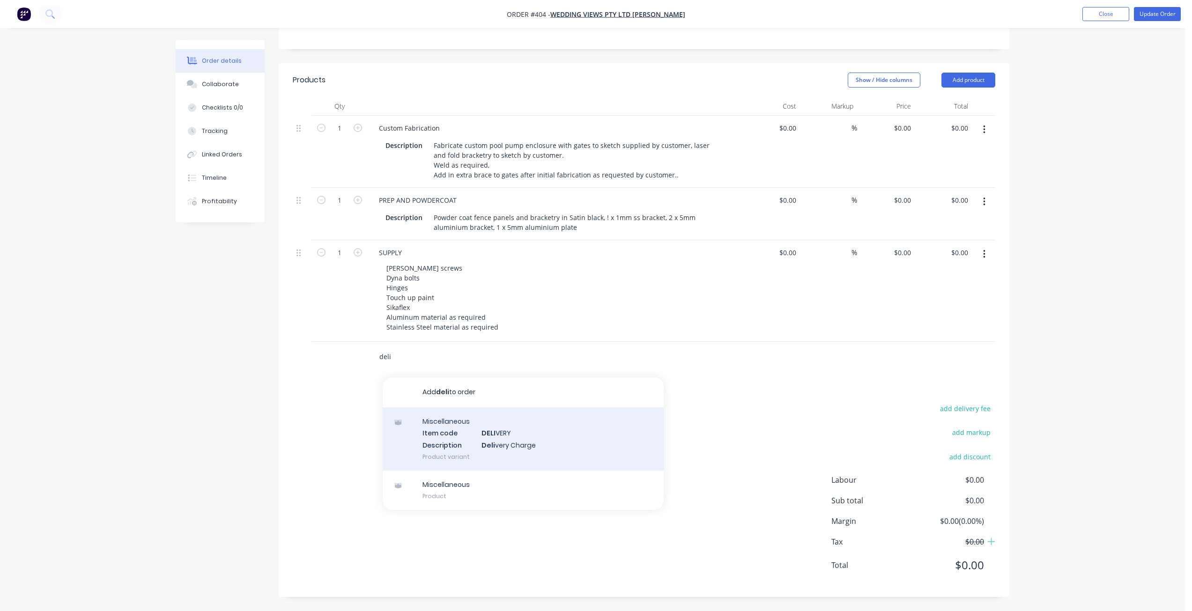
type input "deli"
click at [496, 438] on div "Miscellaneous Item code DELI VERY Description Deli very Charge Product variant" at bounding box center [523, 438] width 281 height 63
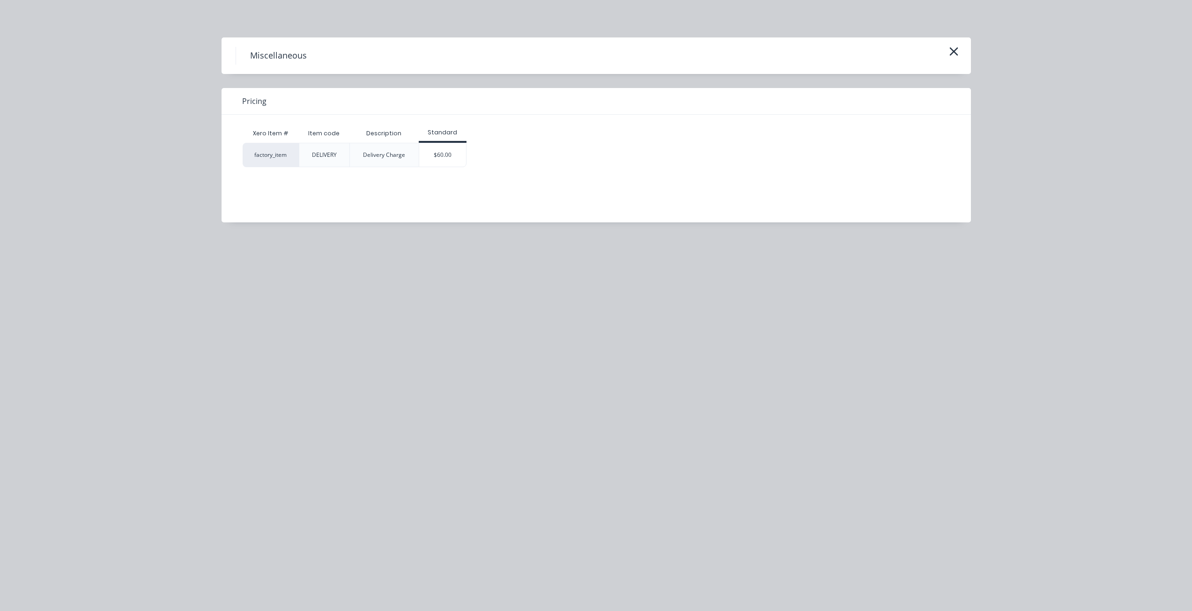
click at [322, 158] on div "DELIVERY" at bounding box center [324, 155] width 25 height 8
click at [432, 163] on div "$60.00" at bounding box center [442, 154] width 47 height 23
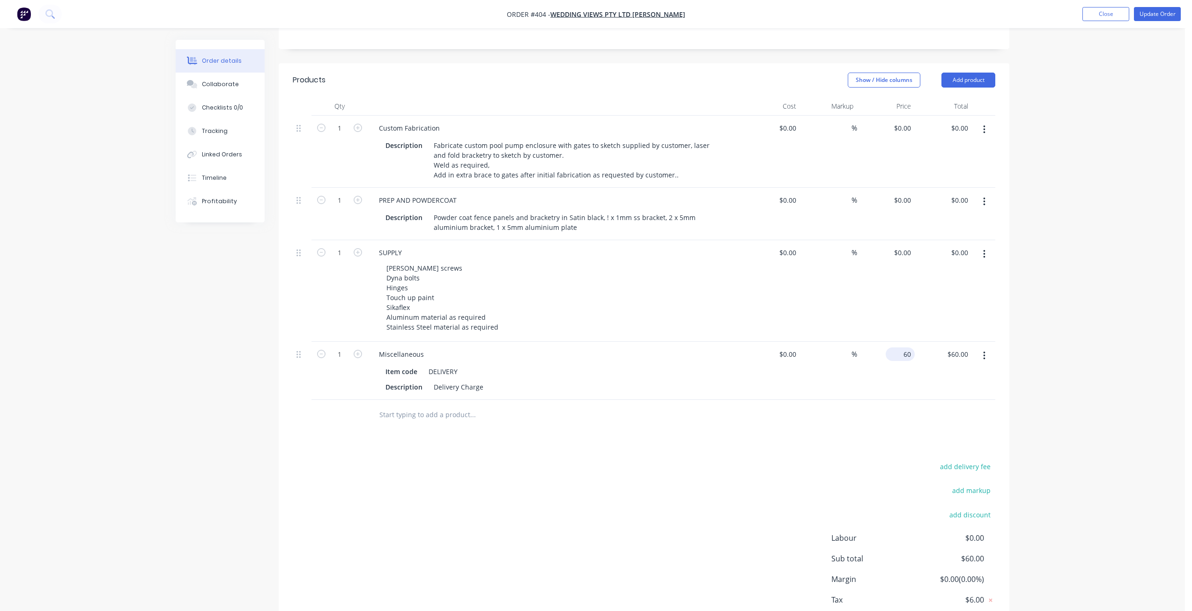
click at [904, 356] on input "60" at bounding box center [901, 355] width 25 height 14
type input "$0.00"
drag, startPoint x: 746, startPoint y: 399, endPoint x: 726, endPoint y: 397, distance: 19.3
click at [740, 400] on div "Qty Cost Markup Price Total 1 Custom Fabrication Description Fabricate custom p…" at bounding box center [644, 263] width 731 height 333
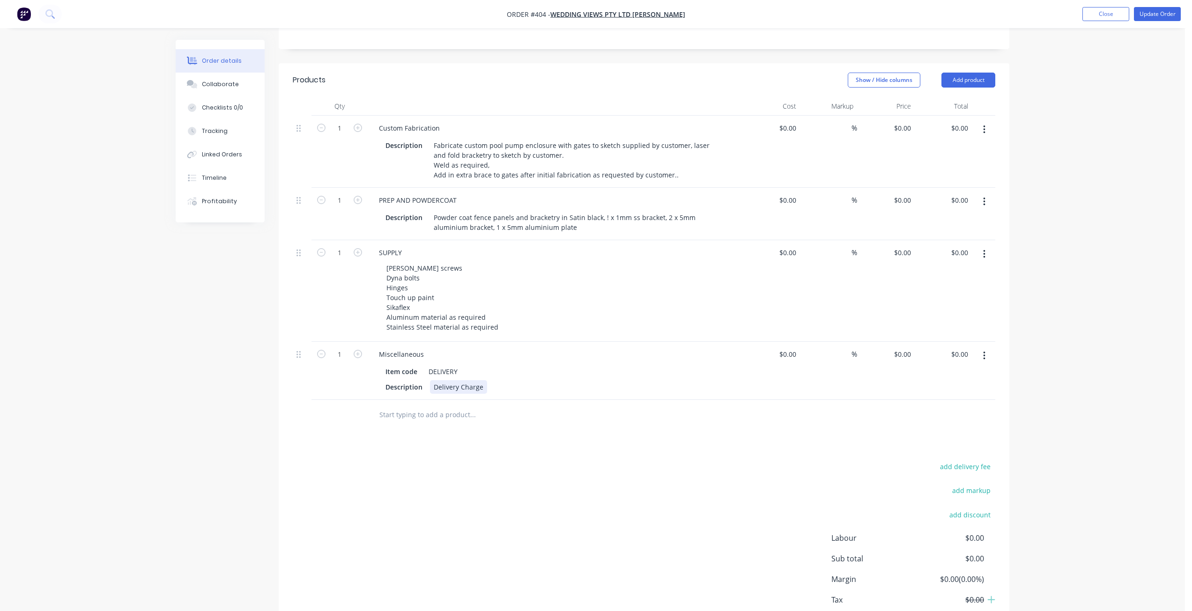
click at [493, 393] on div "Description Delivery Charge" at bounding box center [553, 387] width 343 height 14
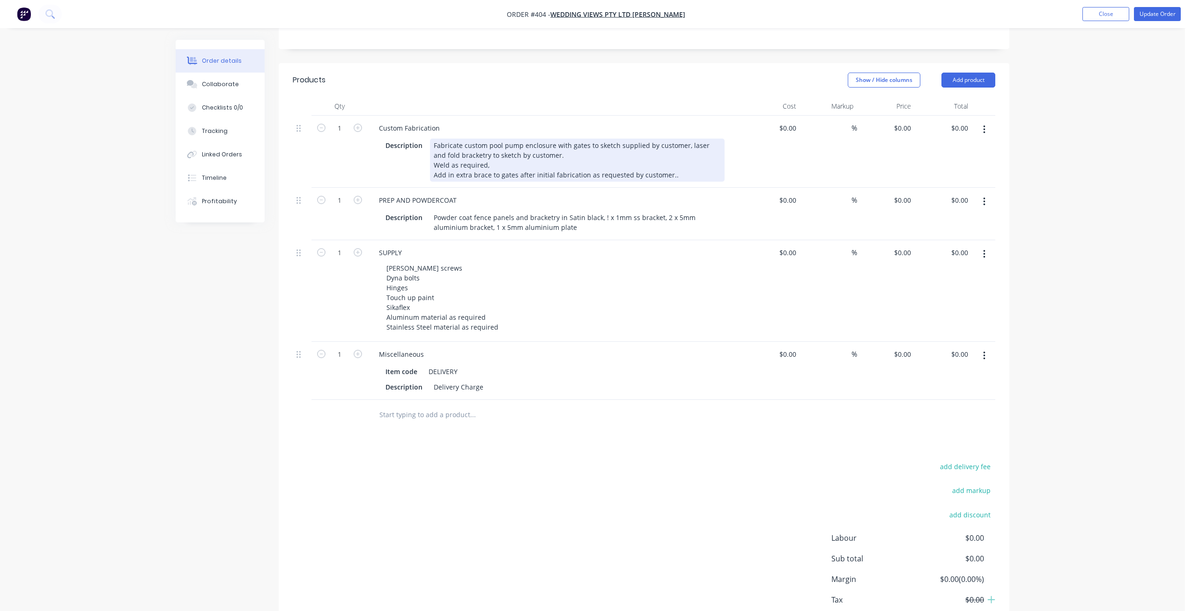
click at [676, 177] on div "Fabricate custom pool pump enclosure with gates to sketch supplied by customer,…" at bounding box center [577, 160] width 295 height 43
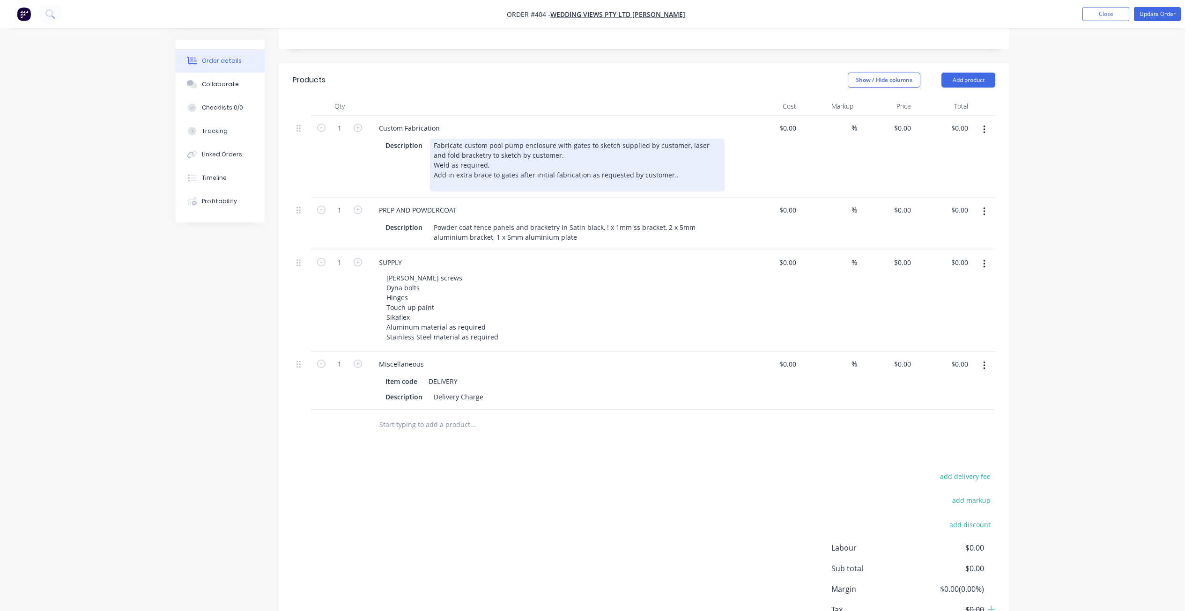
click at [551, 157] on div "Fabricate custom pool pump enclosure with gates to sketch supplied by customer,…" at bounding box center [577, 165] width 295 height 53
click at [570, 153] on div "Fabricate custom pool pump enclosure with gates to sketch supplied by customer,…" at bounding box center [577, 165] width 295 height 53
click at [573, 158] on div "Fabricate custom pool pump enclosure with gates to sketch supplied by customer,…" at bounding box center [577, 165] width 295 height 53
click at [570, 157] on div "Fabricate custom pool pump enclosure with gates to sketch supplied by customer,…" at bounding box center [577, 165] width 295 height 53
click at [633, 159] on div "Fabricate custom pool pump enclosure with gates to sketch supplied by customer,…" at bounding box center [577, 165] width 295 height 53
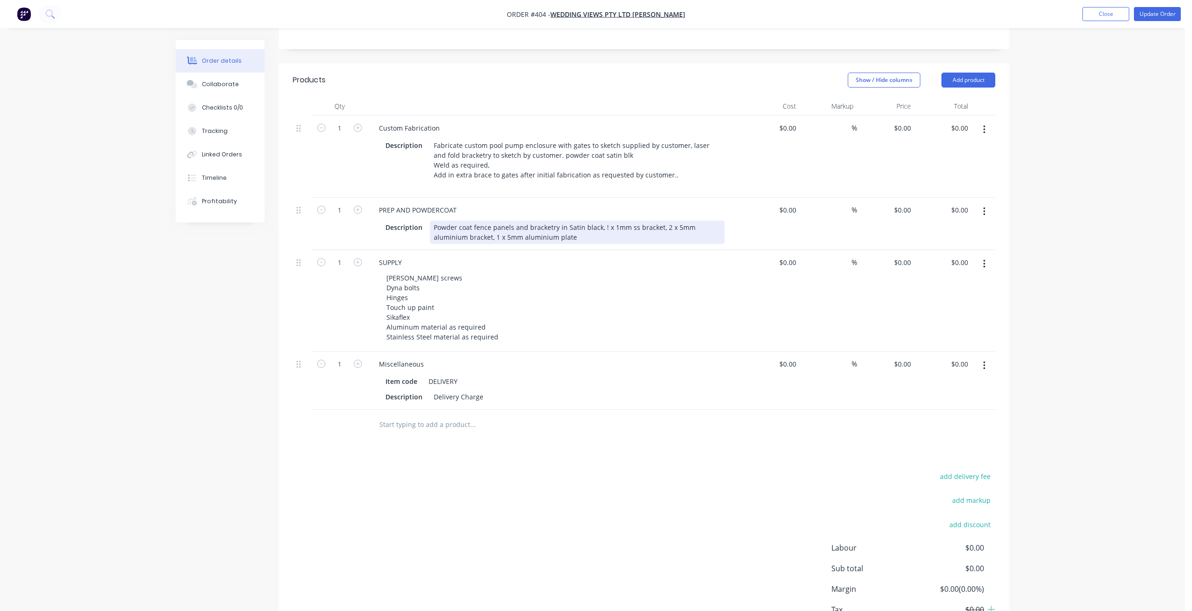
click at [576, 237] on div "Powder coat fence panels and bracketry in Satin black, ! x 1mm ss bracket, 2 x …" at bounding box center [577, 232] width 295 height 23
click at [541, 240] on div "Powder coat fence panels and bracketry in Satin black, ! x 1mm ss bracket, 2 x …" at bounding box center [577, 232] width 295 height 23
click at [548, 238] on div "Powder coat fence panels and bracketry in Satin black, ! x 1mm ss bracket, 2 x …" at bounding box center [577, 232] width 295 height 23
click at [555, 239] on div "Powder coat fence panels and bracketry in Satin black, ! x 1mm ss bracket, 2 x …" at bounding box center [577, 232] width 295 height 23
click at [466, 236] on div "Powder coat fence panels and bracketry in Satin black, ! x 1mm ss bracket, 2 x …" at bounding box center [577, 232] width 295 height 23
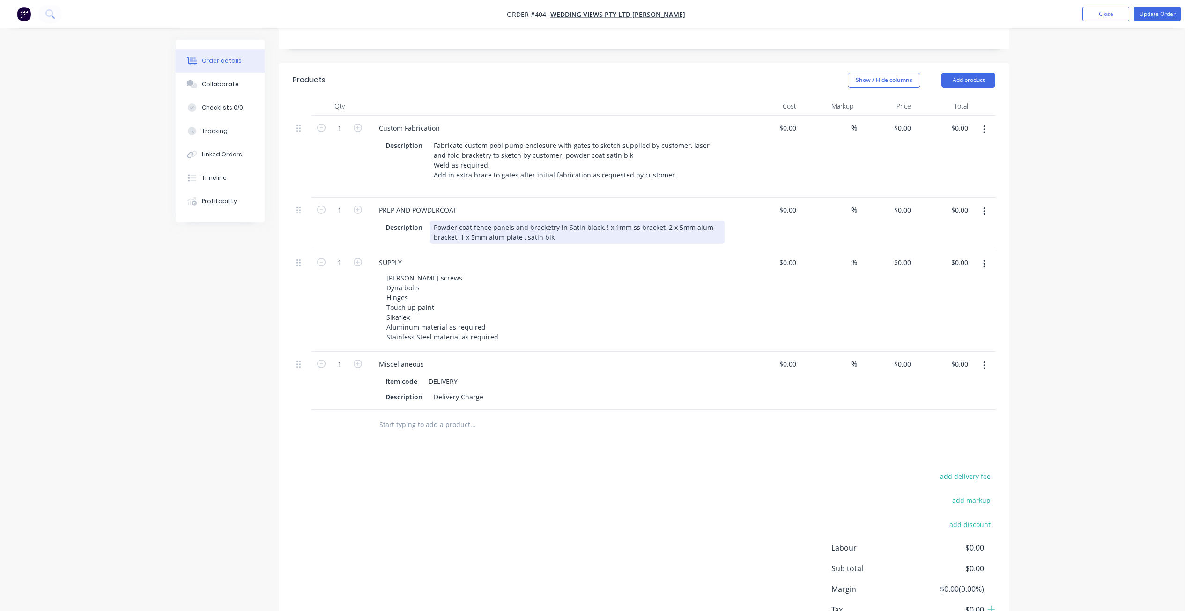
drag, startPoint x: 489, startPoint y: 228, endPoint x: 495, endPoint y: 230, distance: 6.1
click at [489, 228] on div "Powder coat fence panels and bracketry in Satin black, ! x 1mm ss bracket, 2 x …" at bounding box center [577, 232] width 295 height 23
click at [591, 237] on div "Powder coat pool pump enclosure panels and bracketry in Satin black, ! x 1mm ss…" at bounding box center [577, 232] width 295 height 23
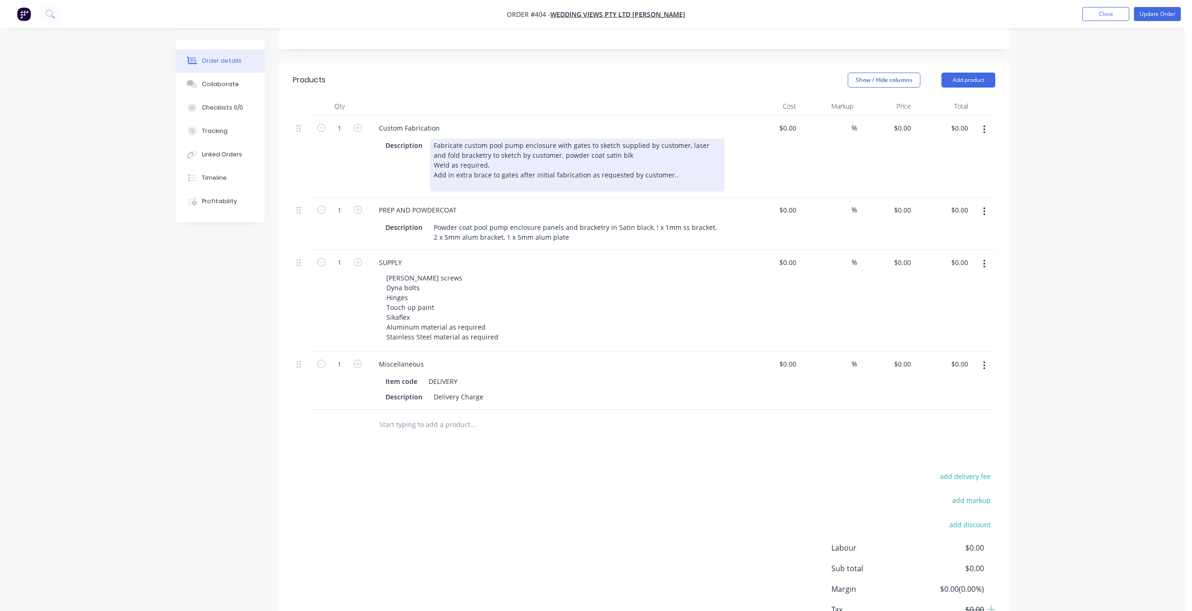
click at [470, 175] on div "Fabricate custom pool pump enclosure with gates to sketch supplied by customer,…" at bounding box center [577, 165] width 295 height 53
click at [504, 174] on div "Fabricate custom pool pump enclosure with gates to sketch supplied by customer,…" at bounding box center [577, 165] width 295 height 53
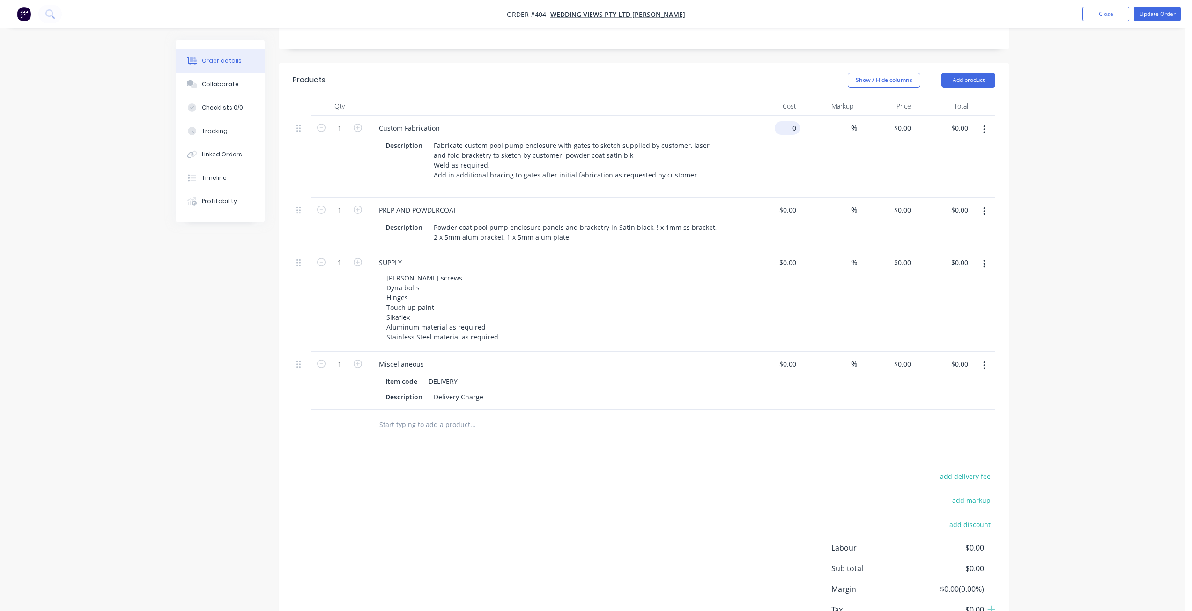
click at [794, 130] on input "0" at bounding box center [789, 128] width 22 height 14
type input "$7,536.00"
click at [829, 159] on div "%" at bounding box center [829, 157] width 58 height 82
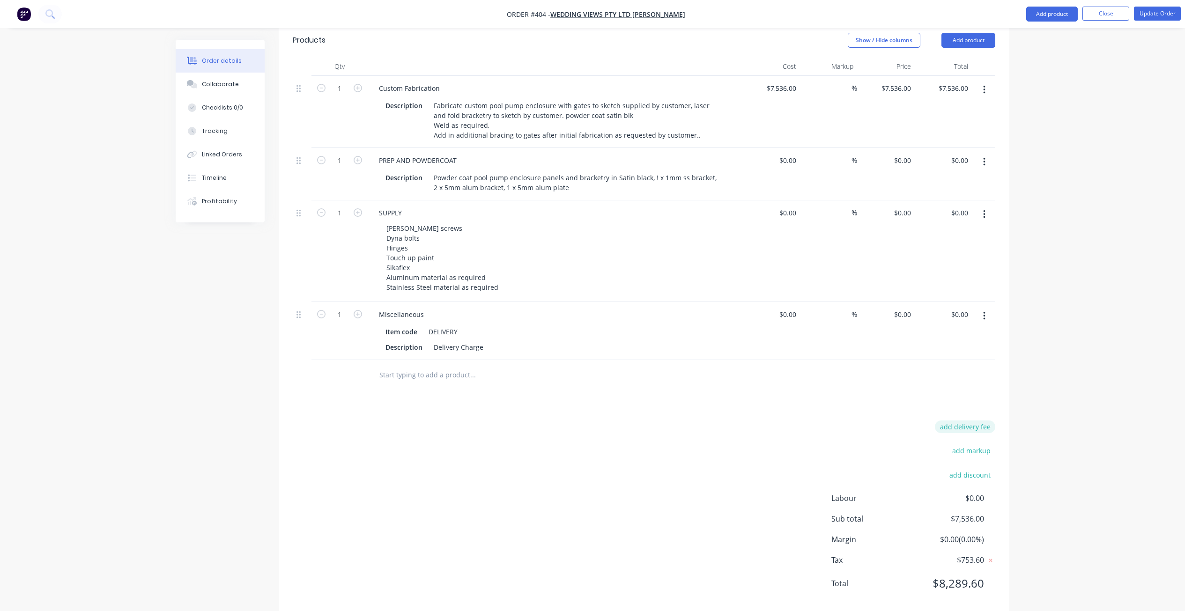
scroll to position [257, 0]
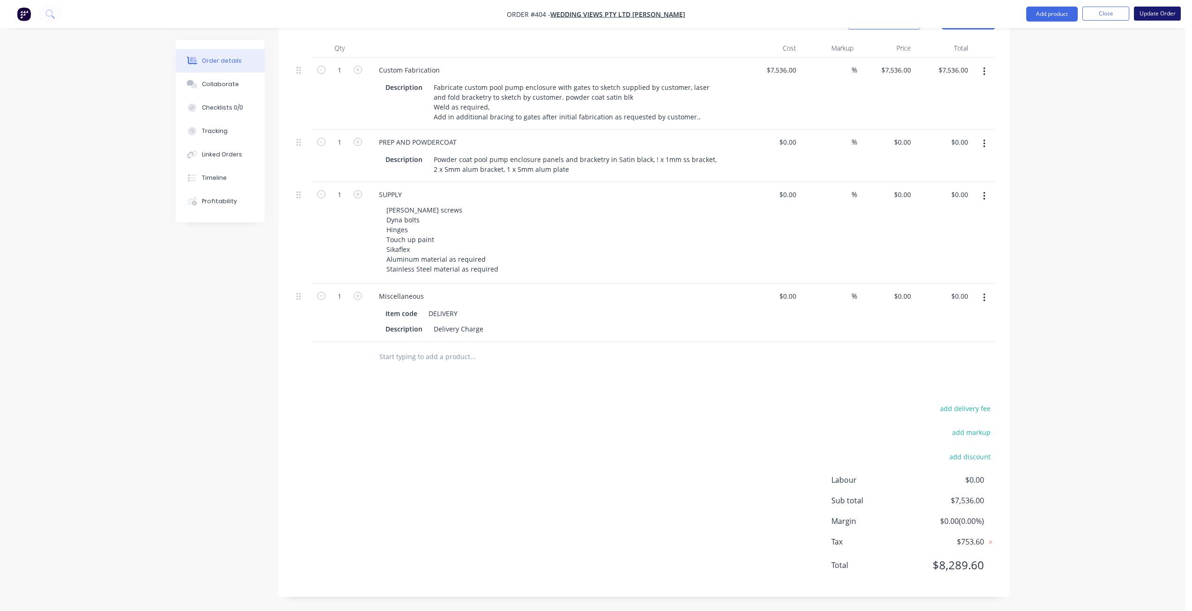
click at [1152, 20] on button "Update Order" at bounding box center [1157, 14] width 47 height 14
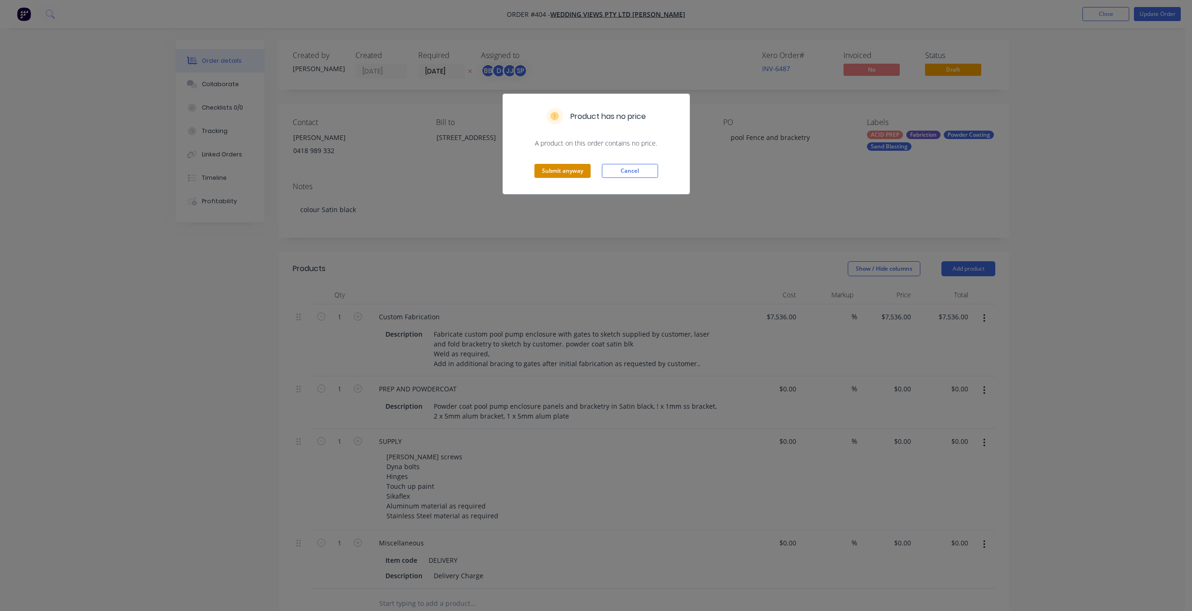
click at [551, 171] on button "Submit anyway" at bounding box center [562, 171] width 56 height 14
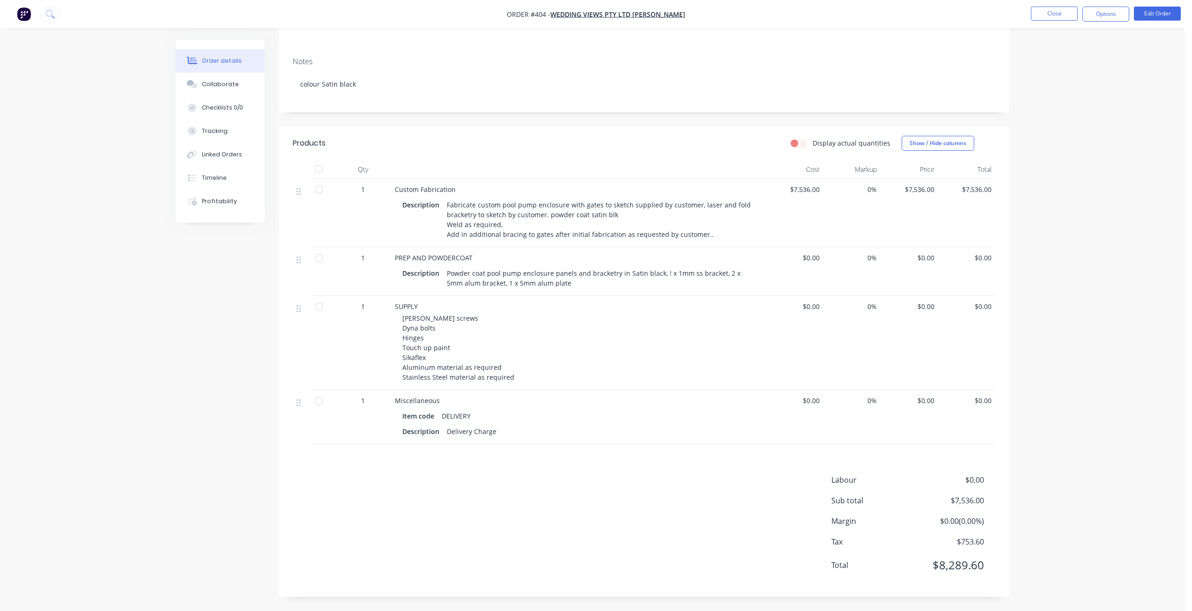
scroll to position [134, 0]
click at [1116, 18] on button "Options" at bounding box center [1105, 14] width 47 height 15
click at [1048, 58] on div "Invoice" at bounding box center [1078, 57] width 86 height 14
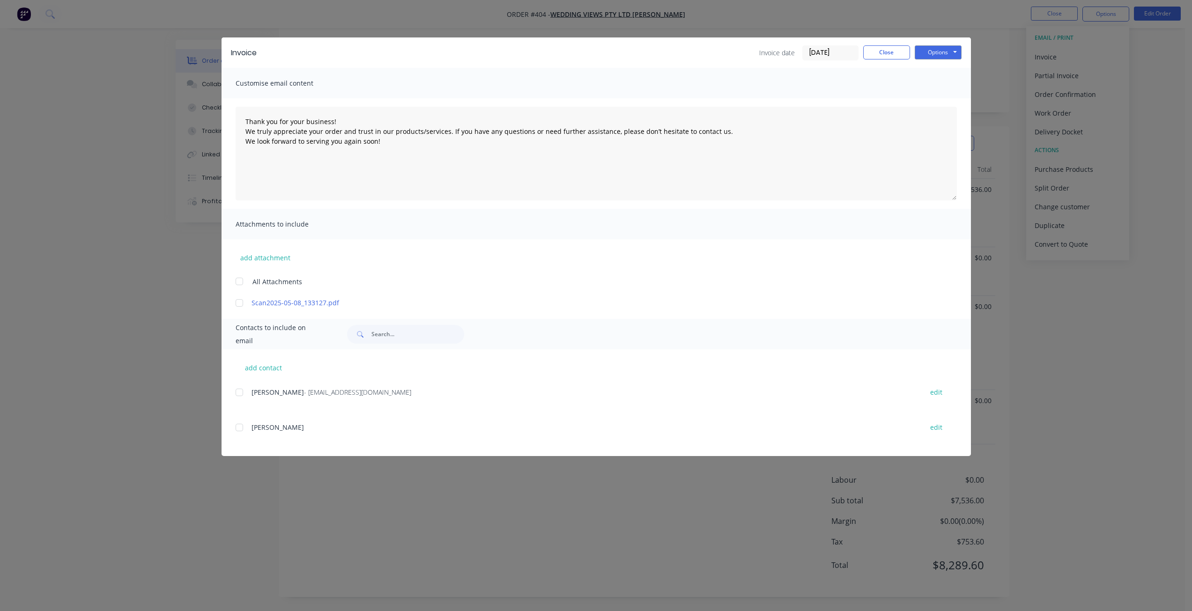
click at [238, 390] on div at bounding box center [239, 392] width 19 height 19
click at [938, 53] on button "Options" at bounding box center [938, 52] width 47 height 14
click at [940, 100] on button "Email" at bounding box center [945, 99] width 60 height 15
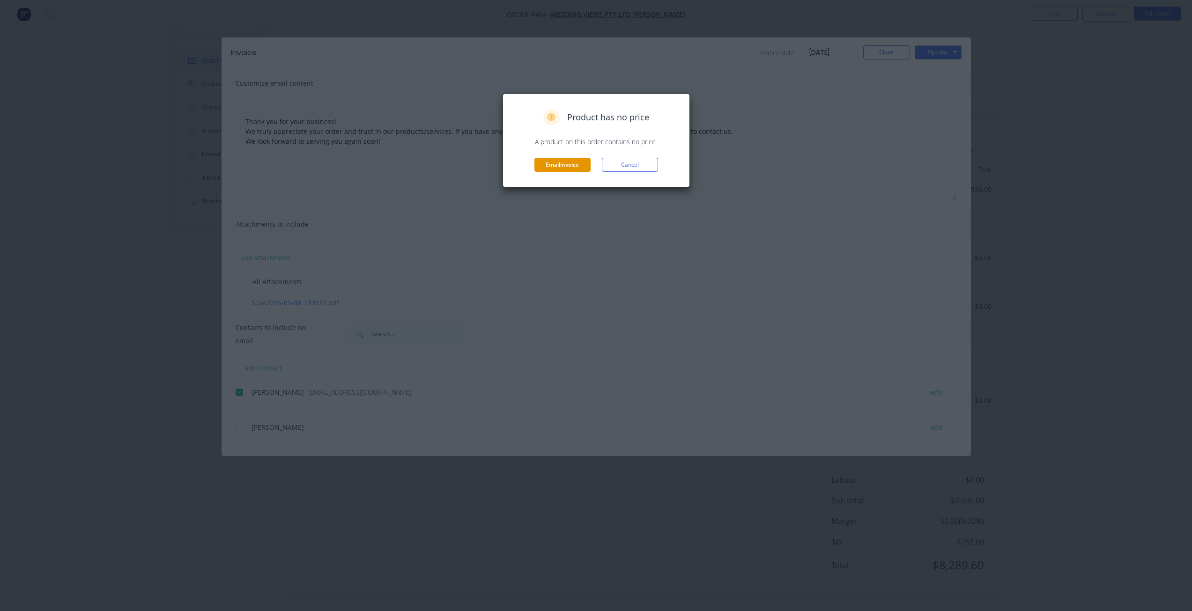
click at [558, 169] on button "Email invoice" at bounding box center [562, 165] width 56 height 14
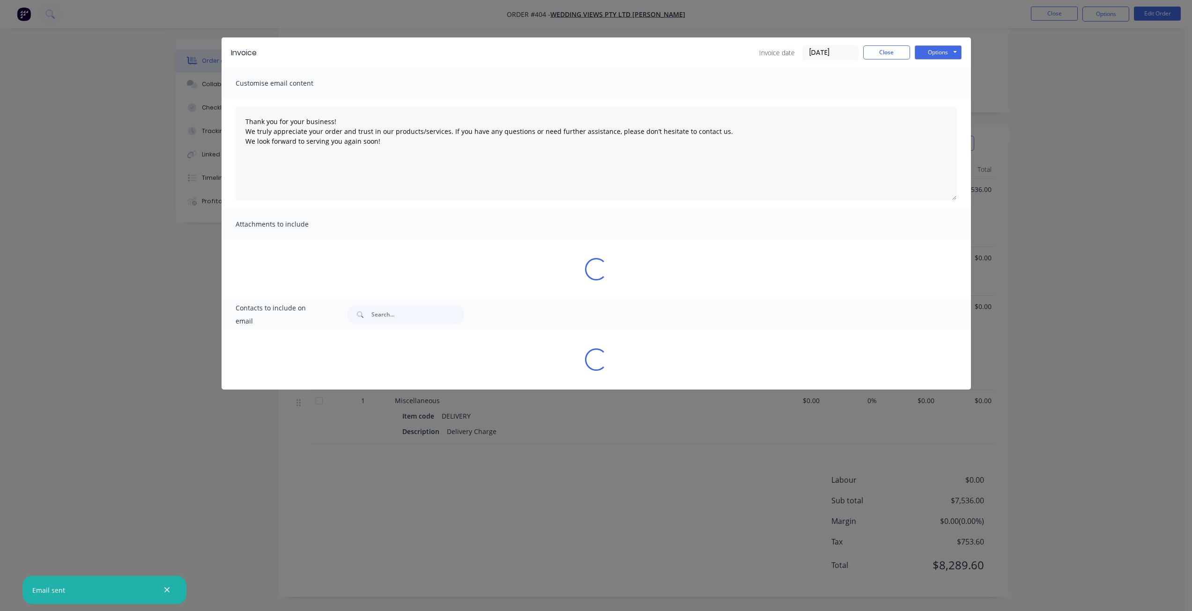
type textarea "Thank you for your business! We truly appreciate your order and trust in our pr…"
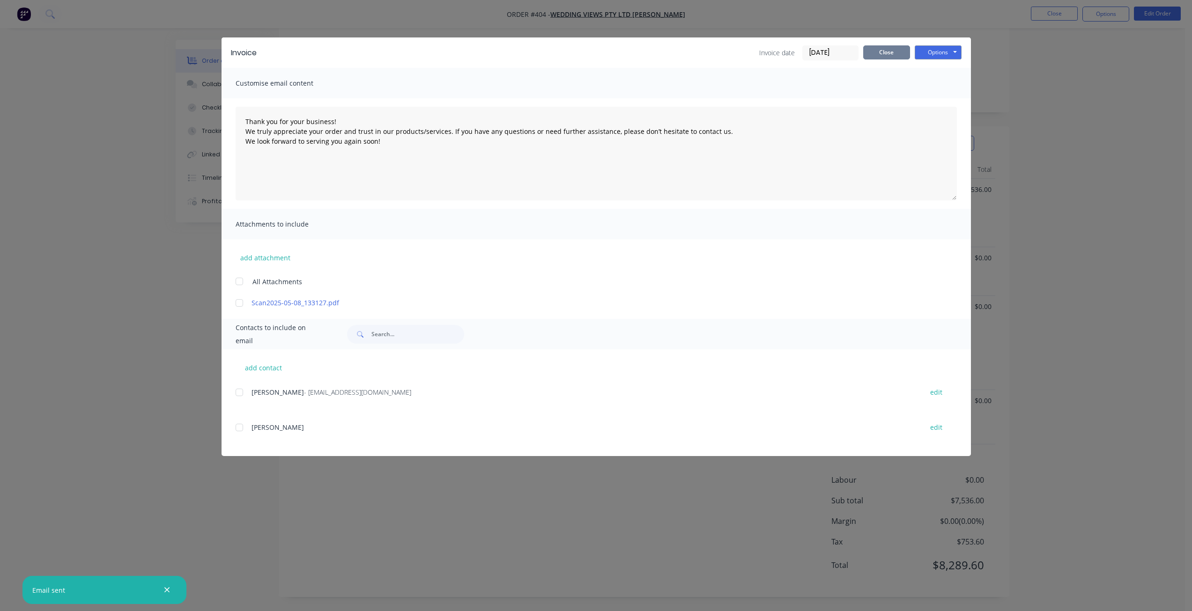
click at [879, 49] on button "Close" at bounding box center [886, 52] width 47 height 14
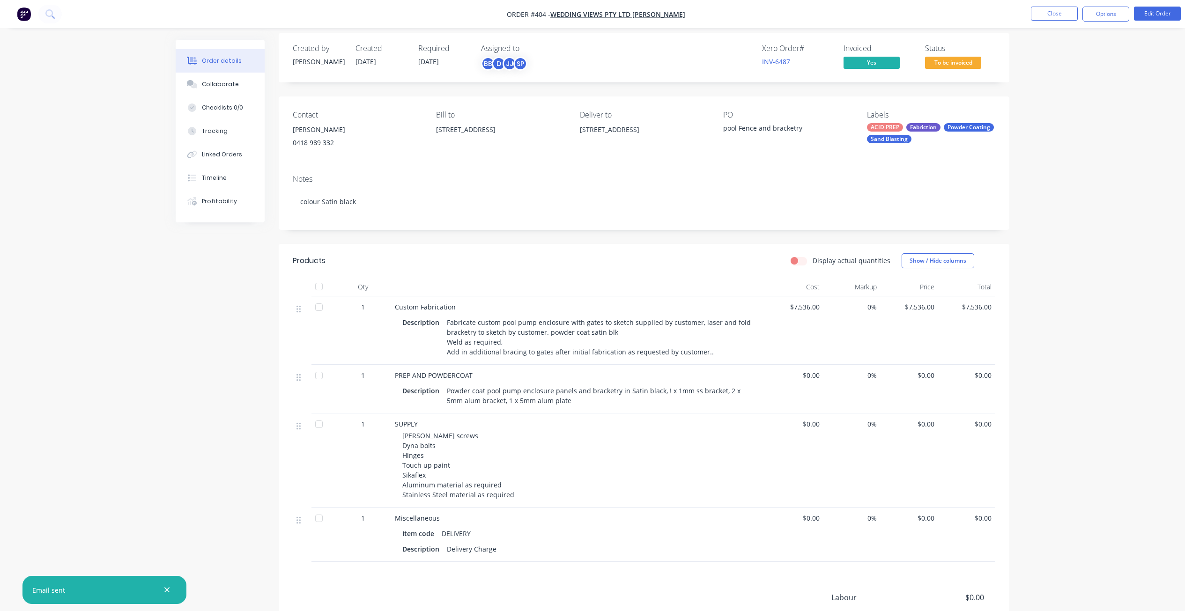
scroll to position [0, 0]
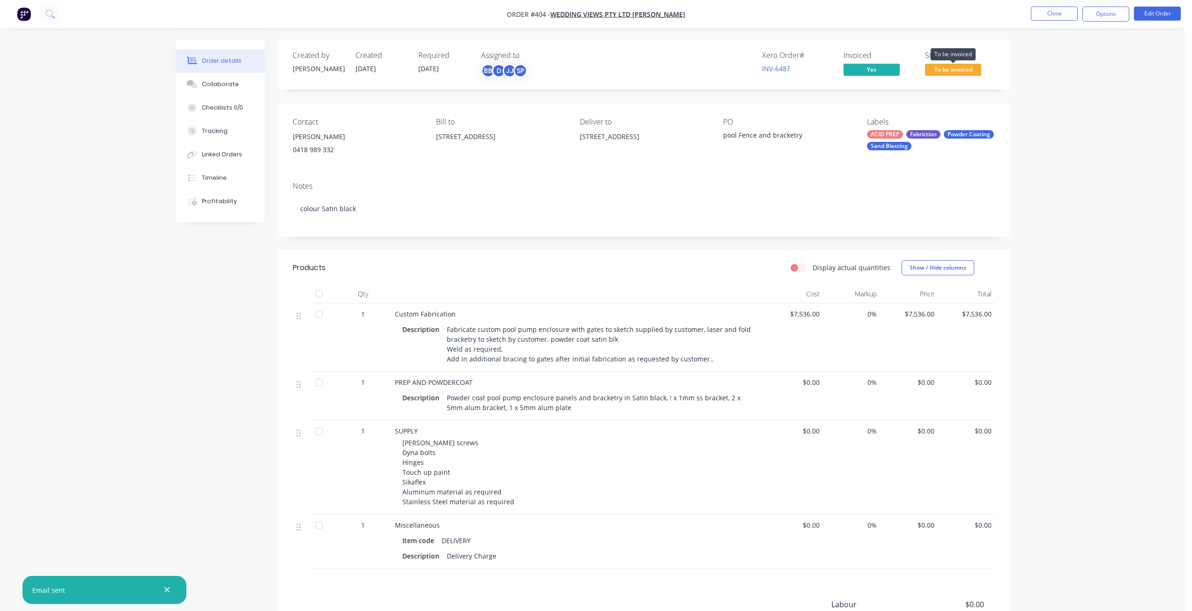
click at [944, 72] on span "To be invoiced" at bounding box center [953, 70] width 56 height 12
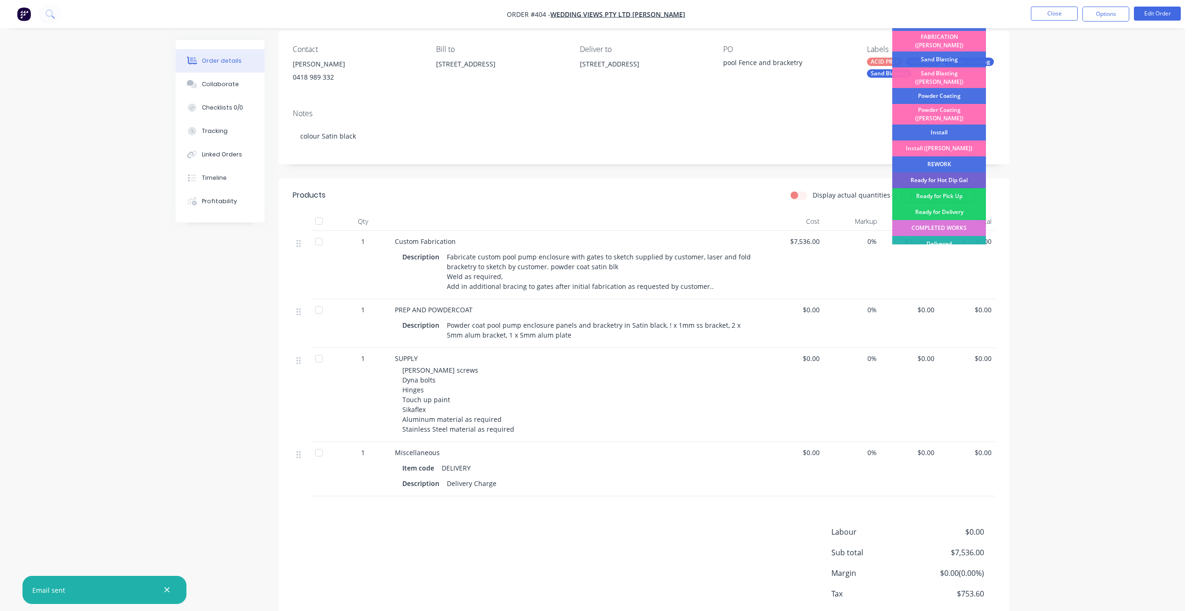
scroll to position [134, 0]
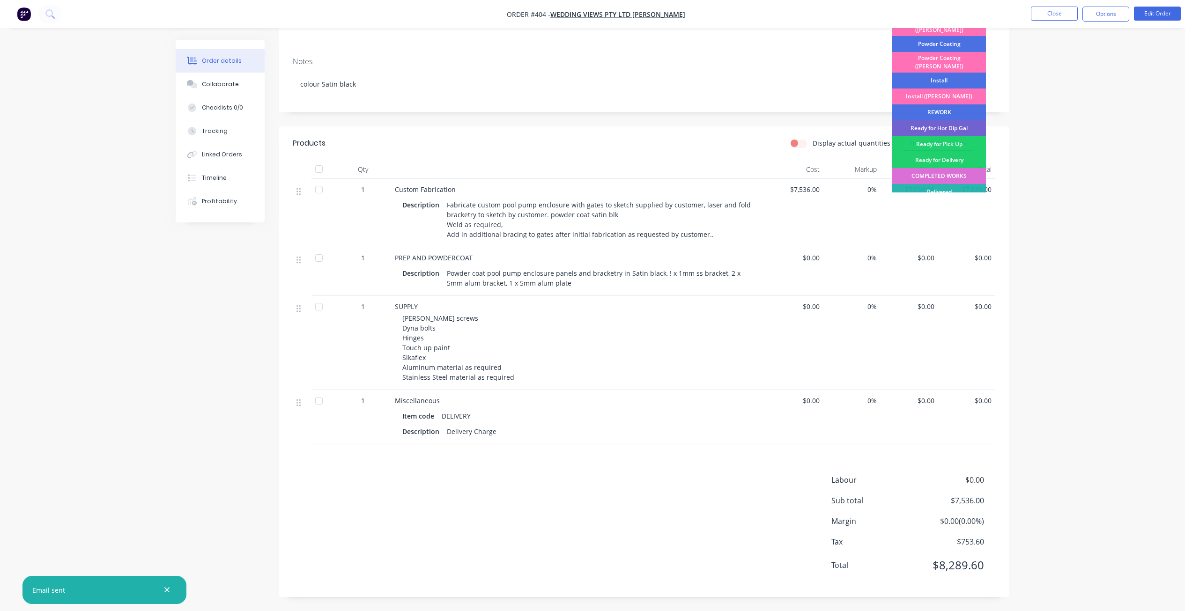
drag, startPoint x: 942, startPoint y: 143, endPoint x: 994, endPoint y: 155, distance: 53.3
click at [942, 168] on div "COMPLETED WORKS" at bounding box center [939, 176] width 94 height 16
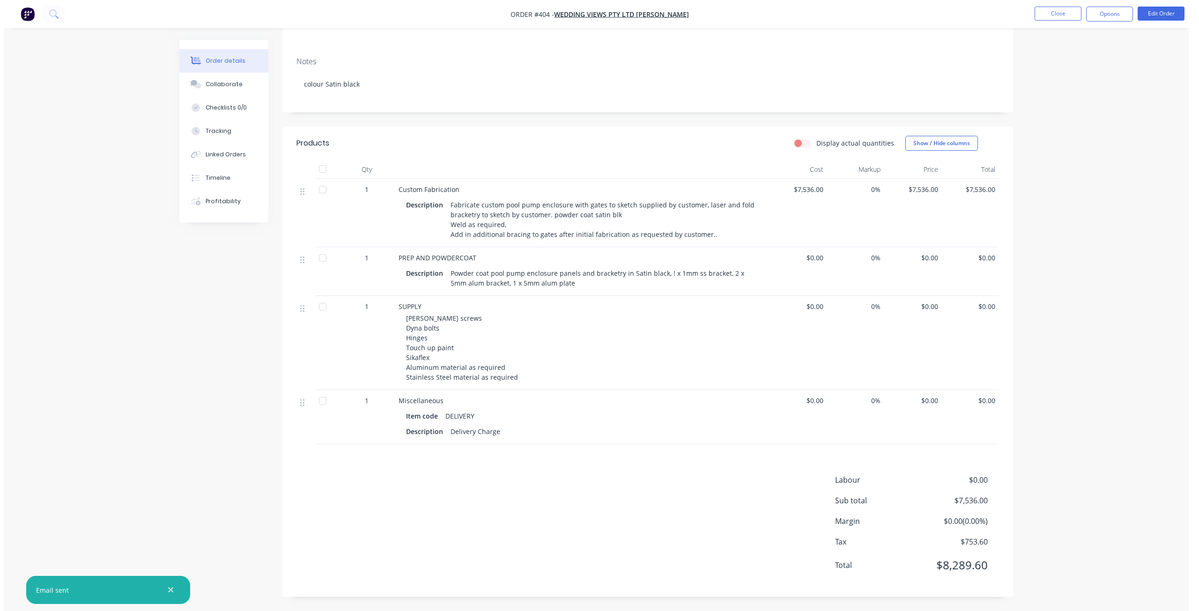
scroll to position [0, 0]
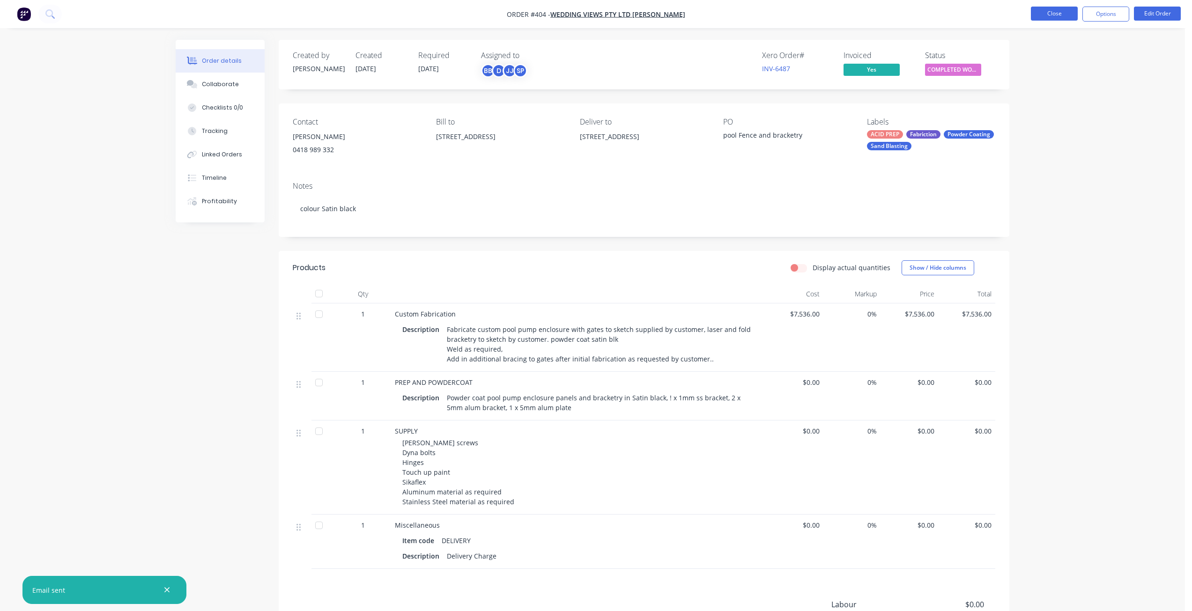
click at [1052, 15] on button "Close" at bounding box center [1054, 14] width 47 height 14
